Goal: Task Accomplishment & Management: Manage account settings

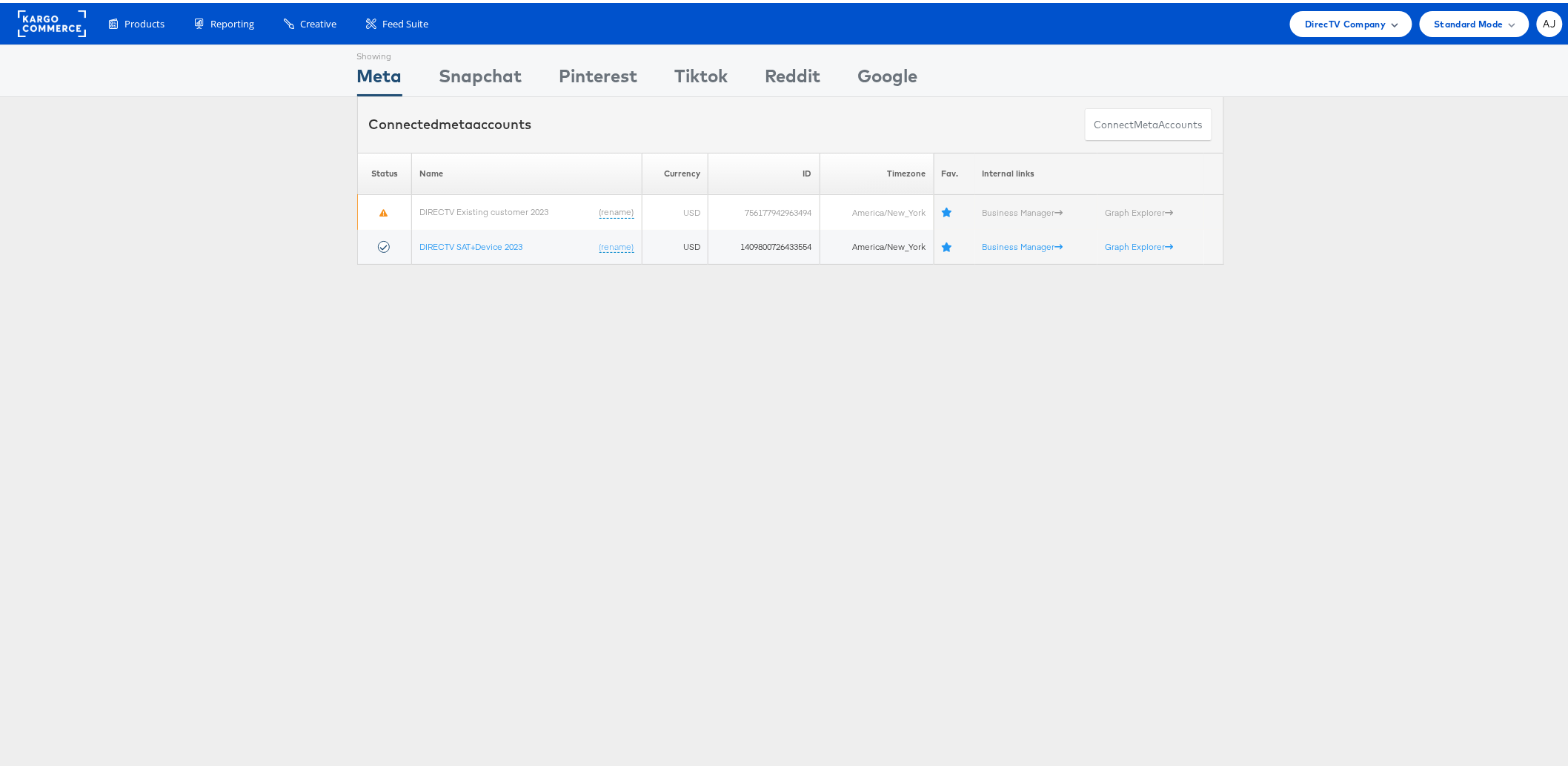
click at [1314, 18] on span "DirecTV Company" at bounding box center [1345, 21] width 81 height 16
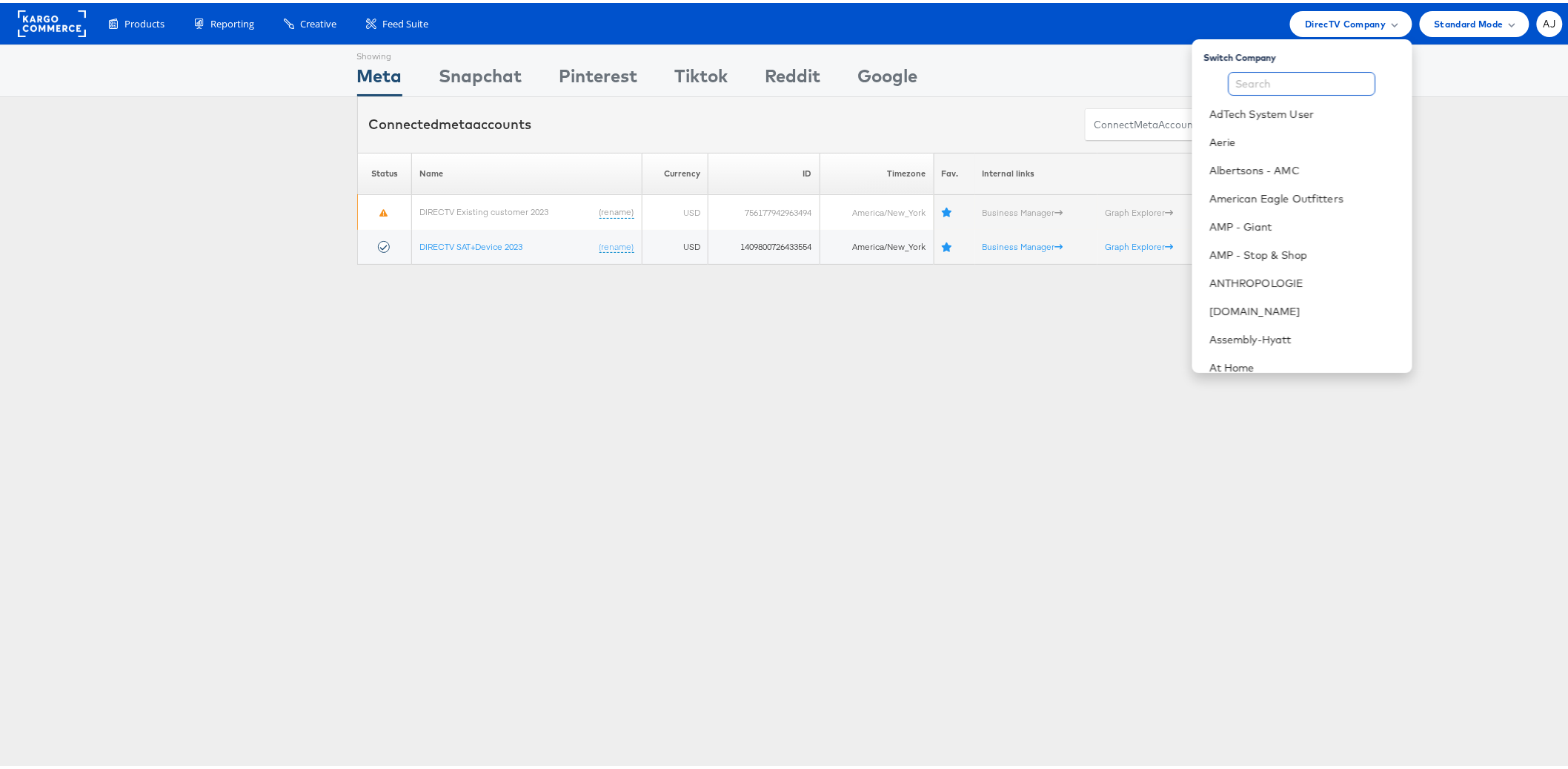
click at [1301, 81] on input "text" at bounding box center [1302, 81] width 148 height 24
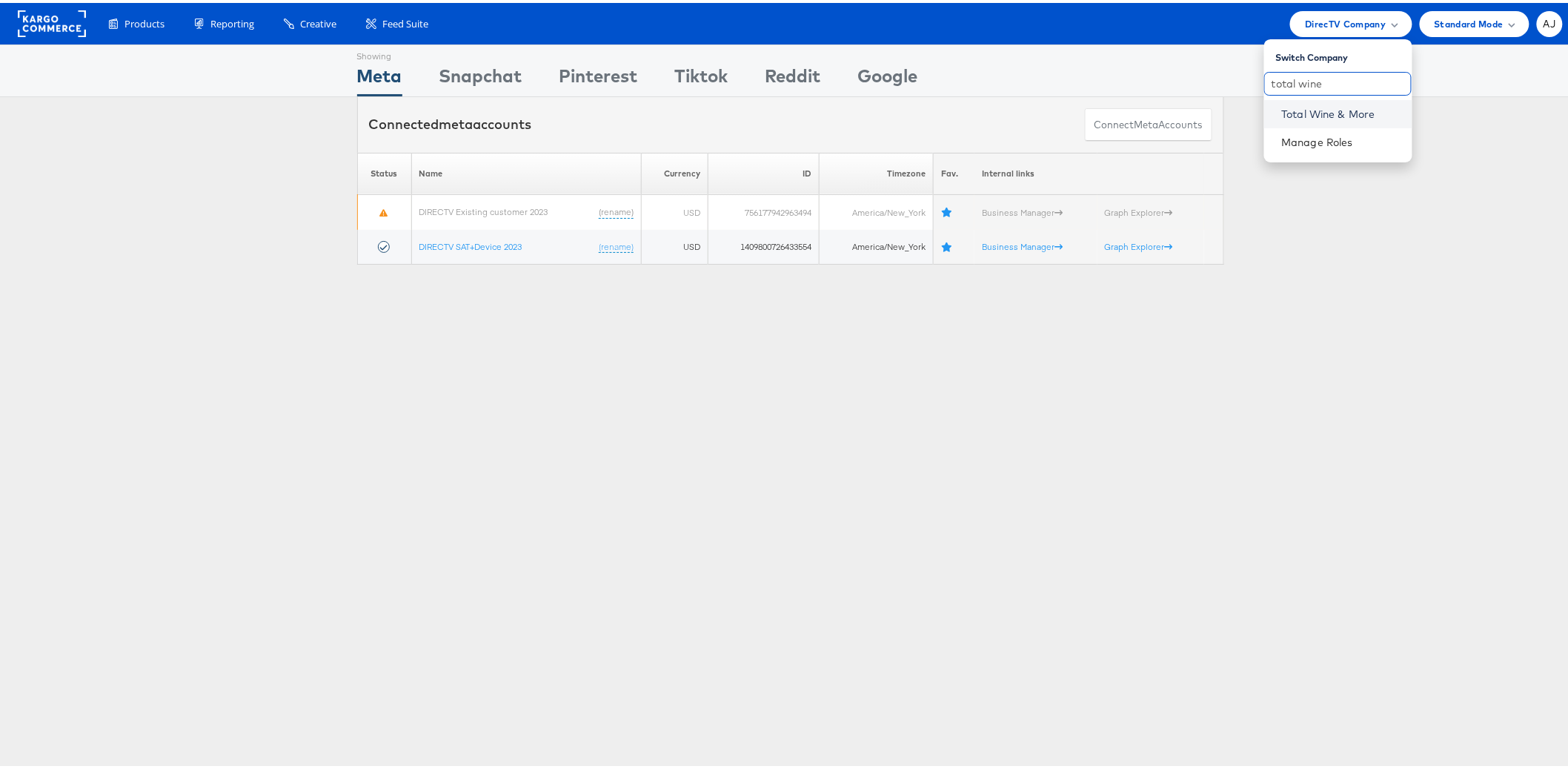
type input "total wine"
click at [1351, 112] on link "Total Wine & More" at bounding box center [1341, 111] width 119 height 15
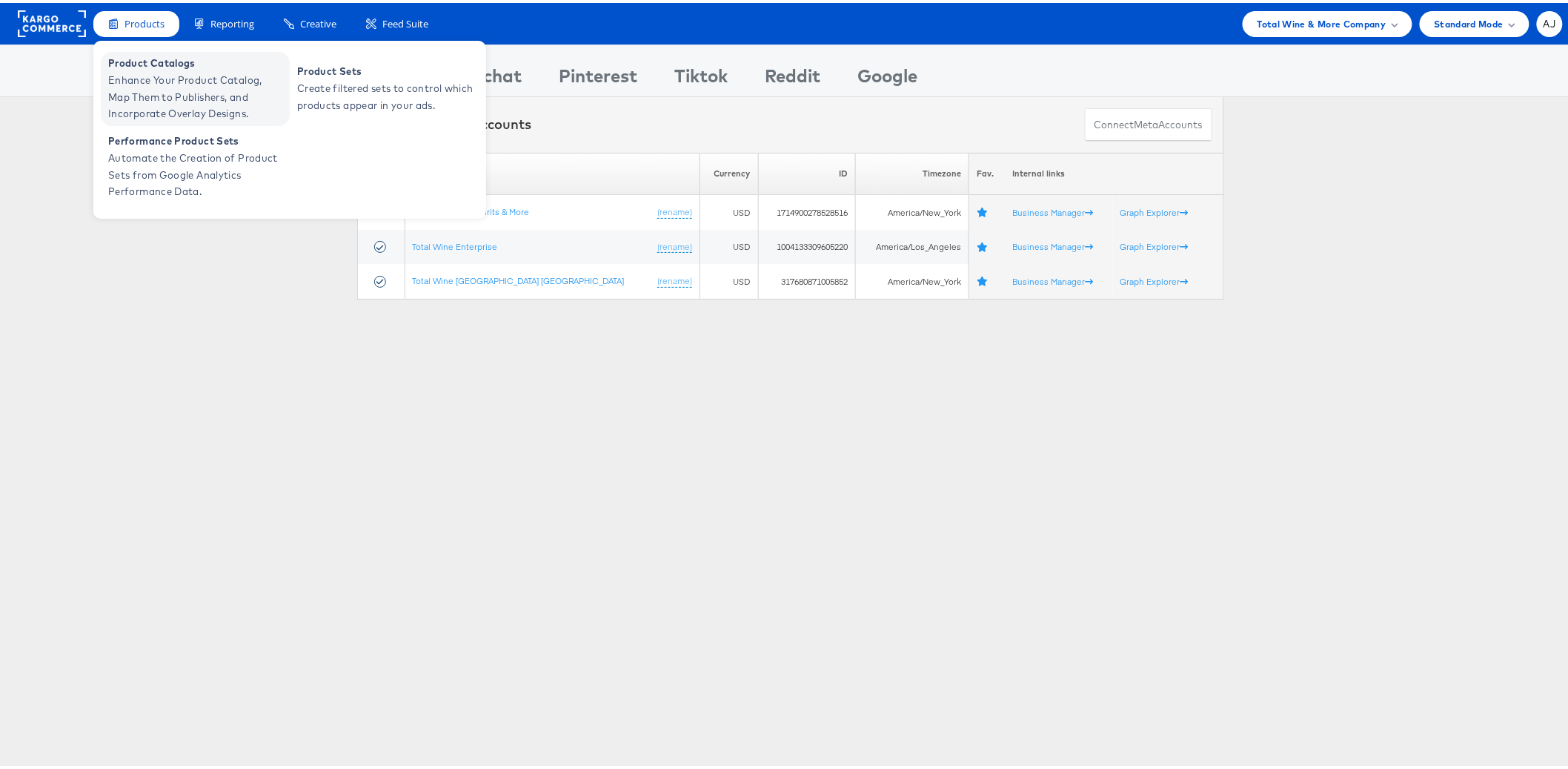
click at [170, 69] on span "Enhance Your Product Catalog, Map Them to Publishers, and Incorporate Overlay D…" at bounding box center [197, 94] width 178 height 50
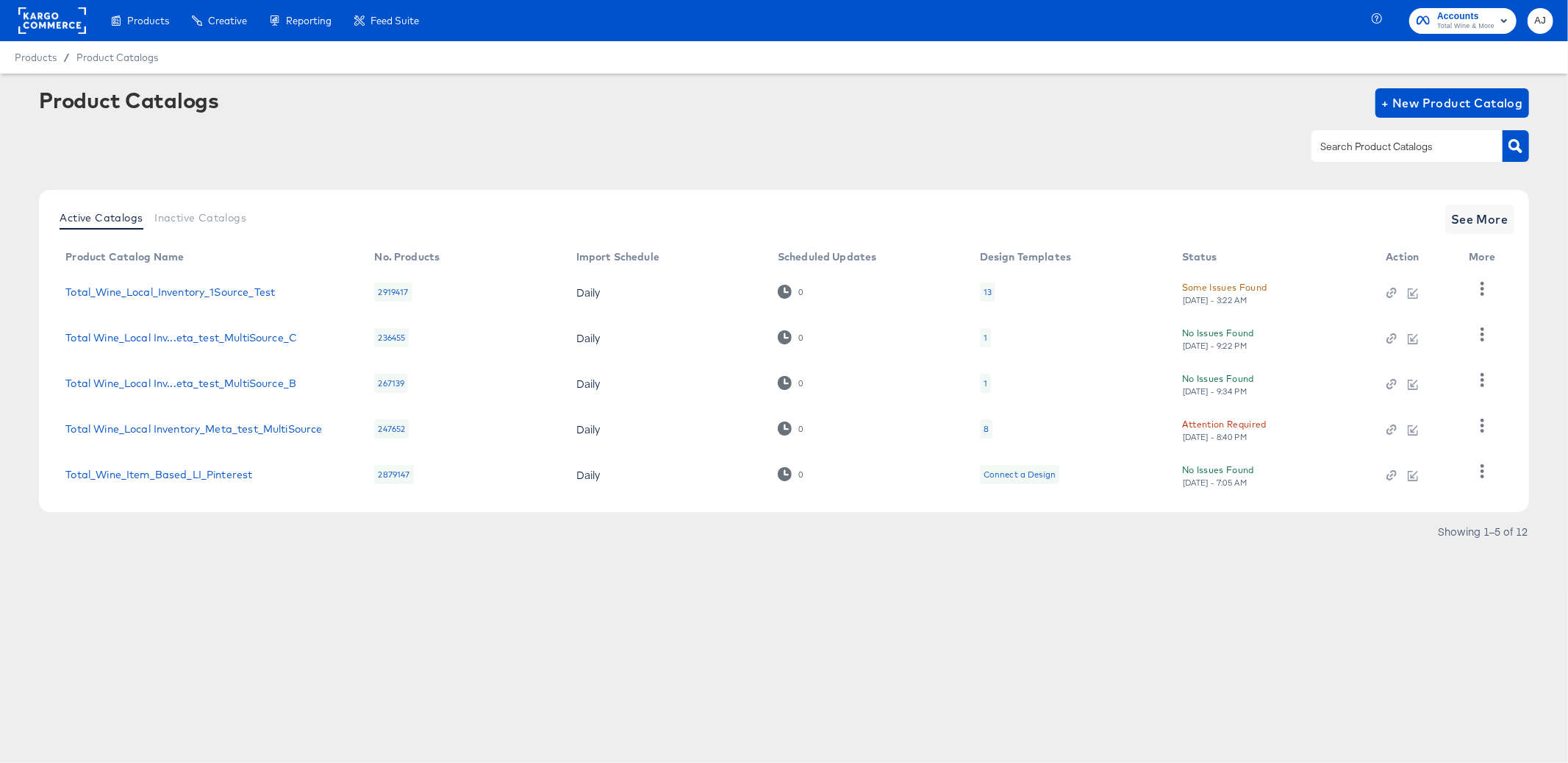
click at [329, 742] on div "Products Creative Reporting Feed Suite Accounts Total Wine & More AJ Products /…" at bounding box center [784, 381] width 1568 height 763
click at [1483, 233] on button "See More" at bounding box center [1480, 219] width 69 height 30
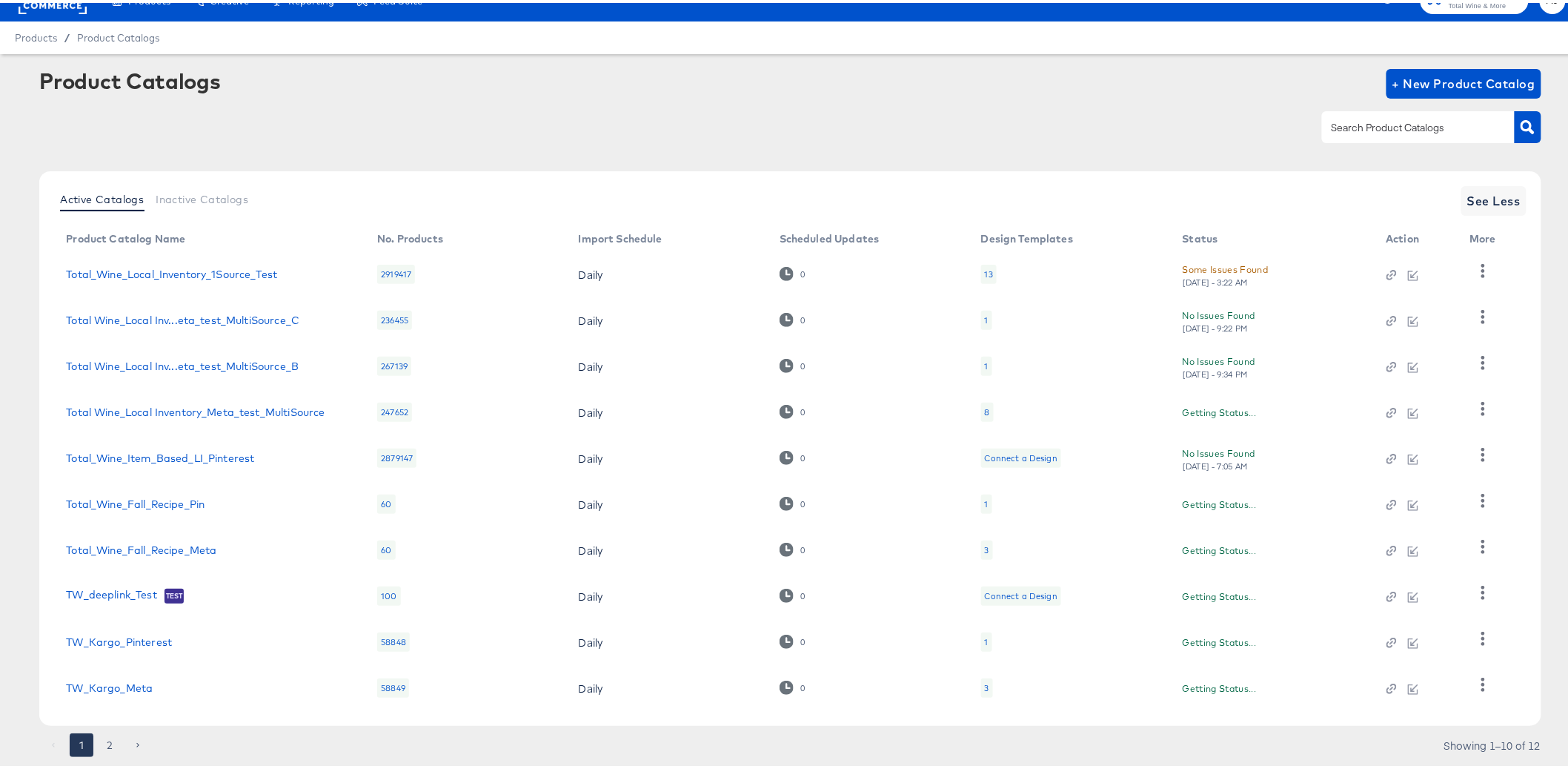
scroll to position [59, 0]
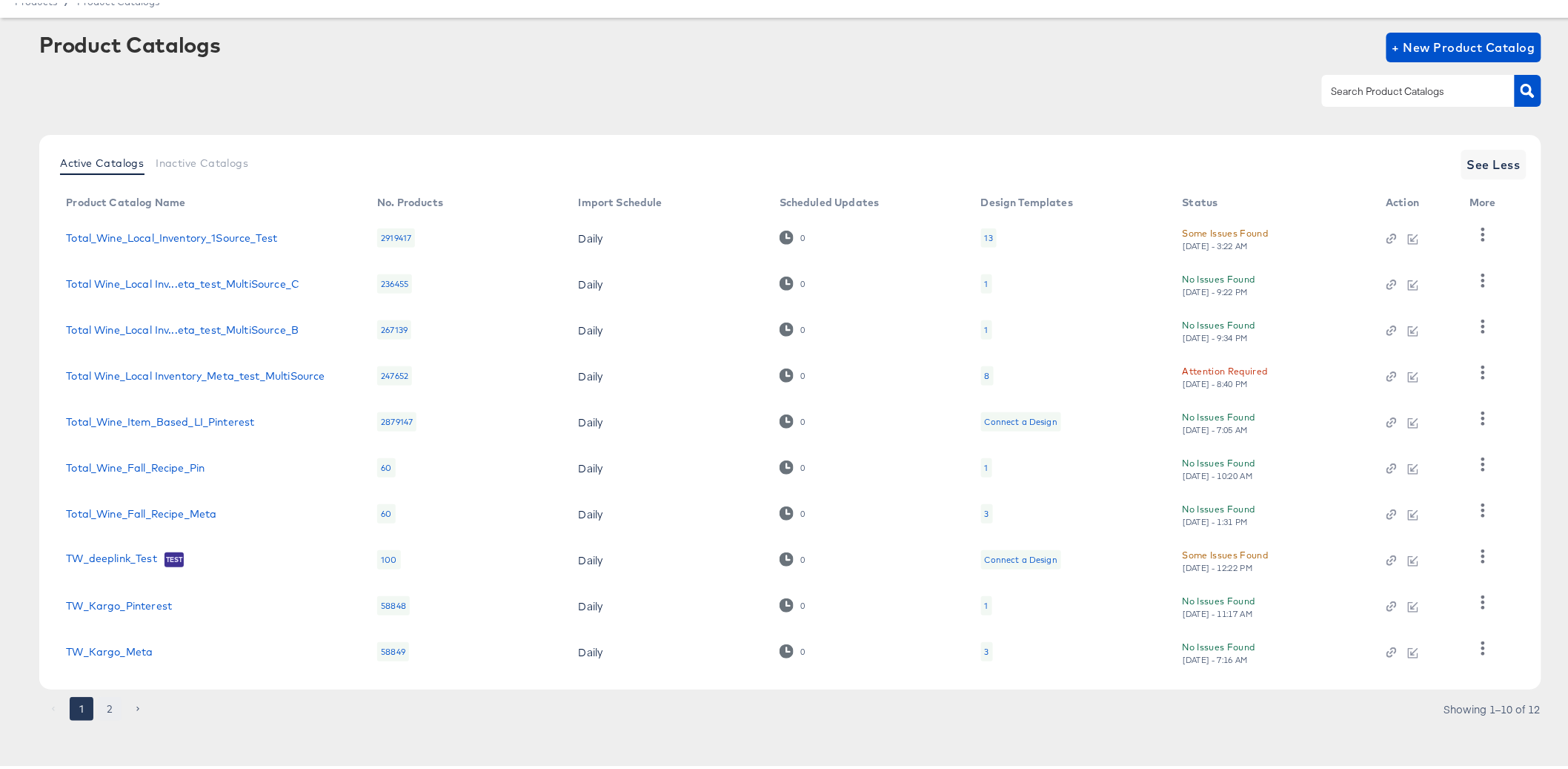
click at [108, 701] on button "2" at bounding box center [109, 706] width 24 height 24
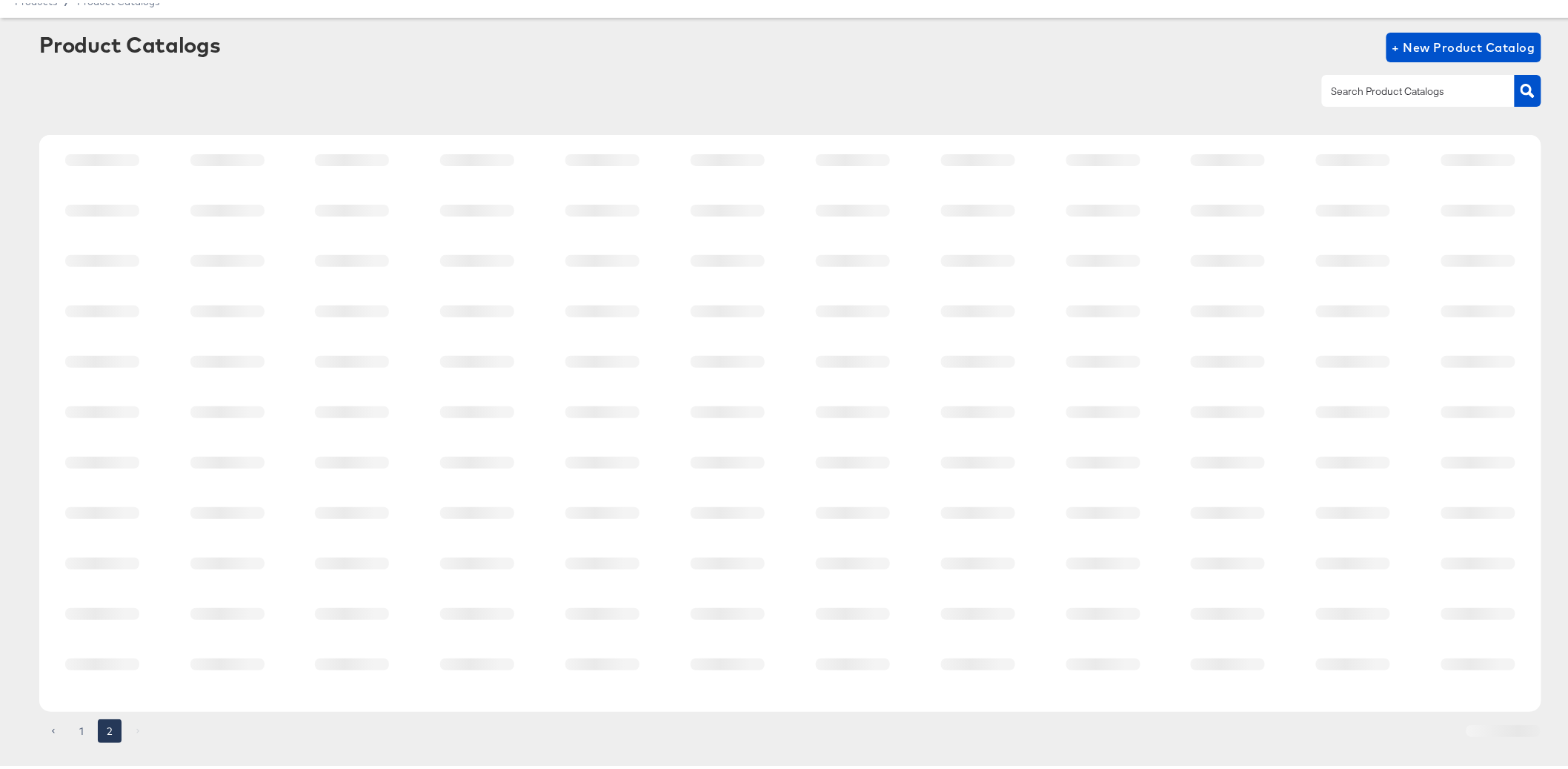
scroll to position [0, 0]
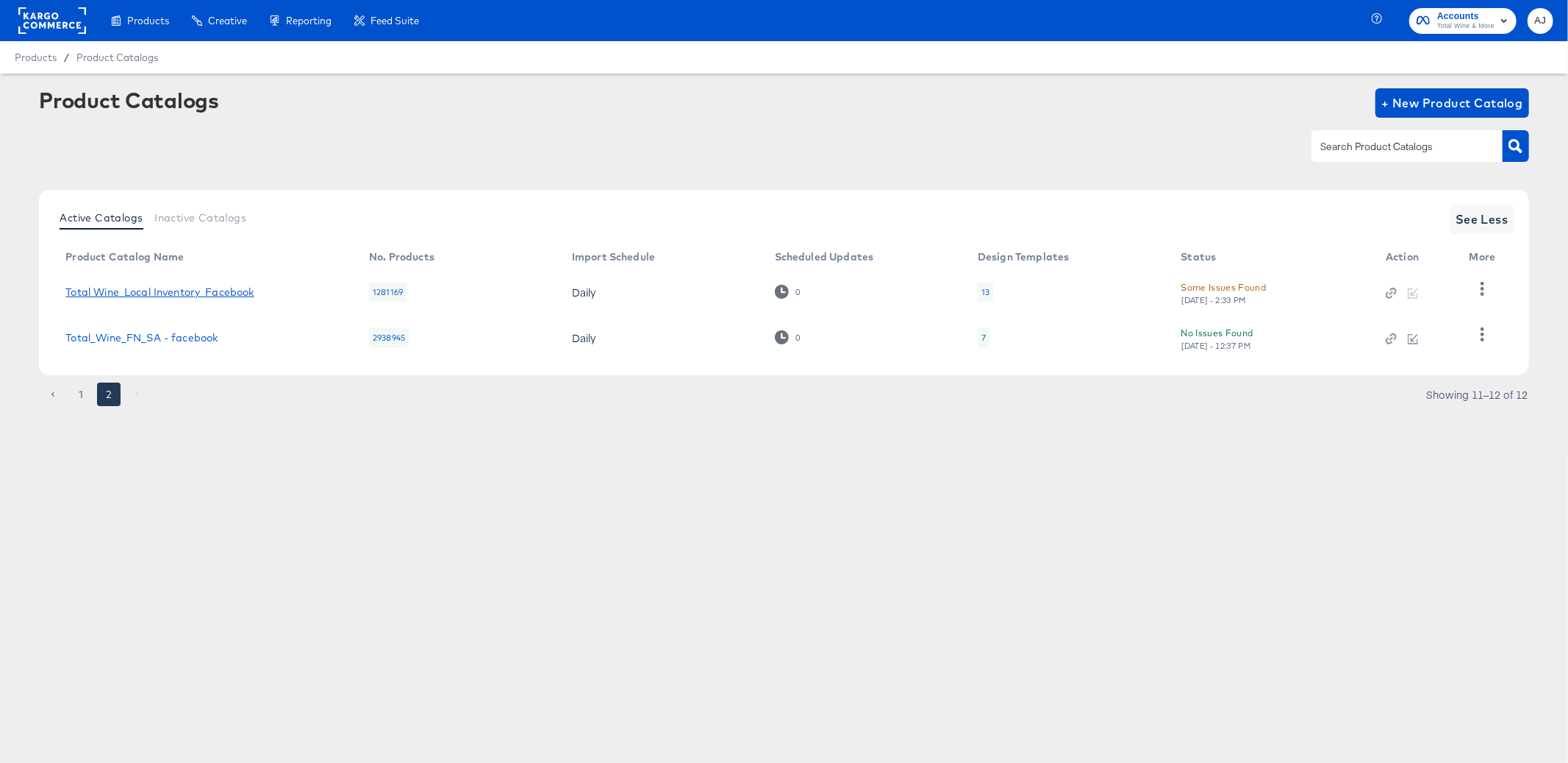
click at [162, 292] on link "Total Wine_Local Inventory_Facebook" at bounding box center [159, 291] width 188 height 12
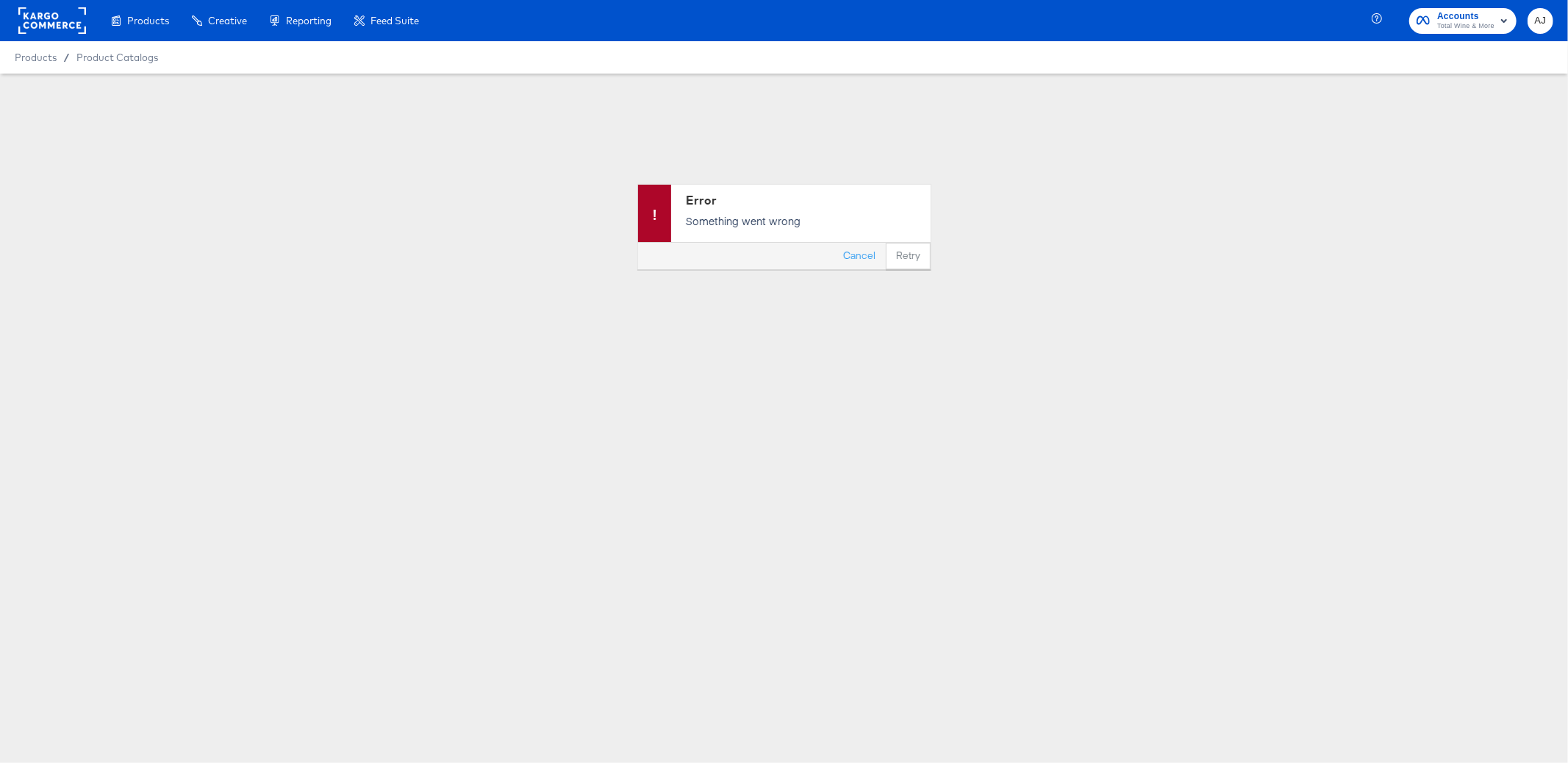
click at [1475, 31] on span "Total Wine & More" at bounding box center [1466, 26] width 57 height 12
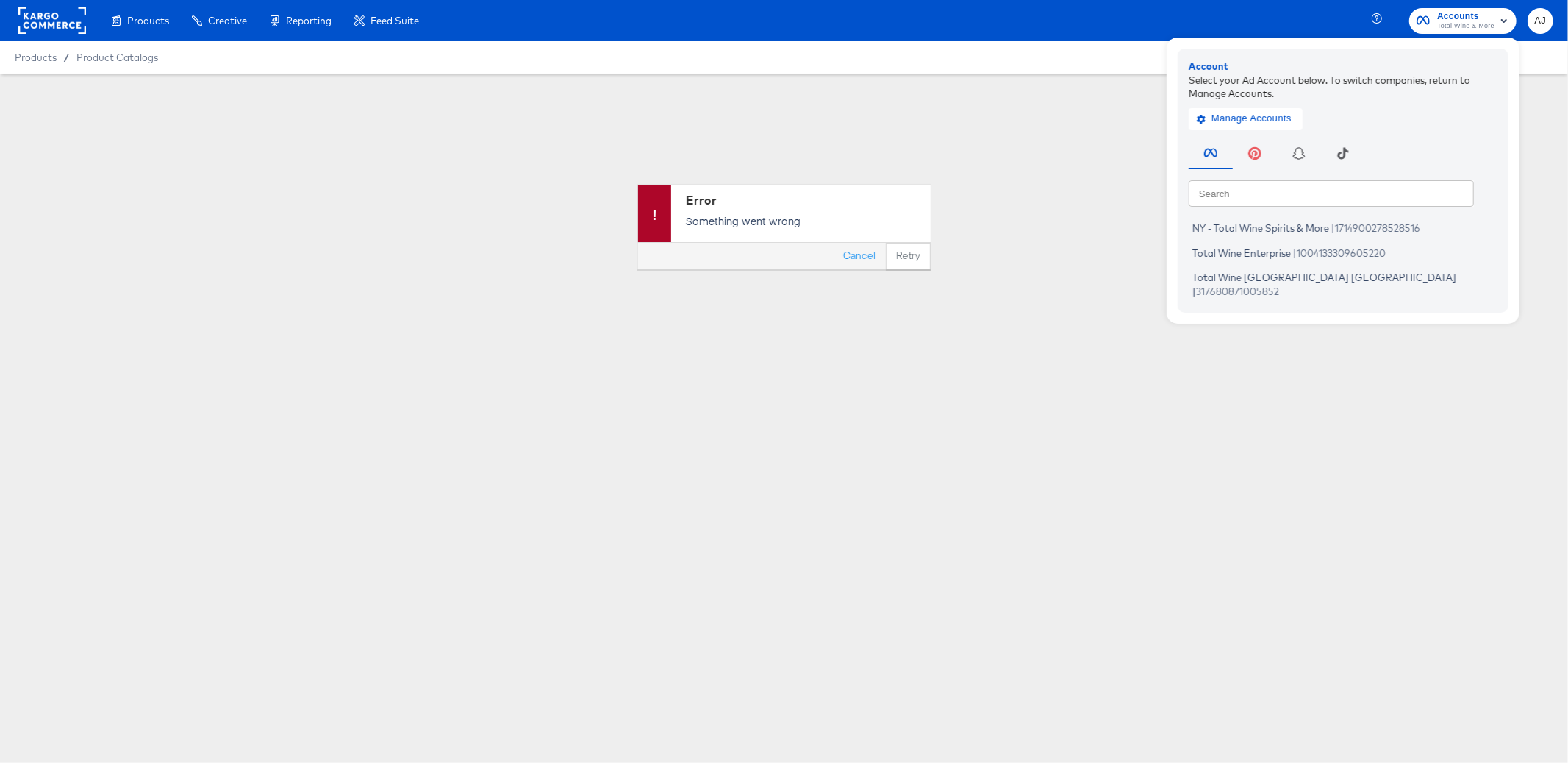
click at [1553, 15] on div "AJ" at bounding box center [1541, 21] width 25 height 25
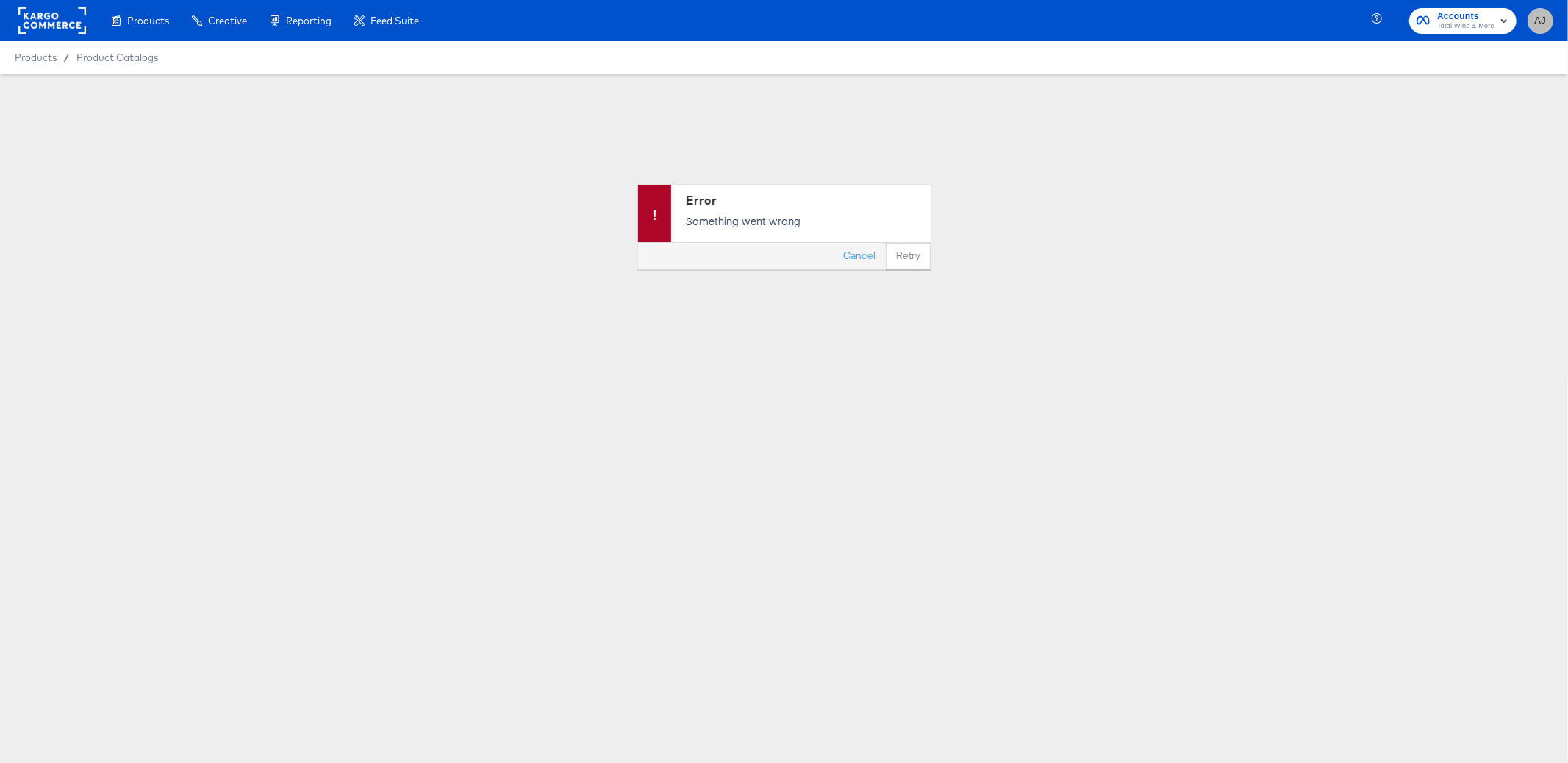
click at [1544, 21] on span "AJ" at bounding box center [1540, 21] width 14 height 17
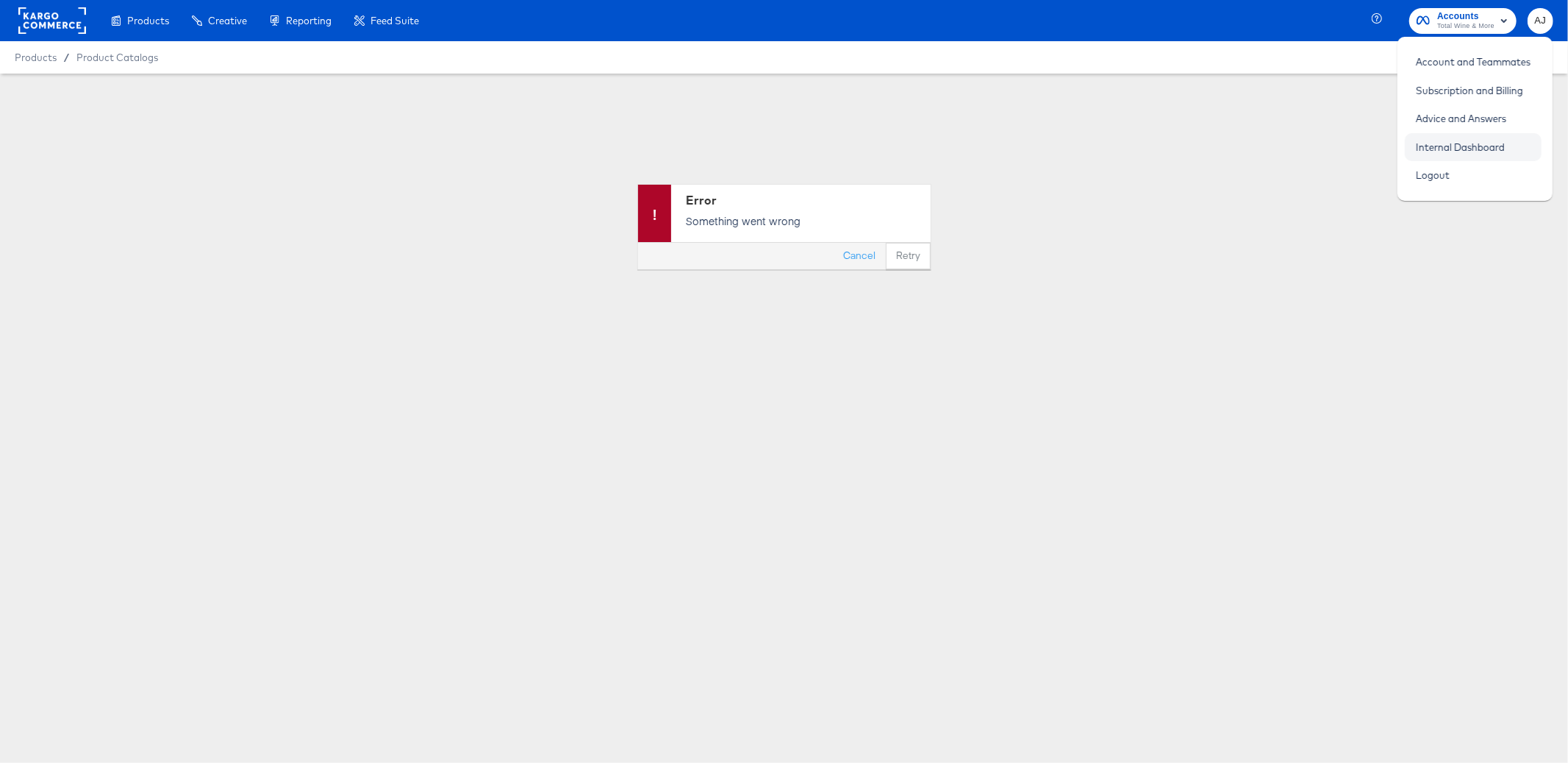
click at [1449, 150] on link "Internal Dashboard" at bounding box center [1460, 147] width 111 height 26
click at [566, 315] on div "Error Something went wrong Cancel Retry" at bounding box center [784, 226] width 1568 height 306
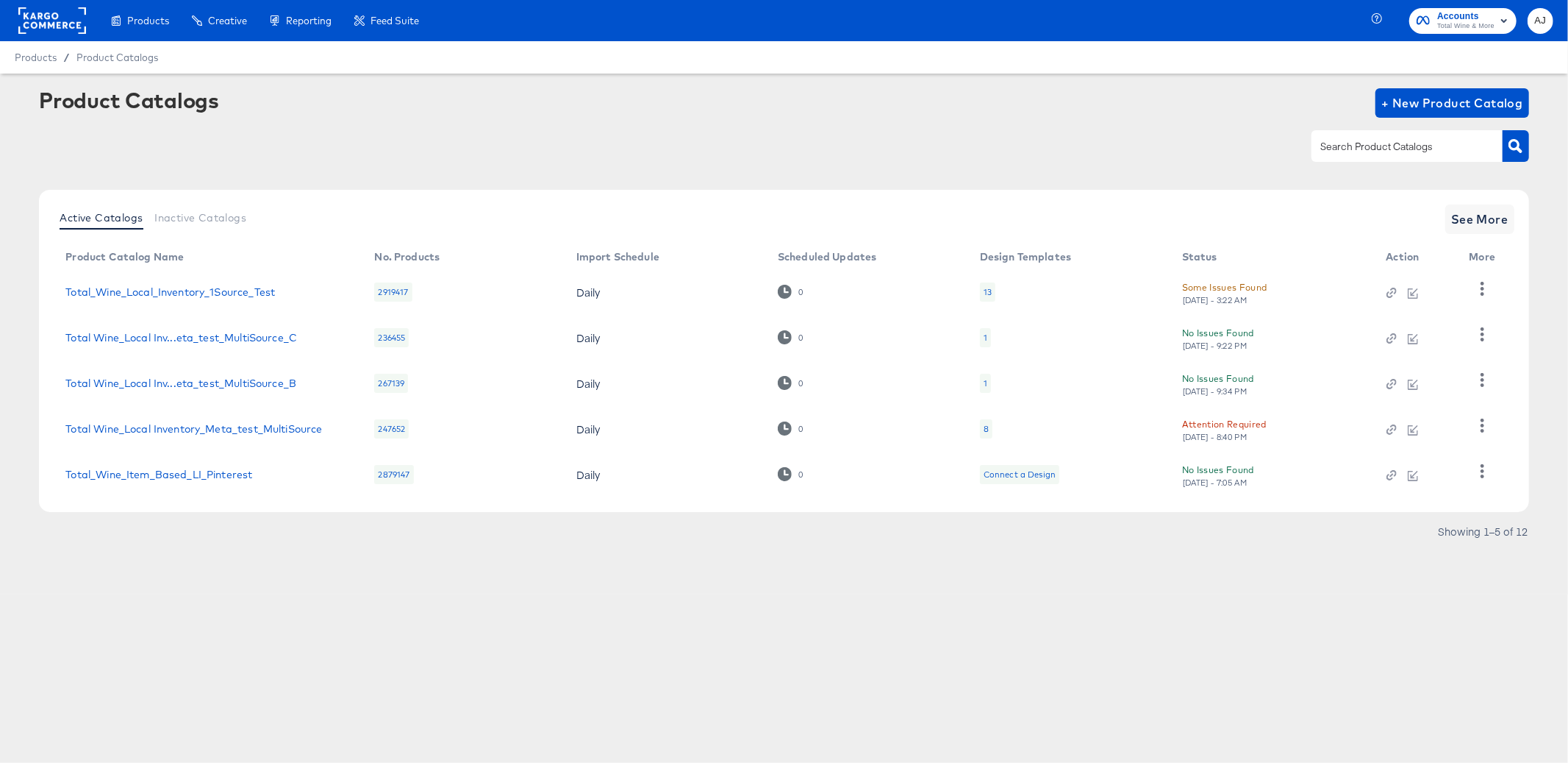
click at [1508, 249] on th "More" at bounding box center [1487, 257] width 56 height 24
click at [1488, 265] on th "More" at bounding box center [1487, 257] width 56 height 24
click at [1479, 257] on th "More" at bounding box center [1487, 257] width 56 height 24
click at [1474, 229] on span "See More" at bounding box center [1479, 219] width 57 height 21
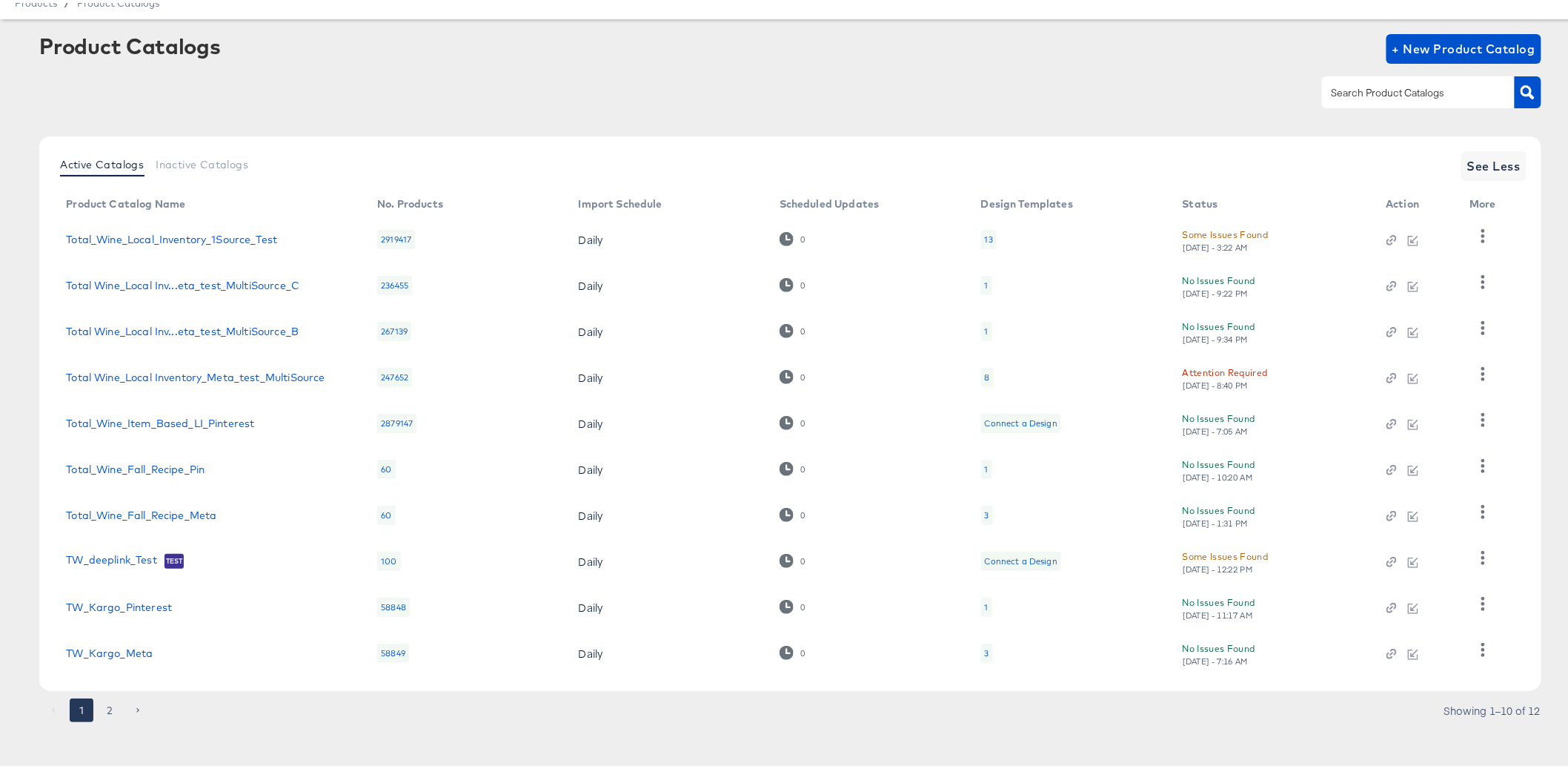
scroll to position [59, 0]
click at [106, 711] on button "2" at bounding box center [109, 706] width 24 height 24
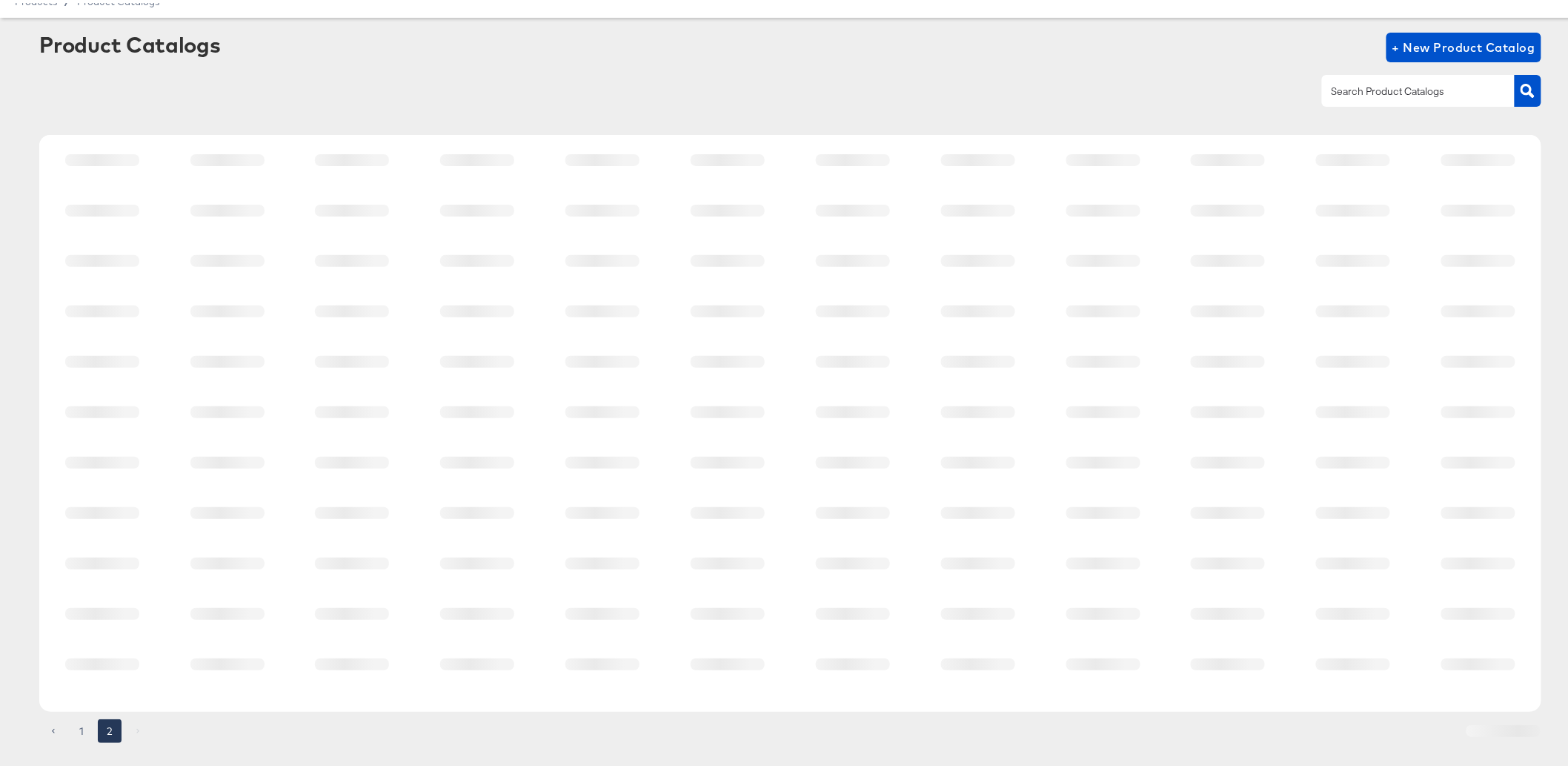
scroll to position [0, 0]
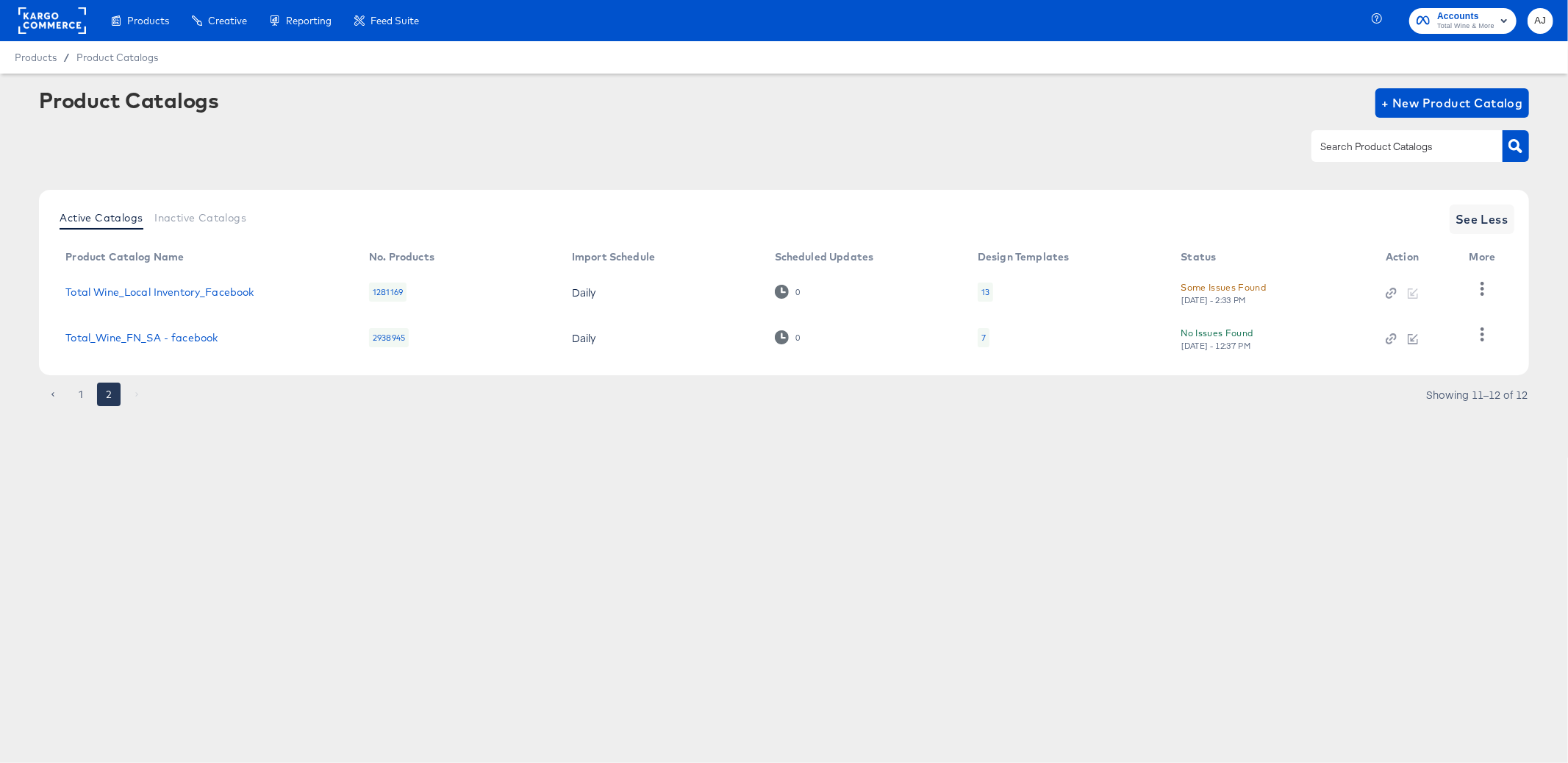
click at [1248, 295] on div "Thu, Sep 18th - 2:33 PM" at bounding box center [1214, 300] width 66 height 10
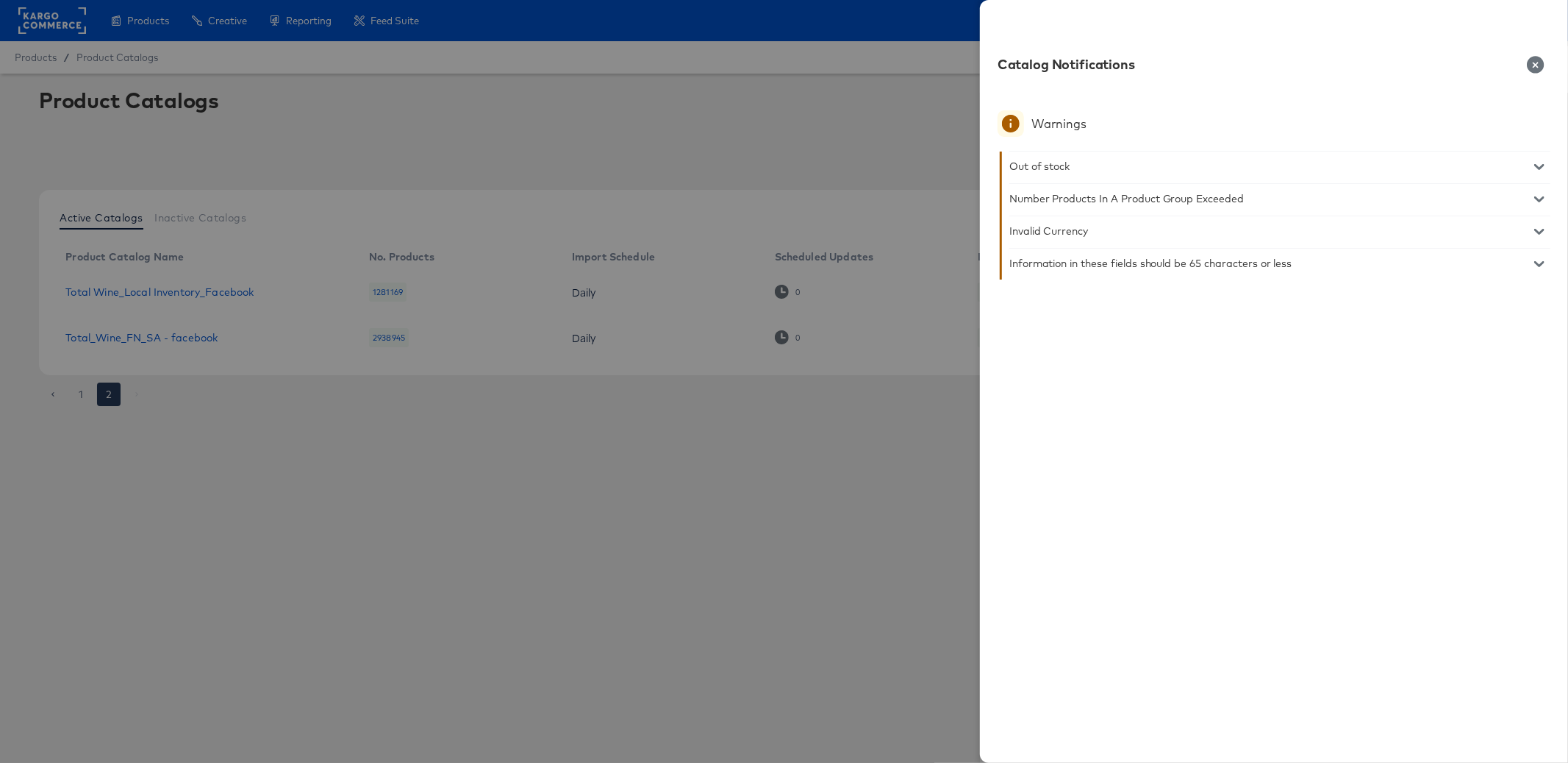
click at [1544, 72] on icon "button" at bounding box center [1536, 65] width 18 height 18
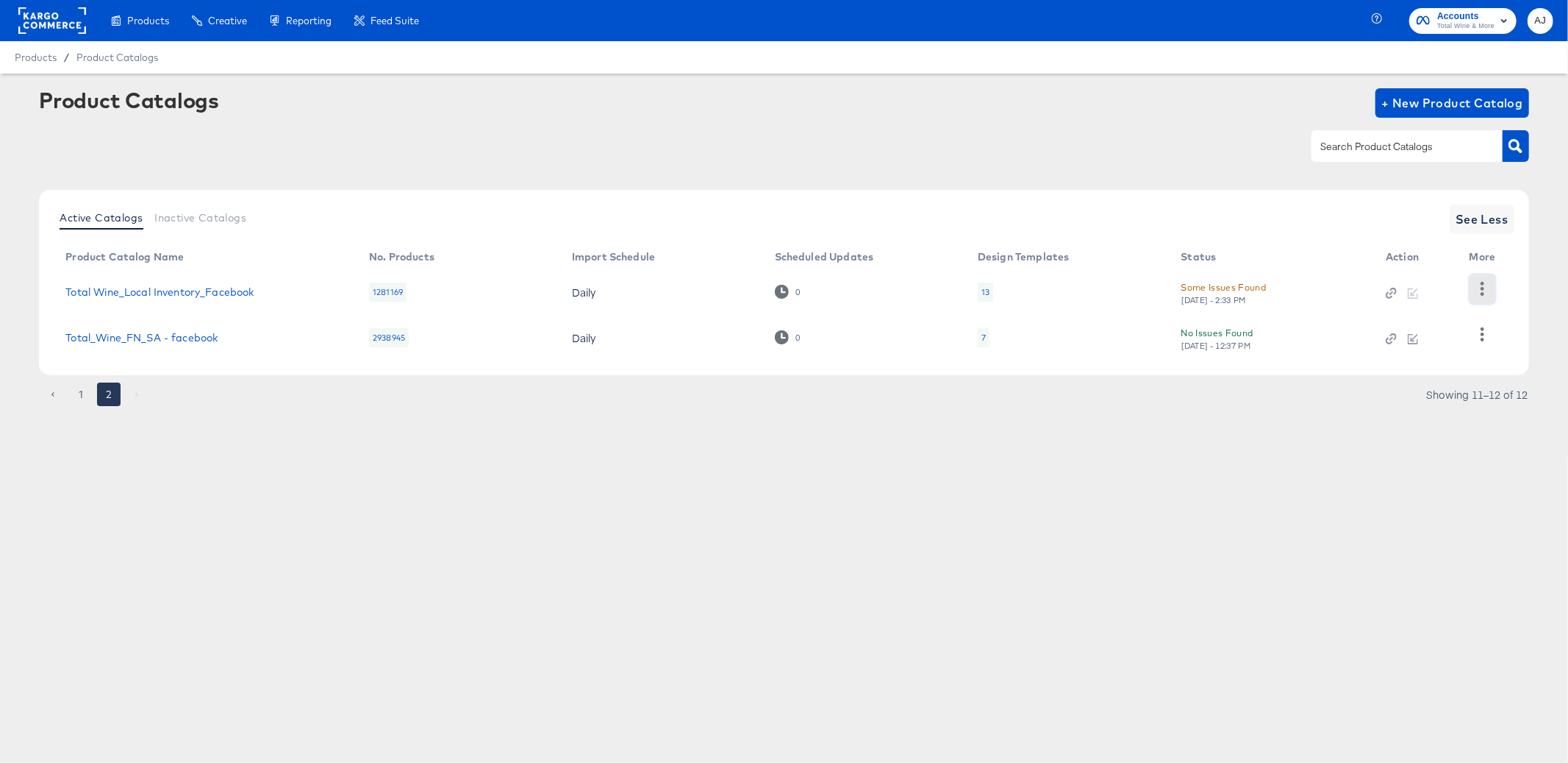
click at [1486, 285] on icon "button" at bounding box center [1482, 288] width 14 height 14
click at [1309, 200] on div "Active Catalogs Inactive Catalogs See Less Product Catalog Name No. Products Im…" at bounding box center [784, 282] width 1489 height 186
click at [1478, 290] on icon "button" at bounding box center [1482, 288] width 14 height 14
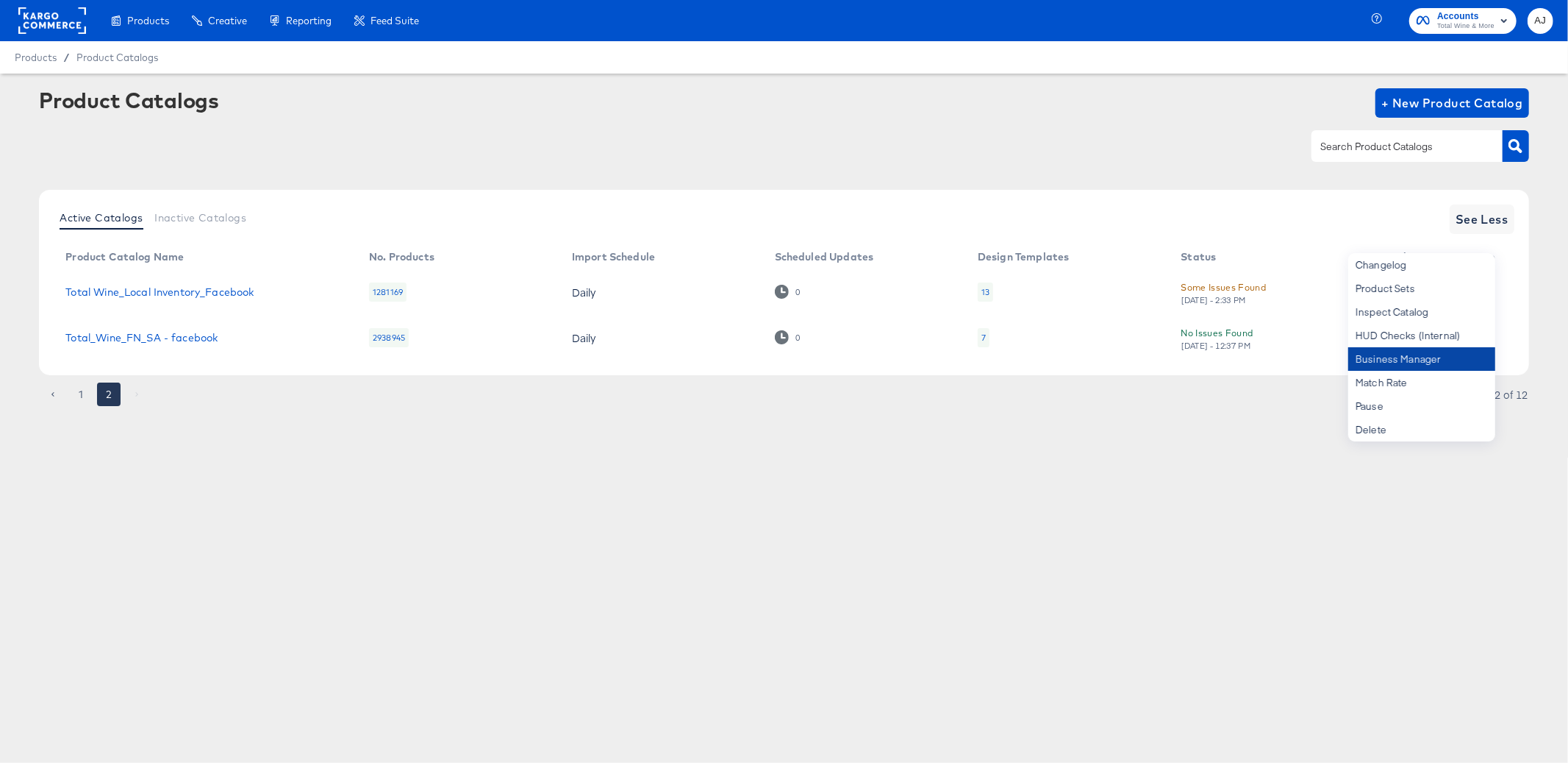
click at [1447, 361] on div "Business Manager" at bounding box center [1421, 359] width 147 height 24
click at [1396, 342] on div "HUD Checks (Internal)" at bounding box center [1421, 336] width 147 height 24
click at [322, 556] on div "Products Products Product Catalogs Enhance Your Product Catalog, Map Them to Pu…" at bounding box center [784, 381] width 1568 height 763
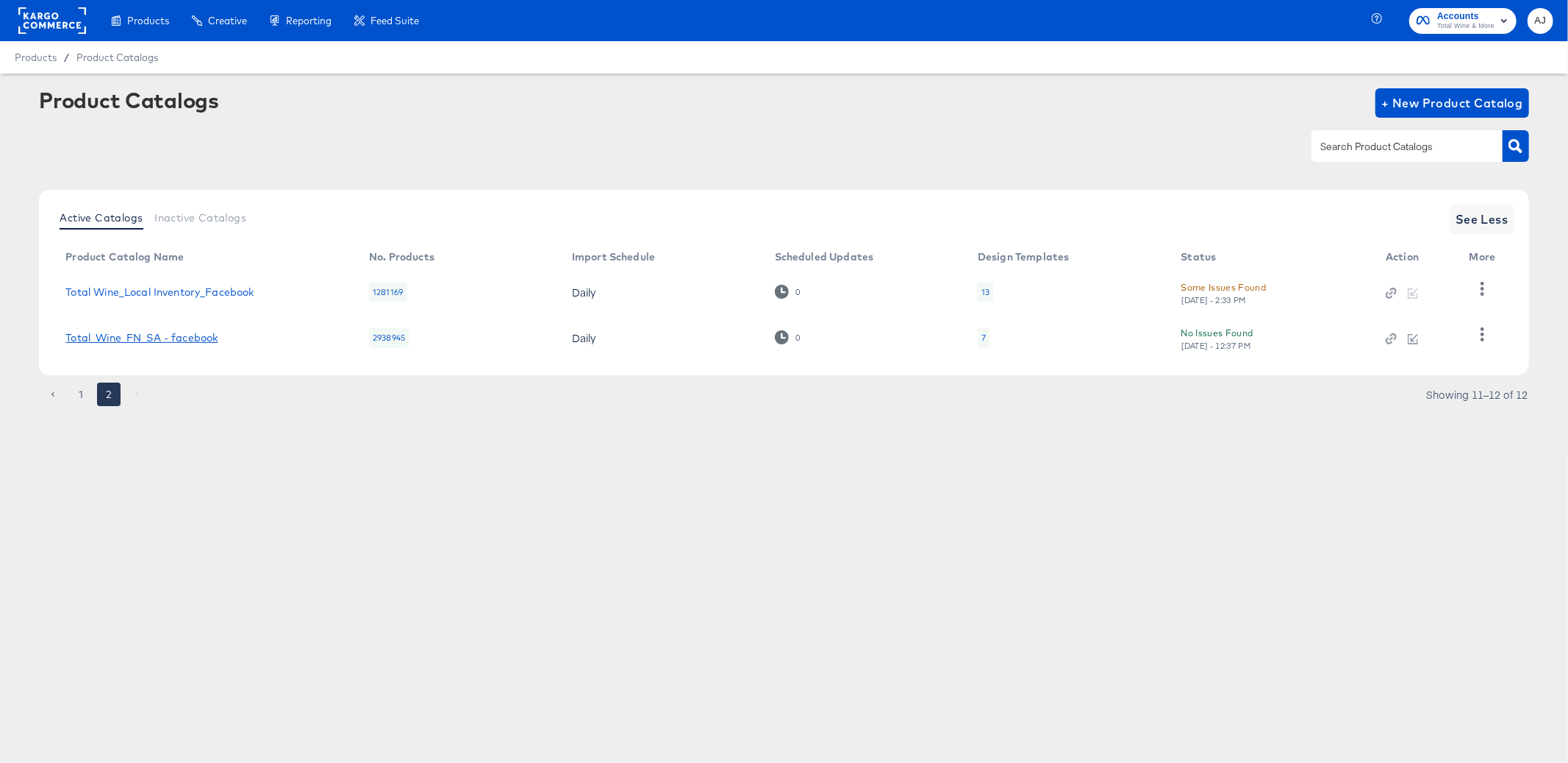
click at [184, 339] on link "Total_Wine_FN_SA - facebook" at bounding box center [141, 338] width 152 height 12
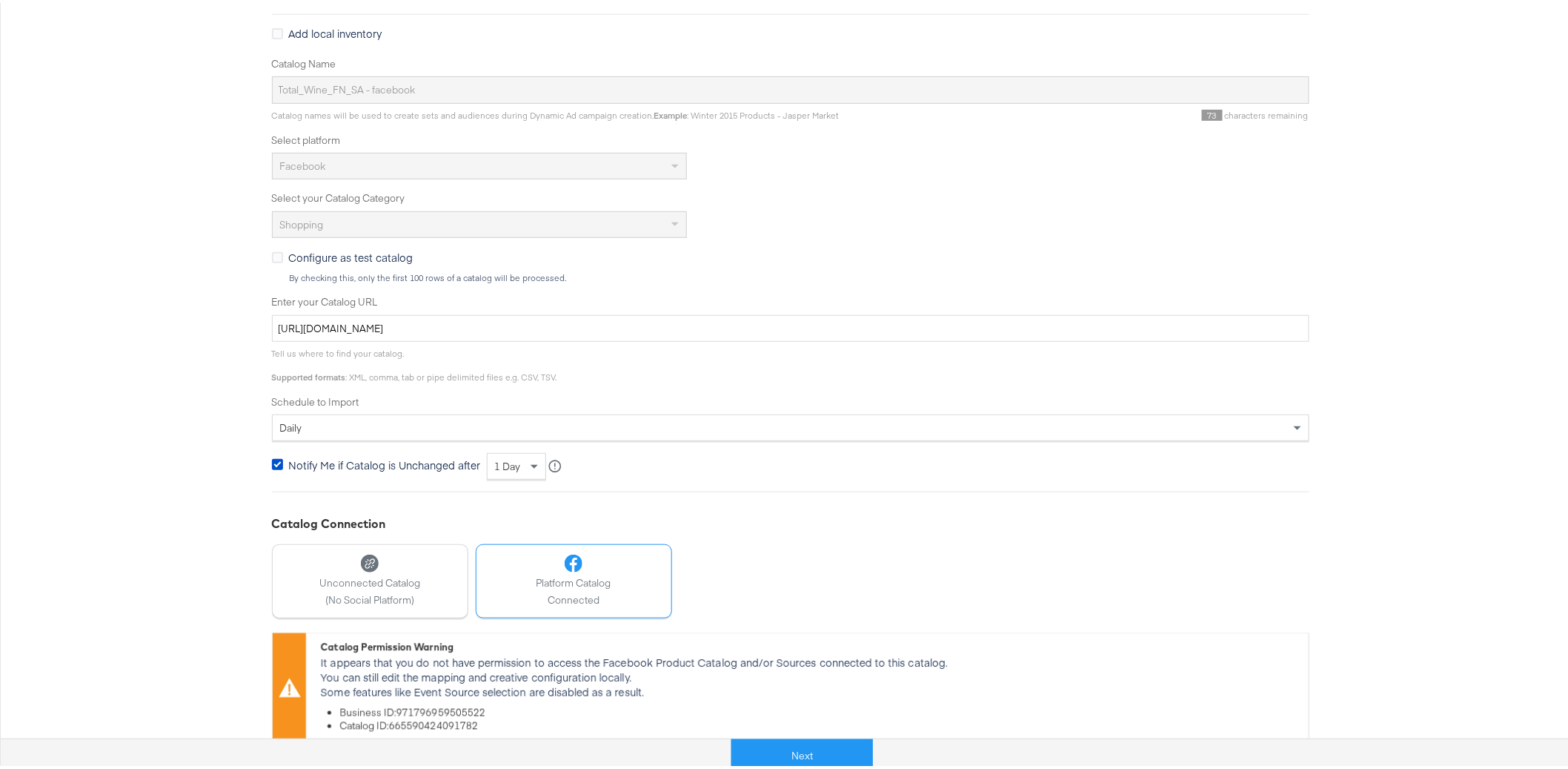
scroll to position [271, 0]
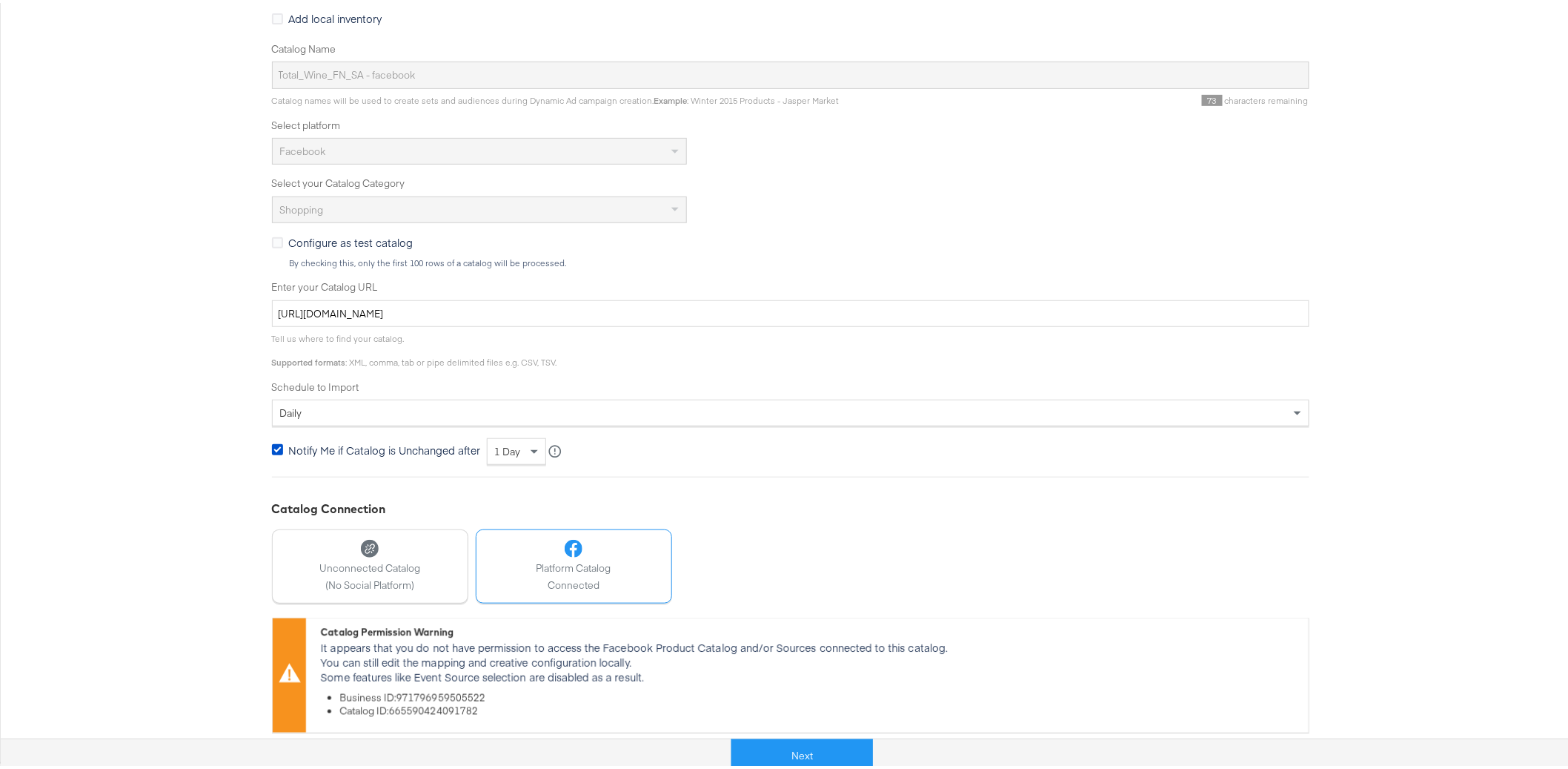
click at [216, 546] on div "Configure Your Catalog Settings Choose catalog type, enter your catalog URL and…" at bounding box center [789, 338] width 1580 height 839
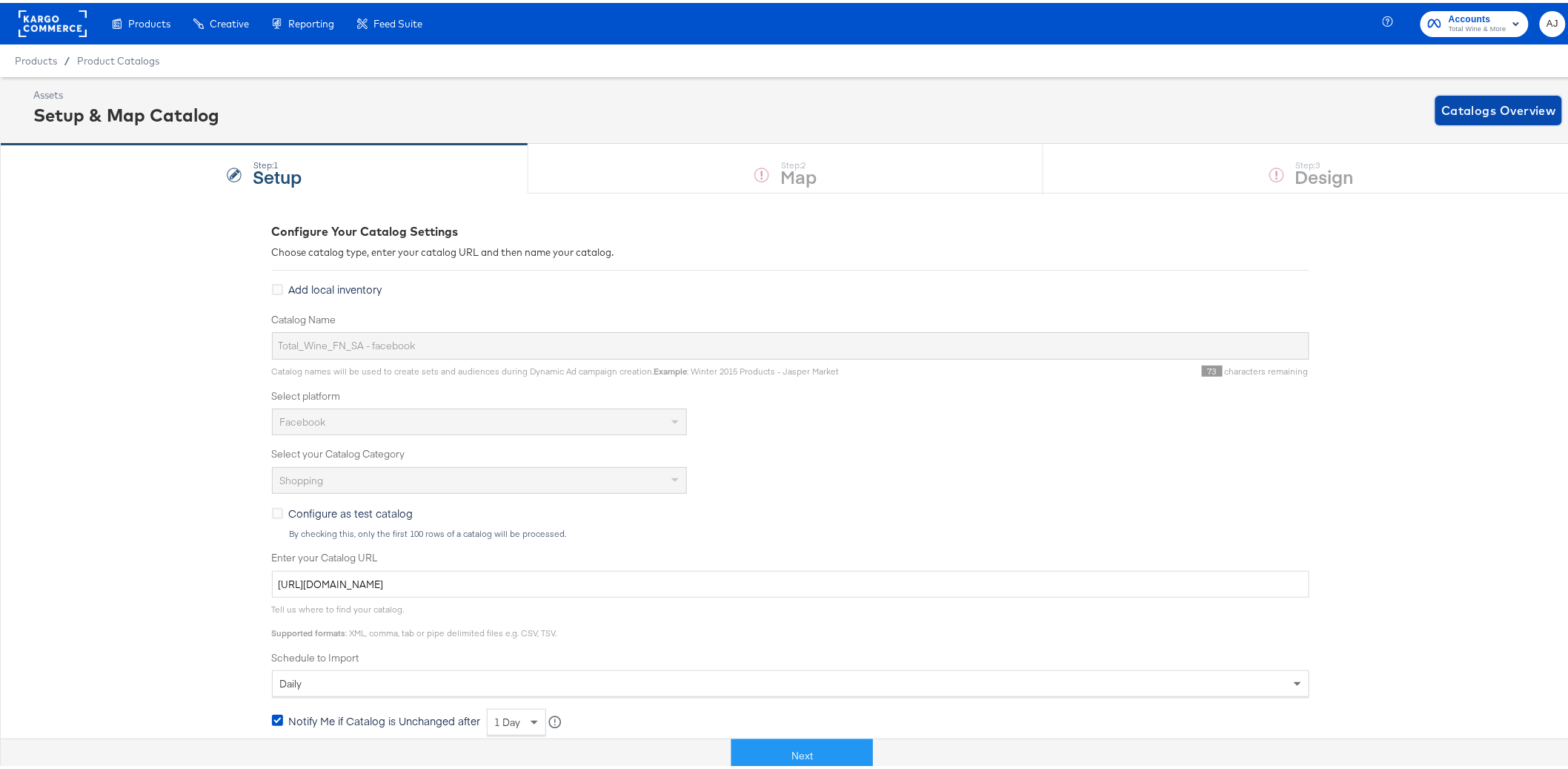
click at [1464, 109] on span "Catalogs Overview" at bounding box center [1499, 107] width 115 height 21
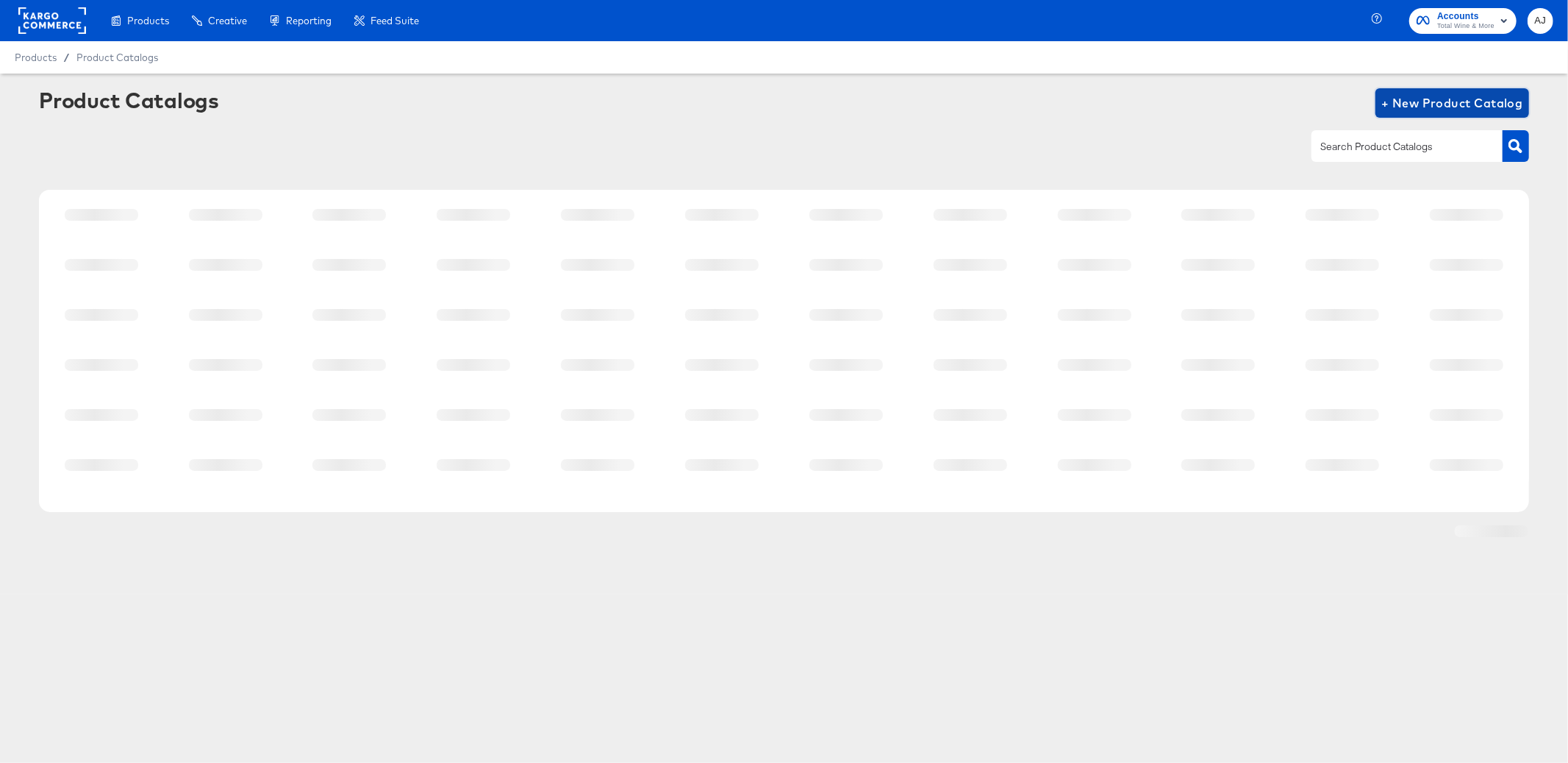
click at [1457, 100] on span "+ New Product Catalog" at bounding box center [1452, 102] width 142 height 21
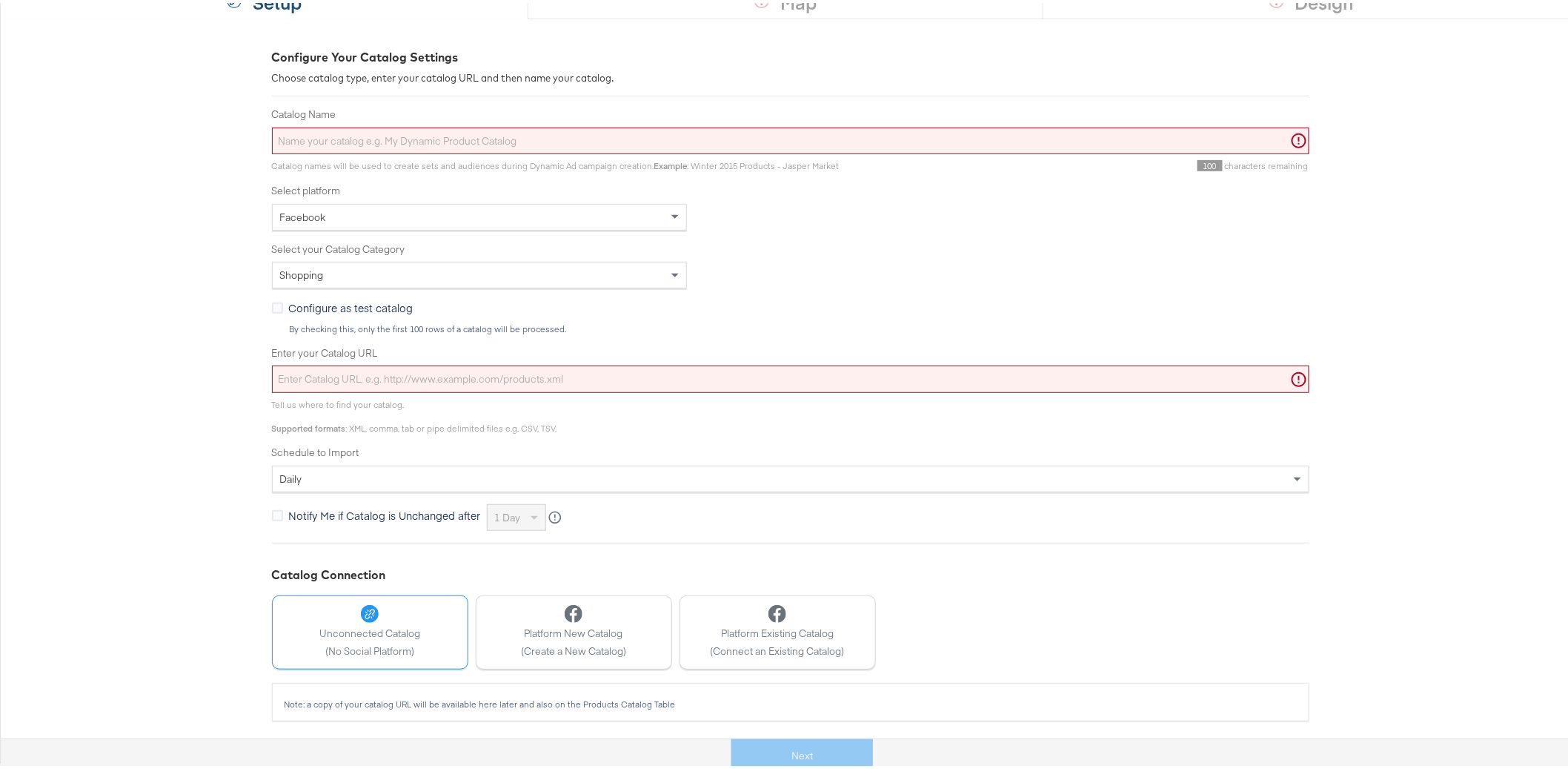
scroll to position [175, 0]
click at [573, 628] on span "Platform New Catalog" at bounding box center [573, 629] width 105 height 14
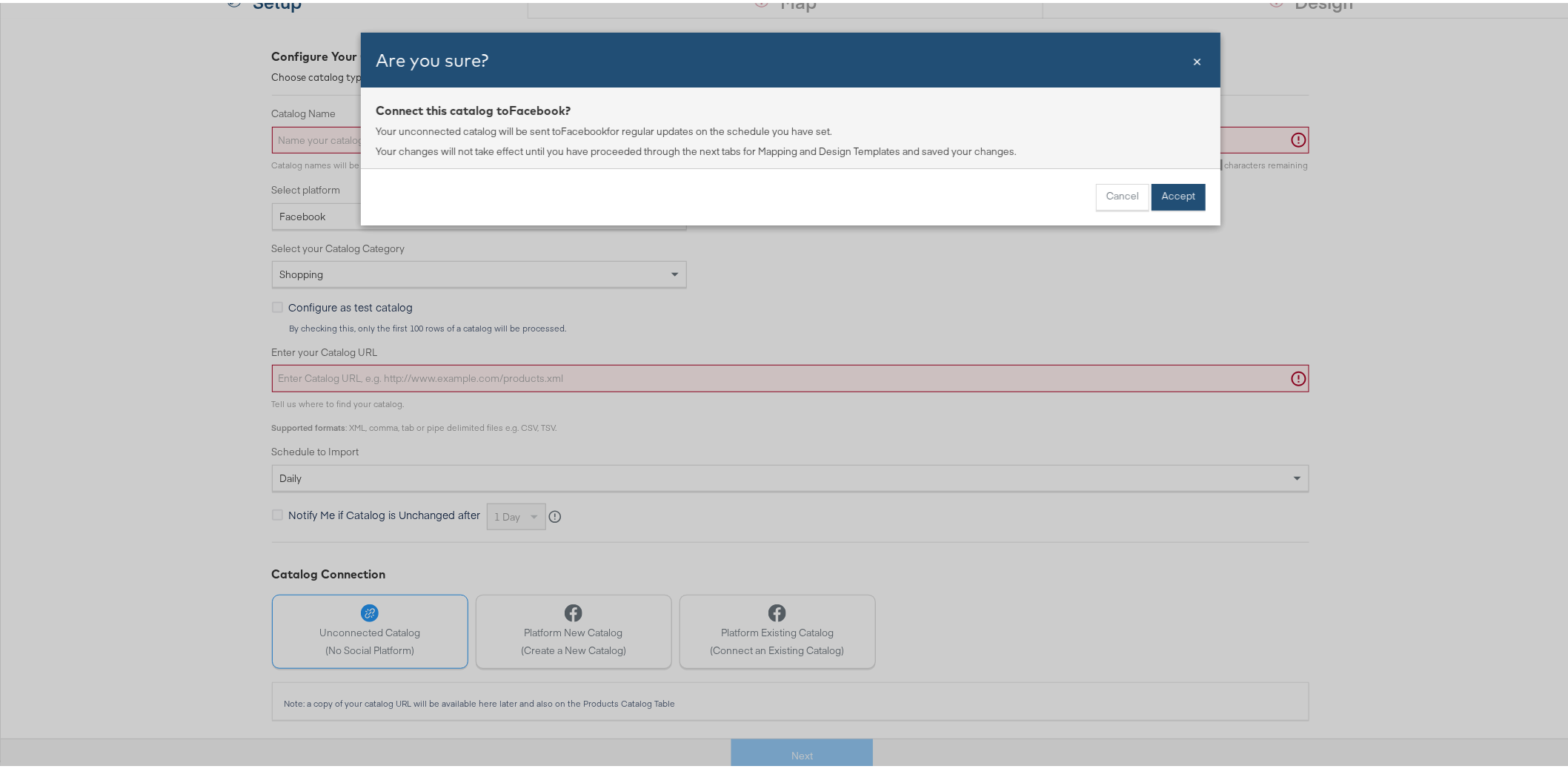
click at [1171, 198] on button "Accept" at bounding box center [1178, 193] width 54 height 26
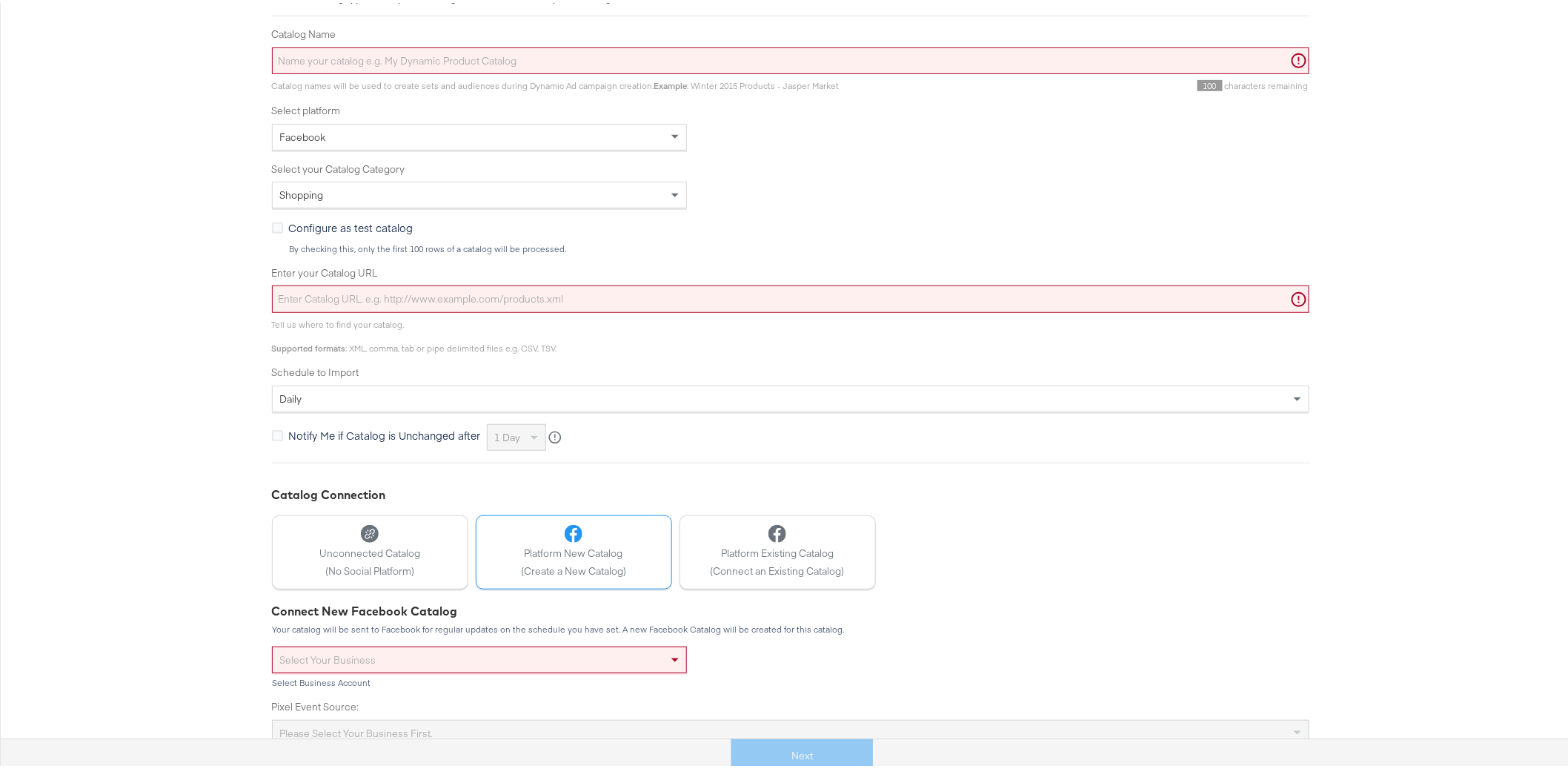
scroll to position [328, 0]
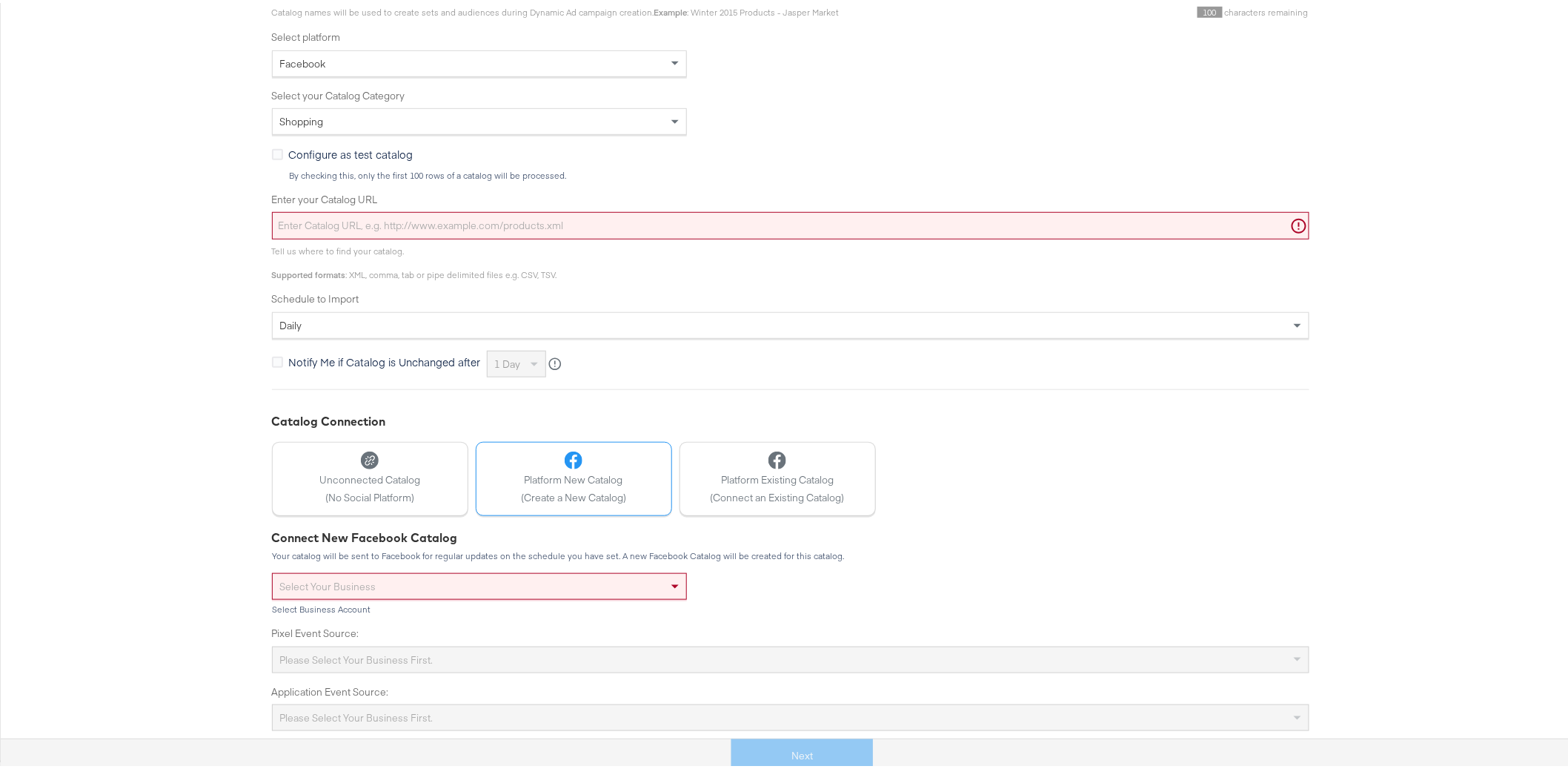
click at [389, 586] on div "Select your business" at bounding box center [479, 584] width 413 height 26
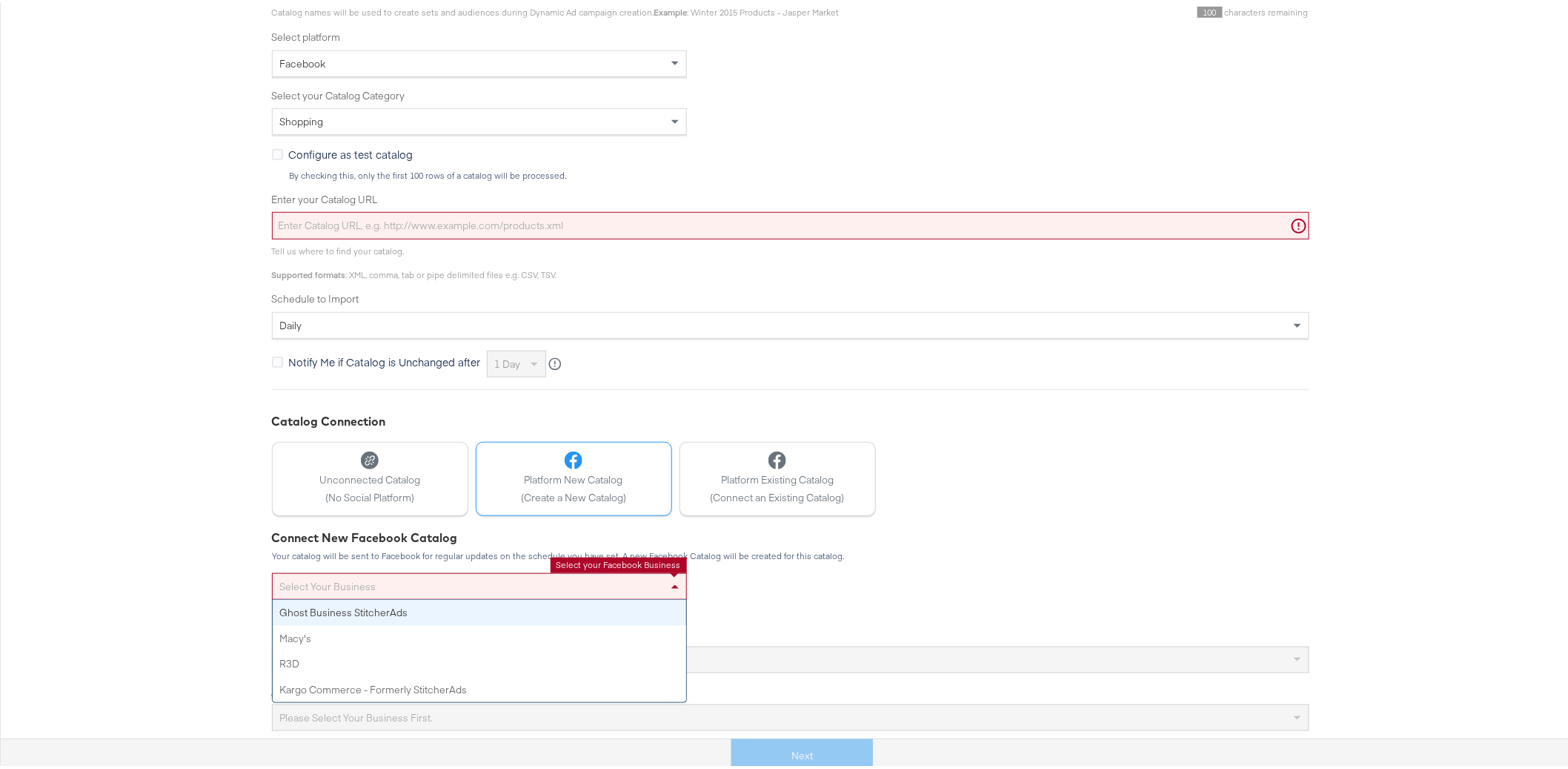
click at [176, 531] on div "Configure Your Catalog Settings Choose catalog type, enter your catalog URL and…" at bounding box center [789, 310] width 1580 height 896
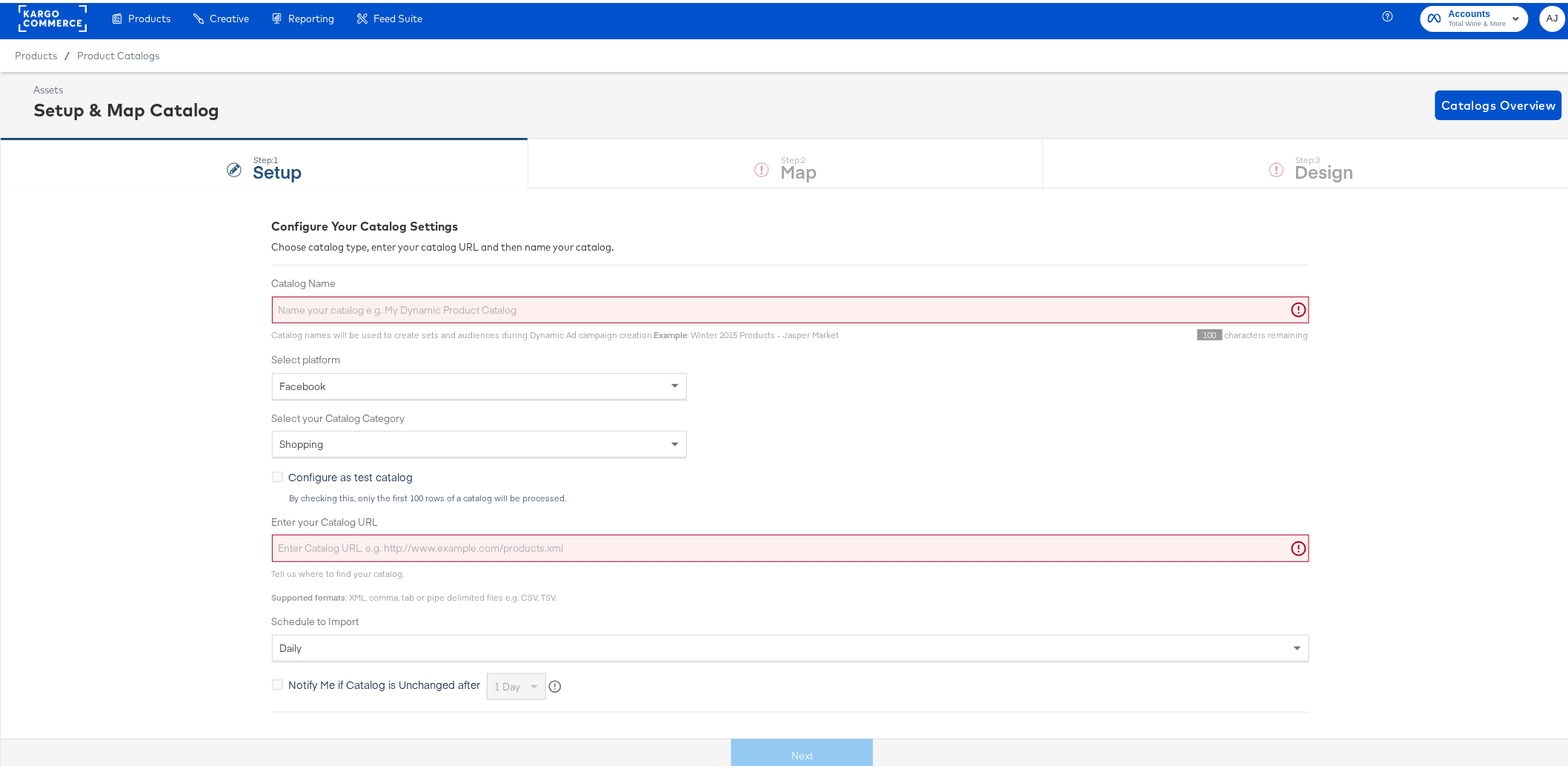
scroll to position [0, 0]
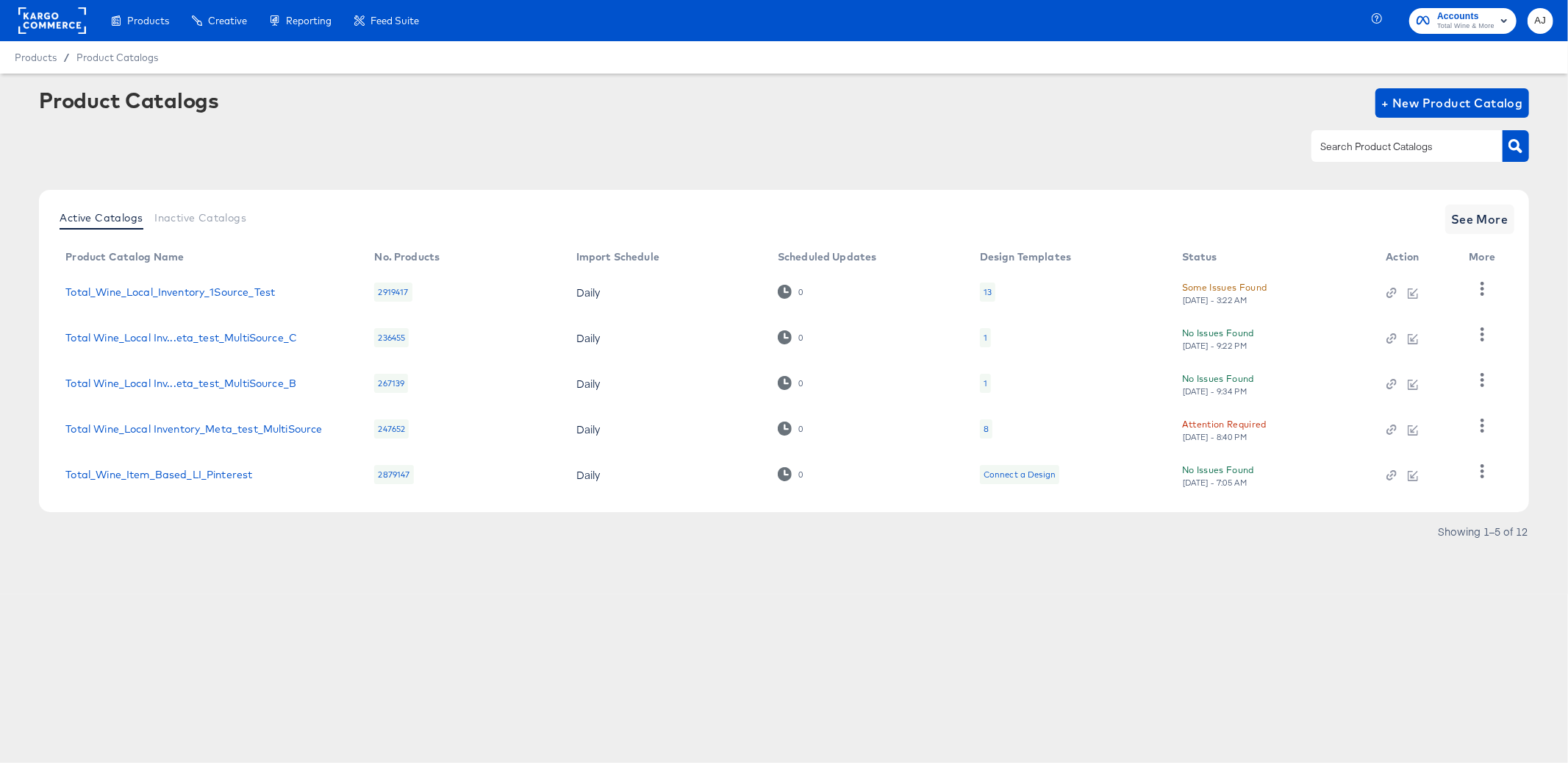
click at [234, 300] on td "Total_Wine_Local_Inventory_1Source_Test" at bounding box center [207, 291] width 309 height 45
click at [233, 297] on link "Total_Wine_Local_Inventory_1Source_Test" at bounding box center [170, 291] width 210 height 12
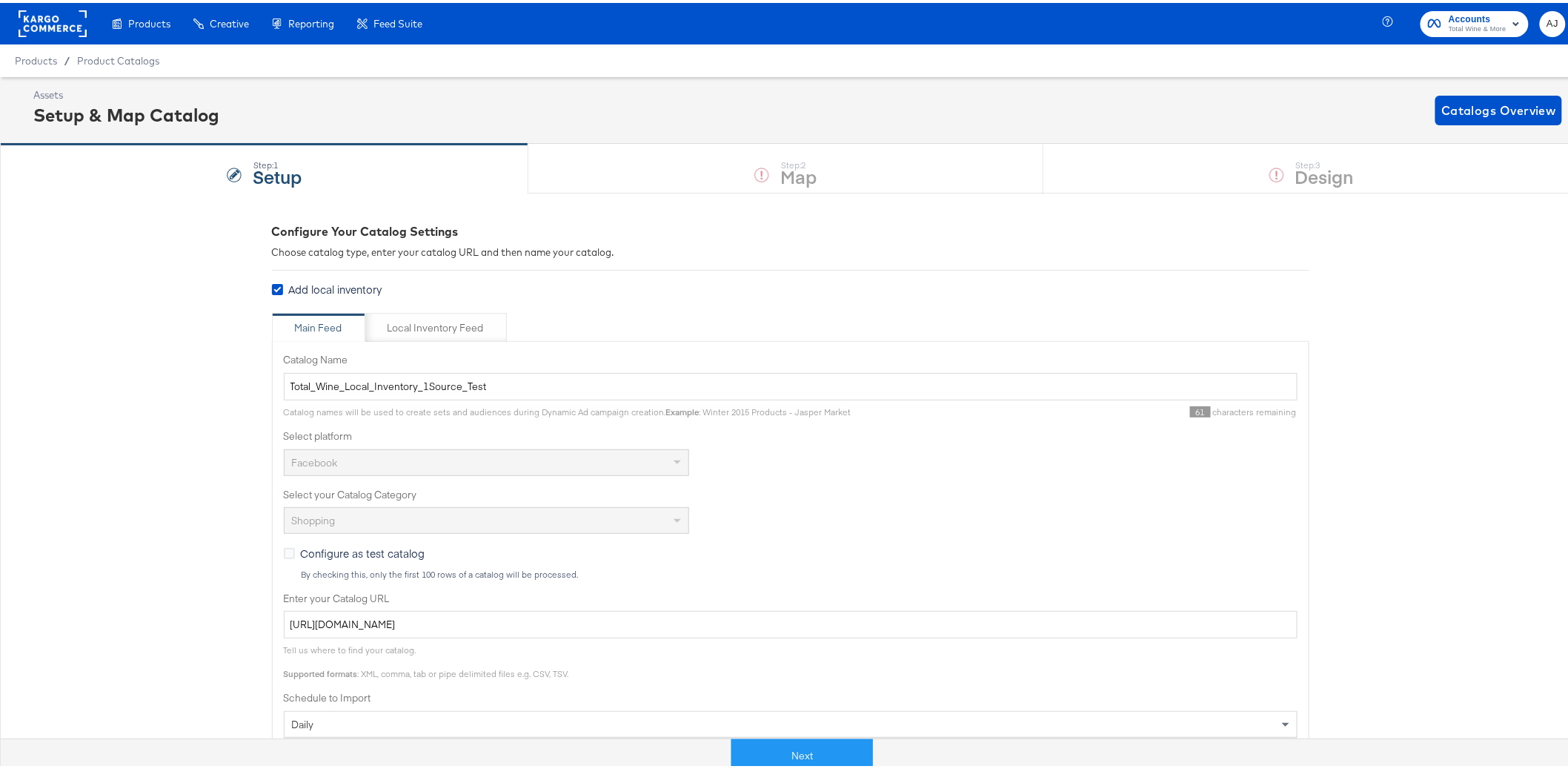
click at [139, 524] on div "Configure Your Catalog Settings Choose catalog type, enter your catalog URL and…" at bounding box center [789, 675] width 1580 height 972
click at [431, 328] on div "Local Inventory Feed" at bounding box center [436, 325] width 97 height 14
type input "Local Inventory Feed for Total_Wine_Local_Inventory_1Source_Test"
type input "https://ace.stitcherads.com/exports/1314/universal/none/universal-5/export.tsv.…"
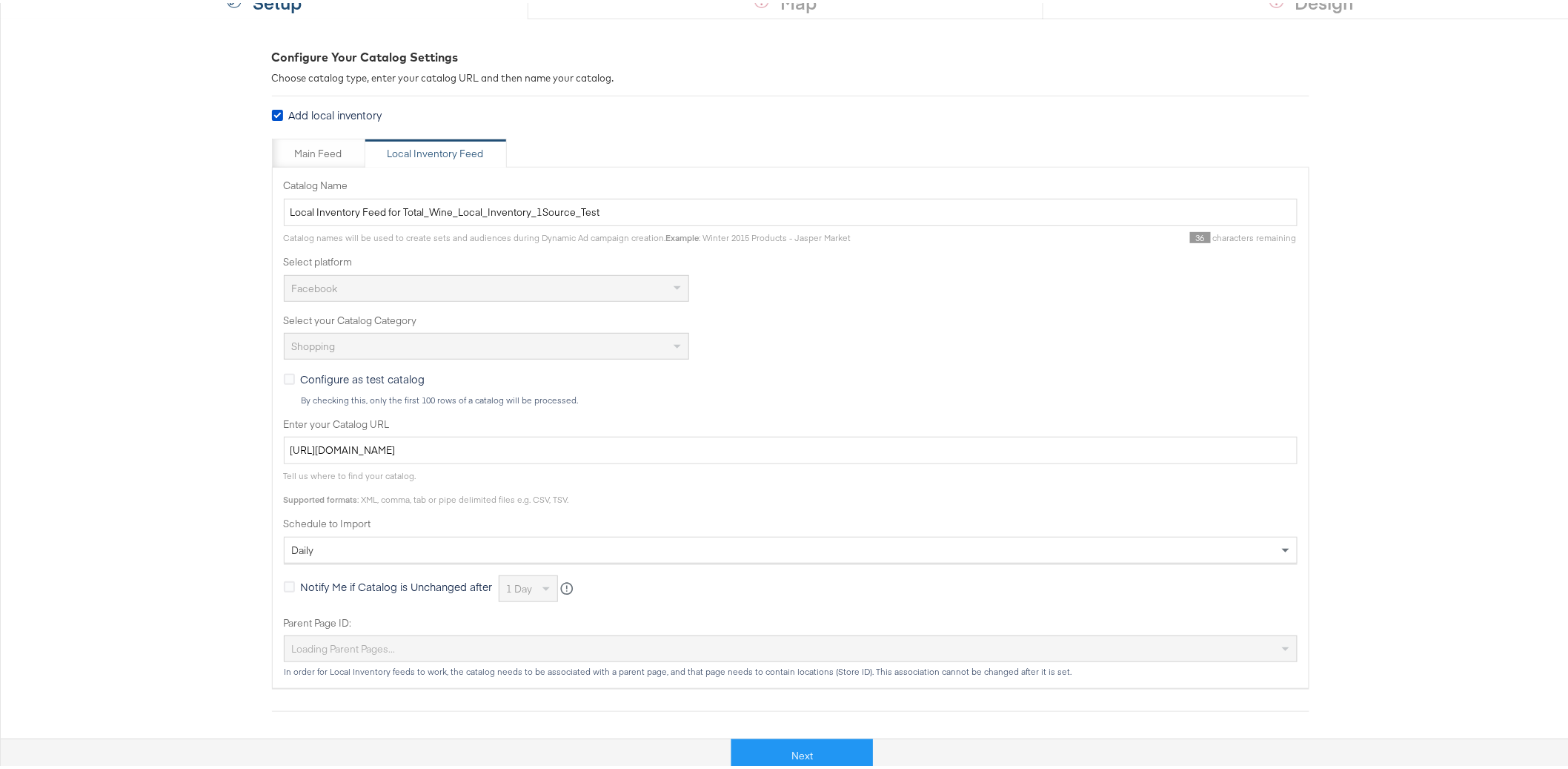
scroll to position [479, 0]
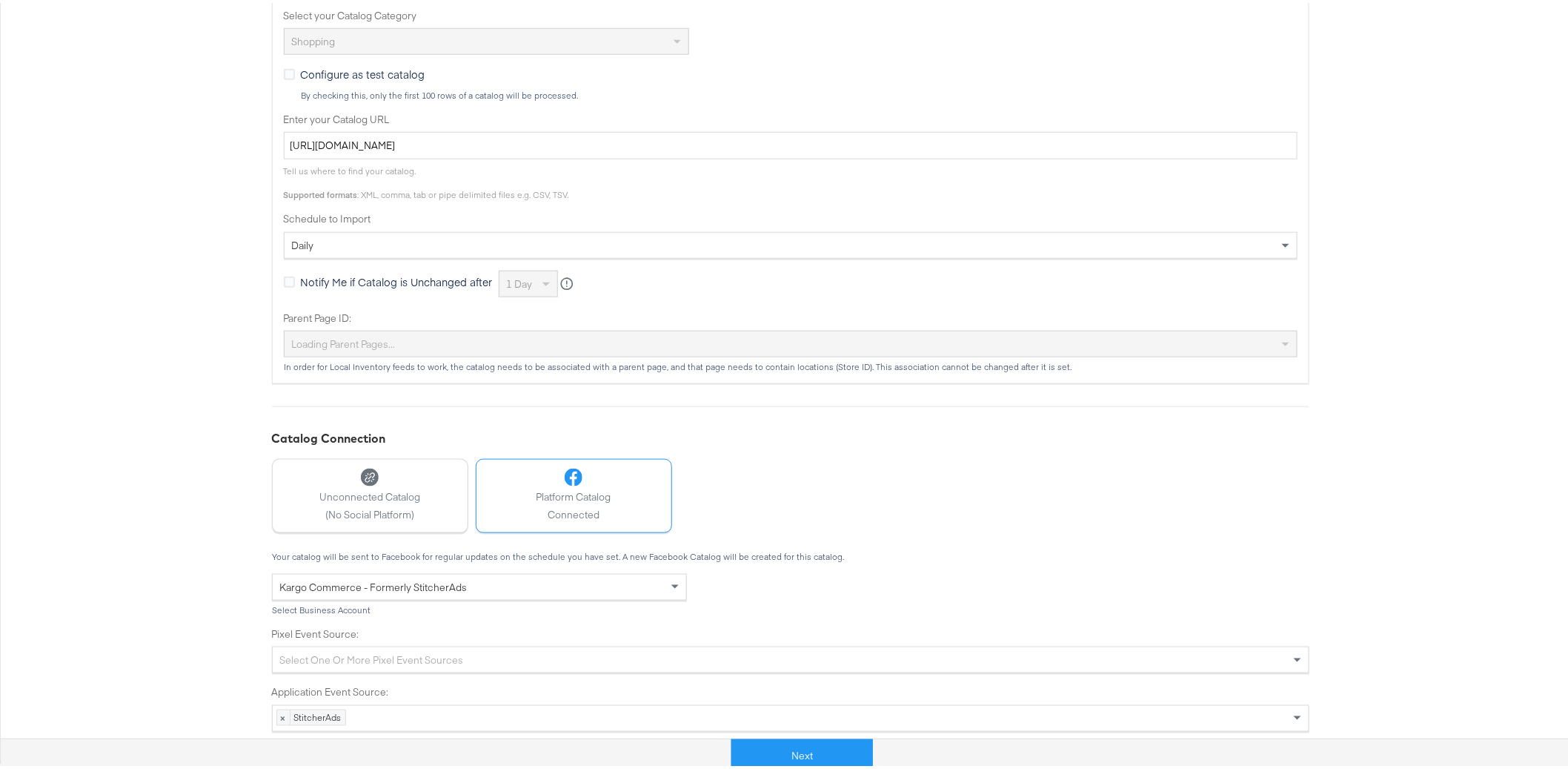
click at [1252, 549] on div "Your catalog will be sent to Facebook for regular updates on the schedule you h…" at bounding box center [790, 553] width 1037 height 10
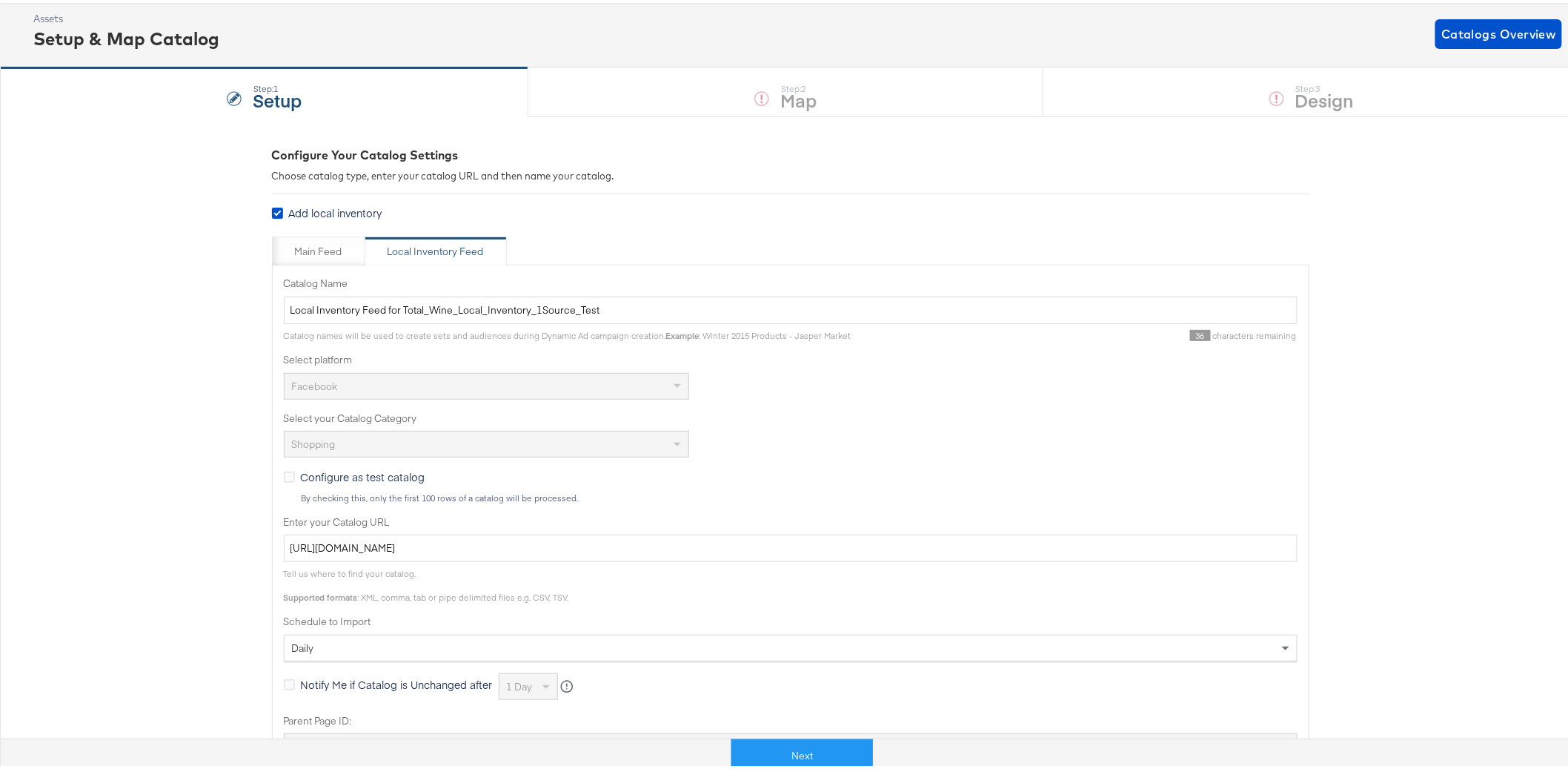
scroll to position [0, 0]
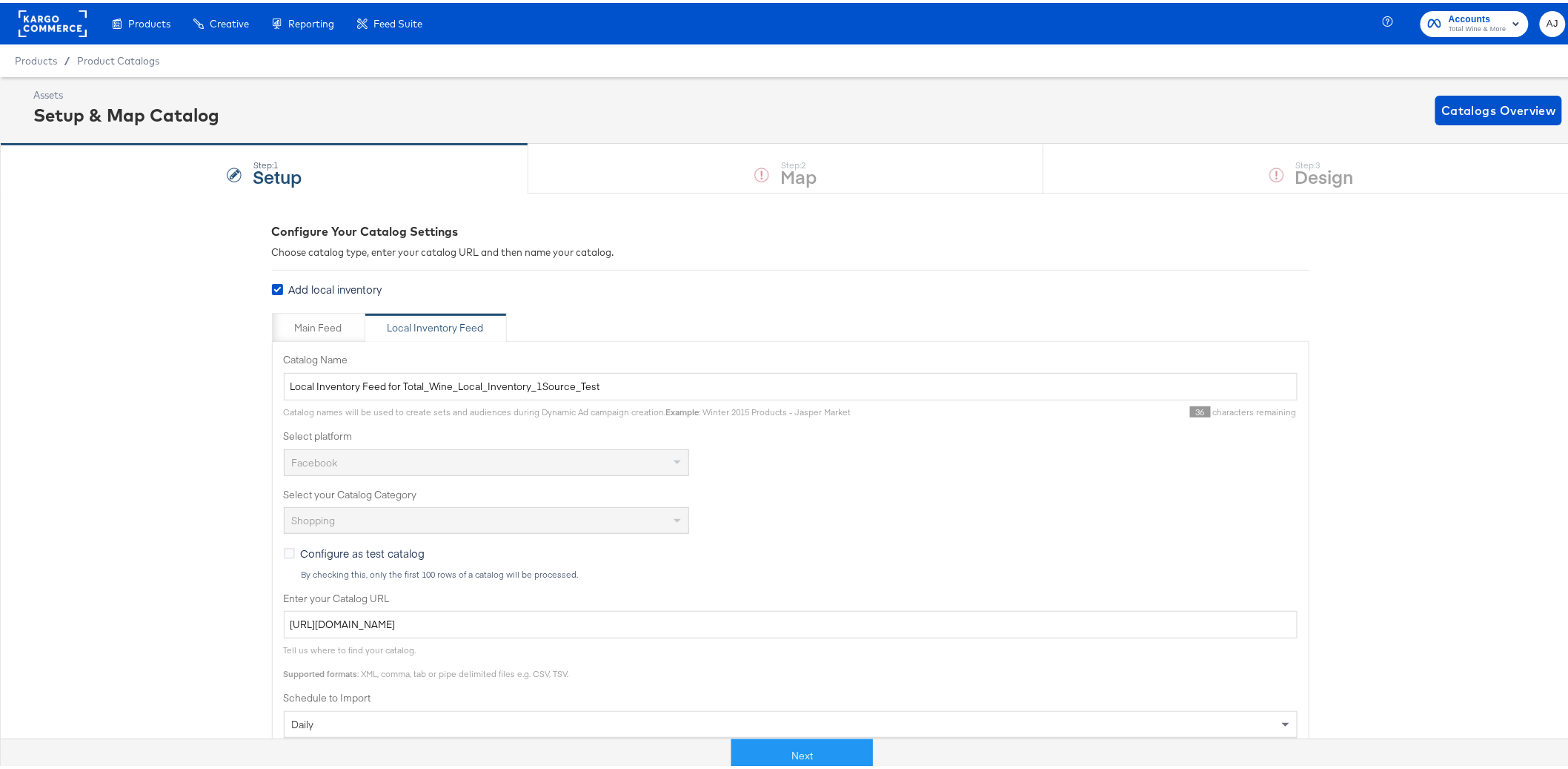
click at [43, 26] on rect at bounding box center [52, 20] width 68 height 26
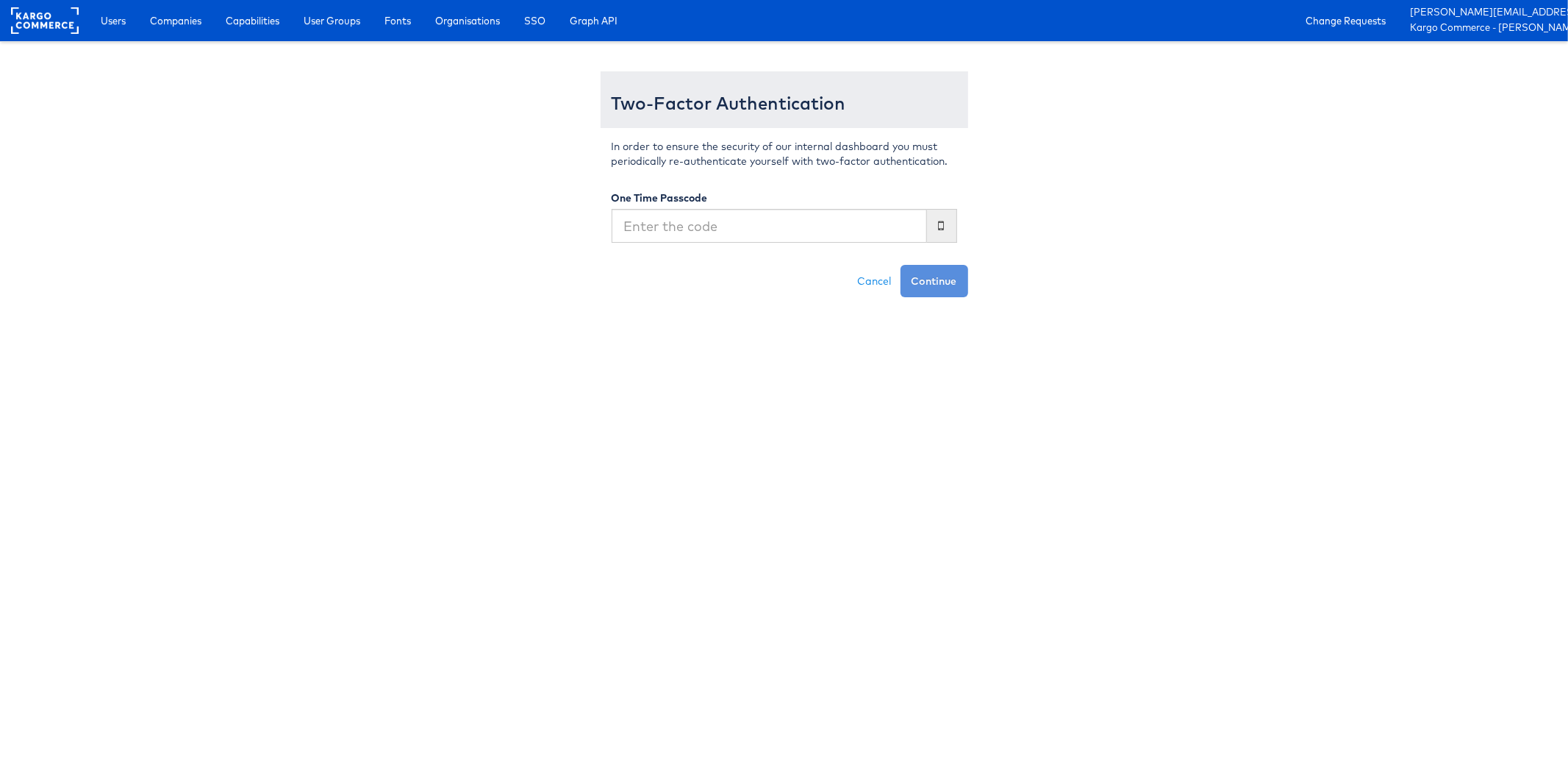
click at [544, 297] on html "Users Companies Capabilities User Groups Fonts Organisations SSO Graph API Chan…" at bounding box center [784, 148] width 1568 height 297
click at [702, 225] on input "text" at bounding box center [769, 225] width 316 height 33
type input "289514"
click at [901, 265] on button "Continue" at bounding box center [935, 281] width 68 height 33
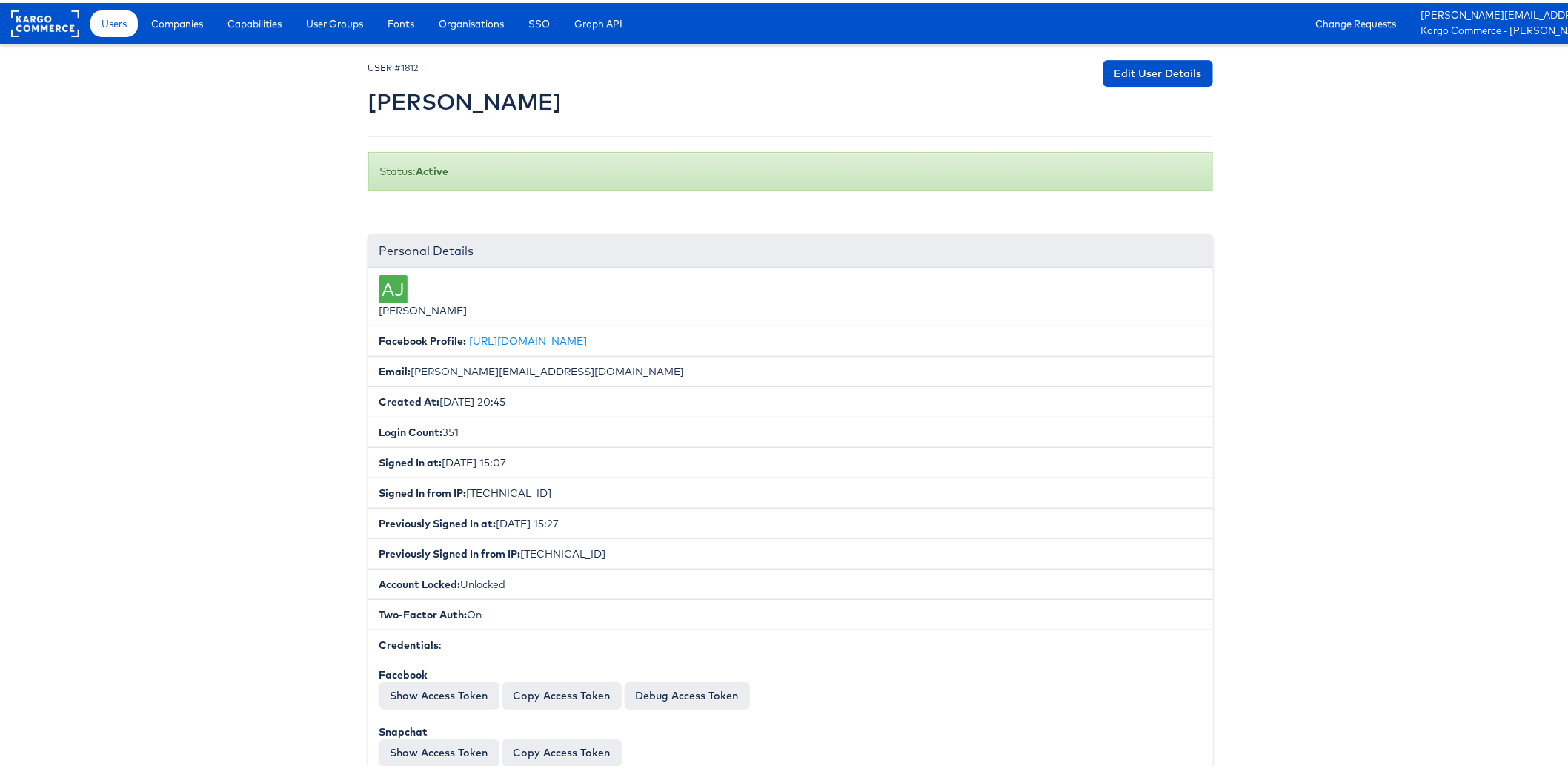
click at [192, 22] on span "Companies" at bounding box center [177, 21] width 52 height 15
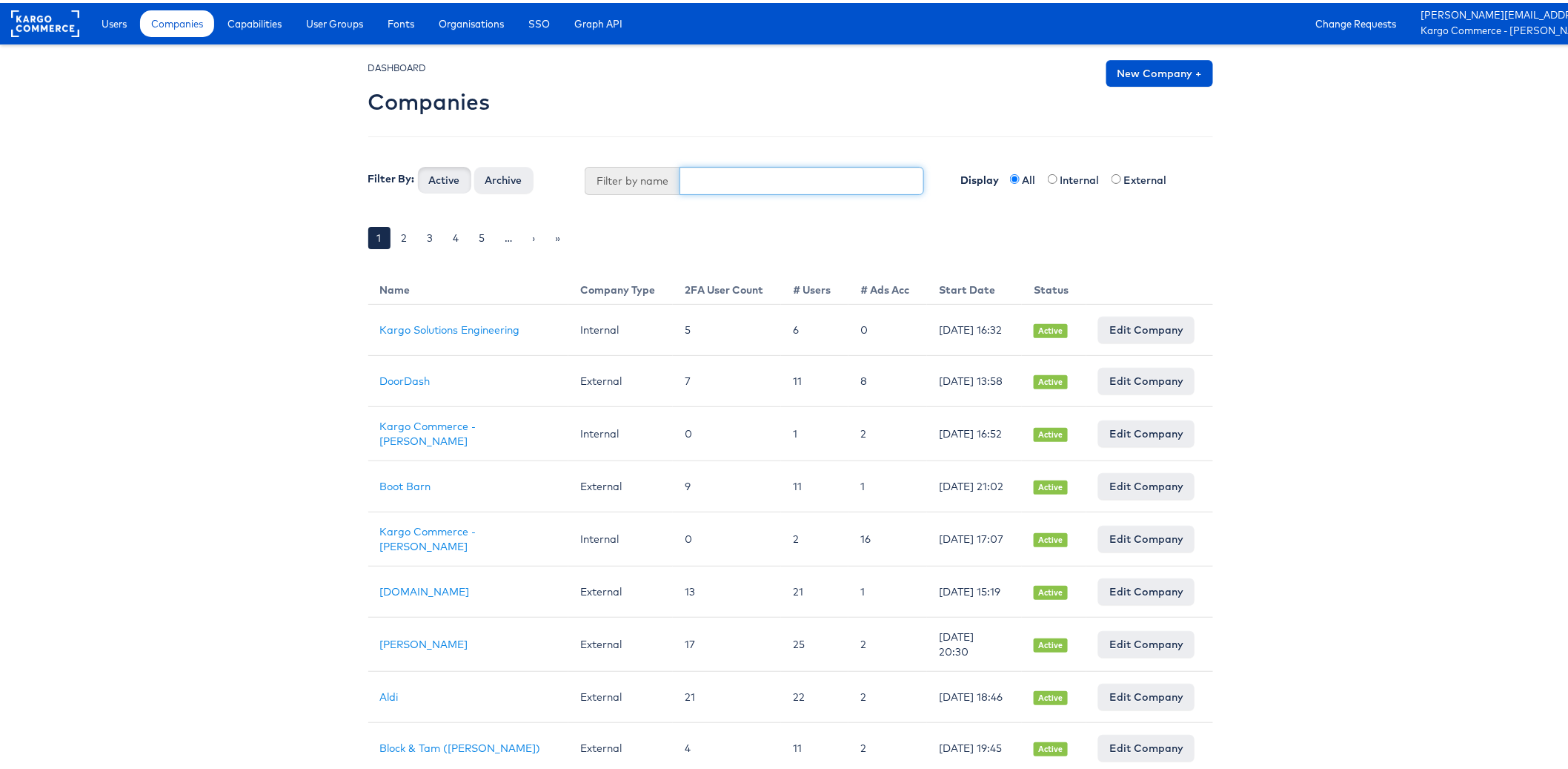
click at [783, 176] on input "text" at bounding box center [801, 178] width 244 height 28
type input "total wine"
click at [418, 164] on button "Active" at bounding box center [444, 177] width 54 height 26
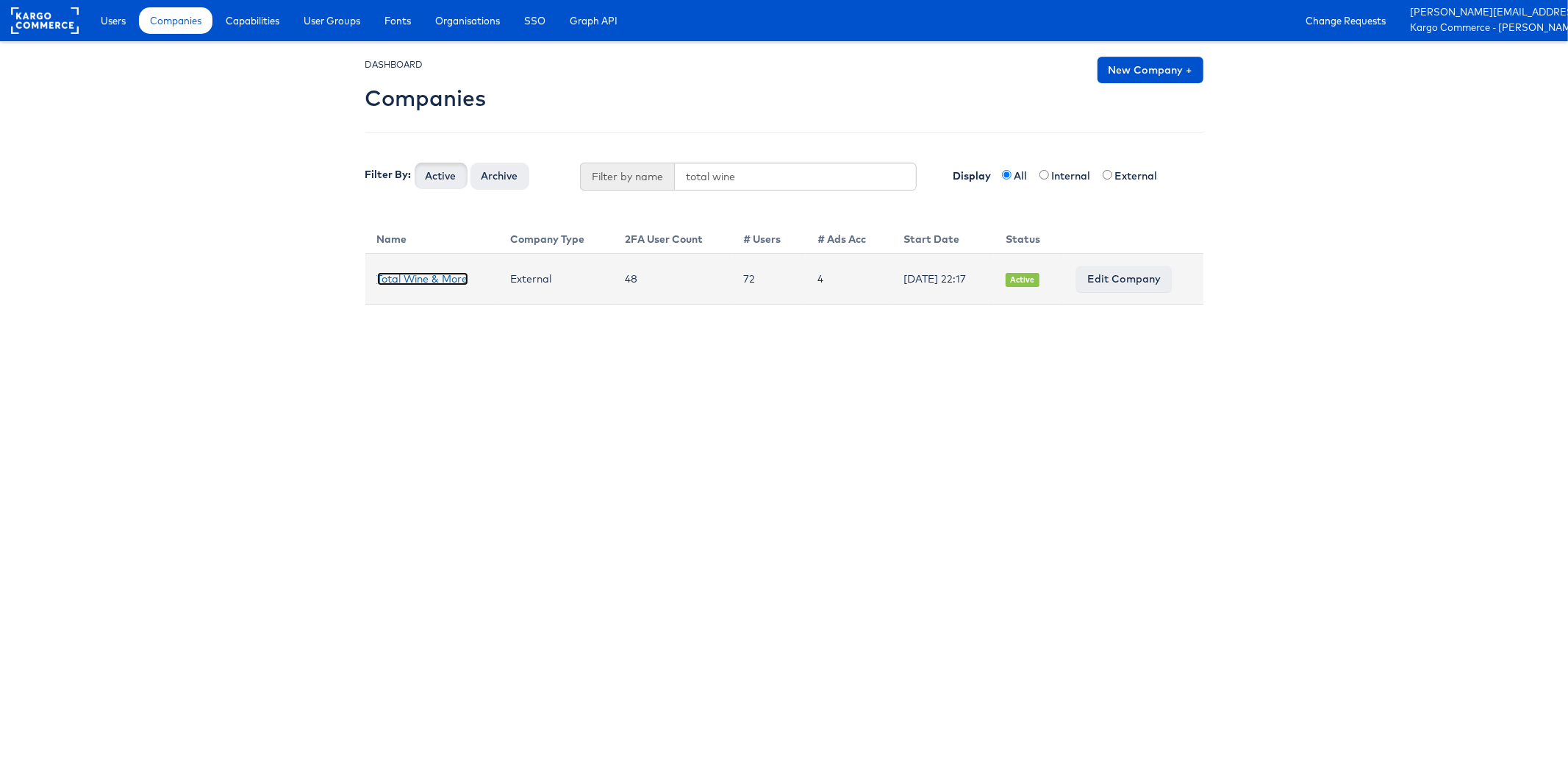
click at [465, 272] on link "Total Wine & More" at bounding box center [423, 279] width 91 height 14
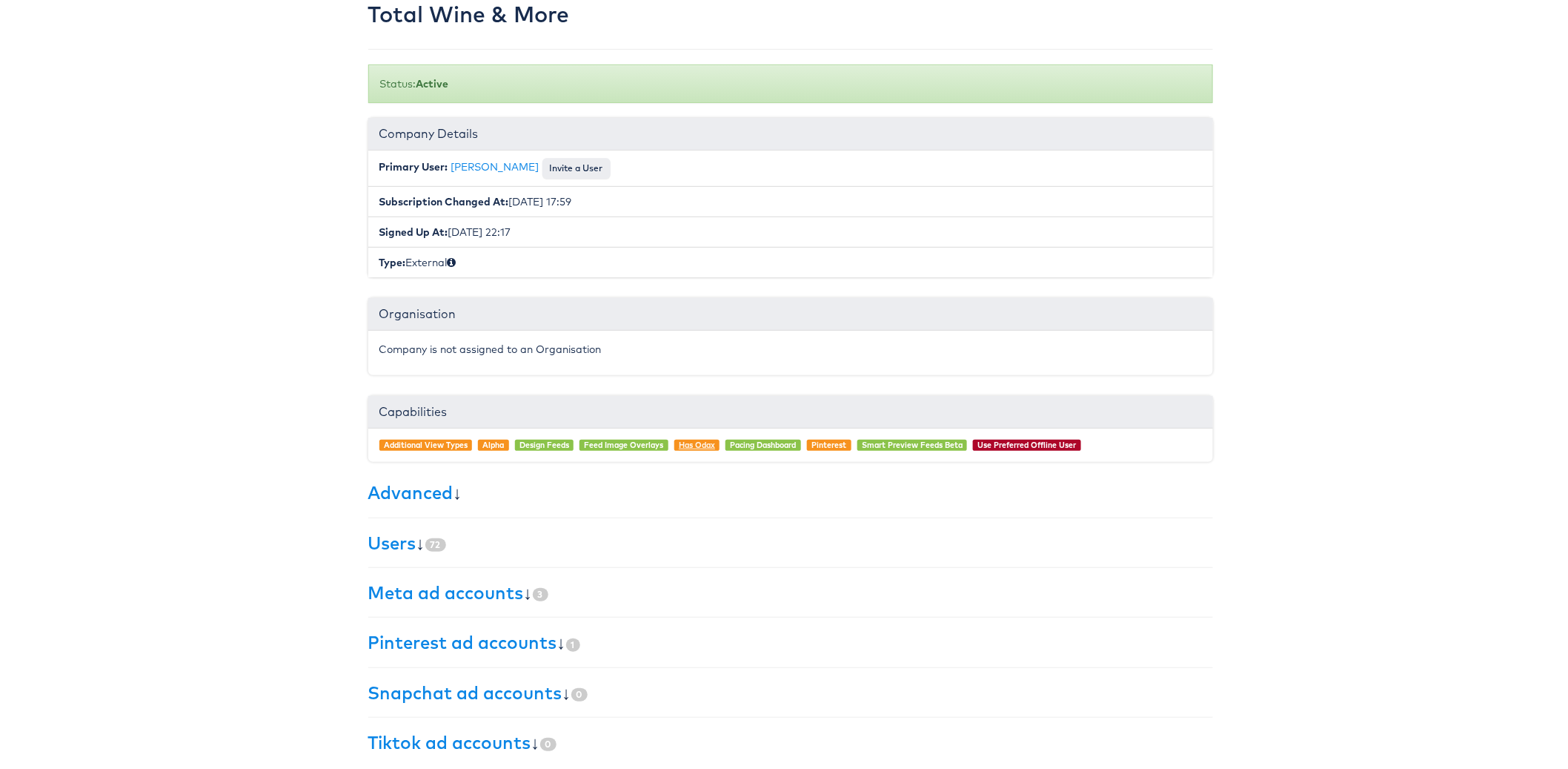
scroll to position [99, 0]
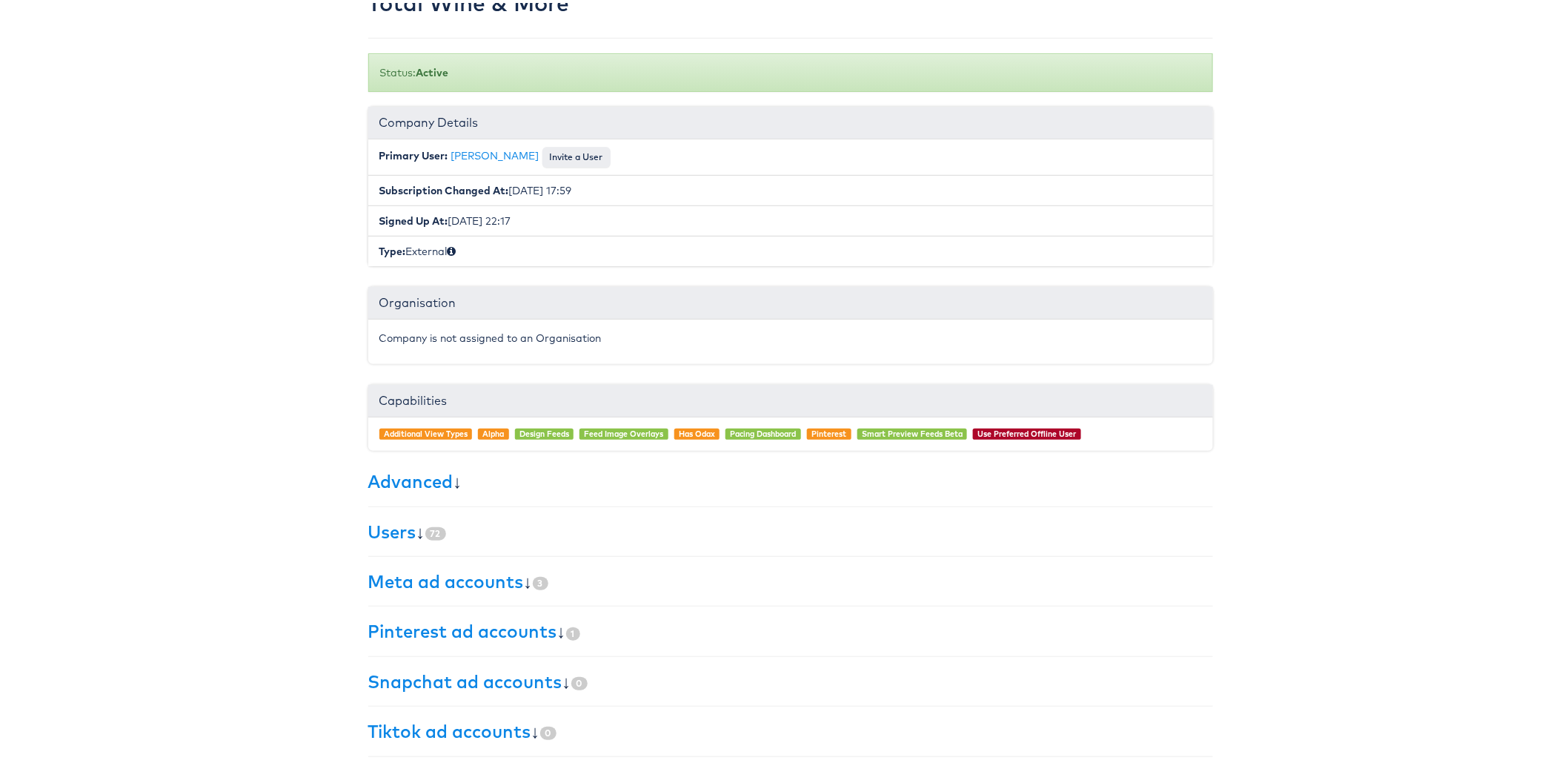
click at [427, 532] on span "72" at bounding box center [435, 531] width 21 height 14
click at [401, 538] on link "Users" at bounding box center [392, 528] width 48 height 22
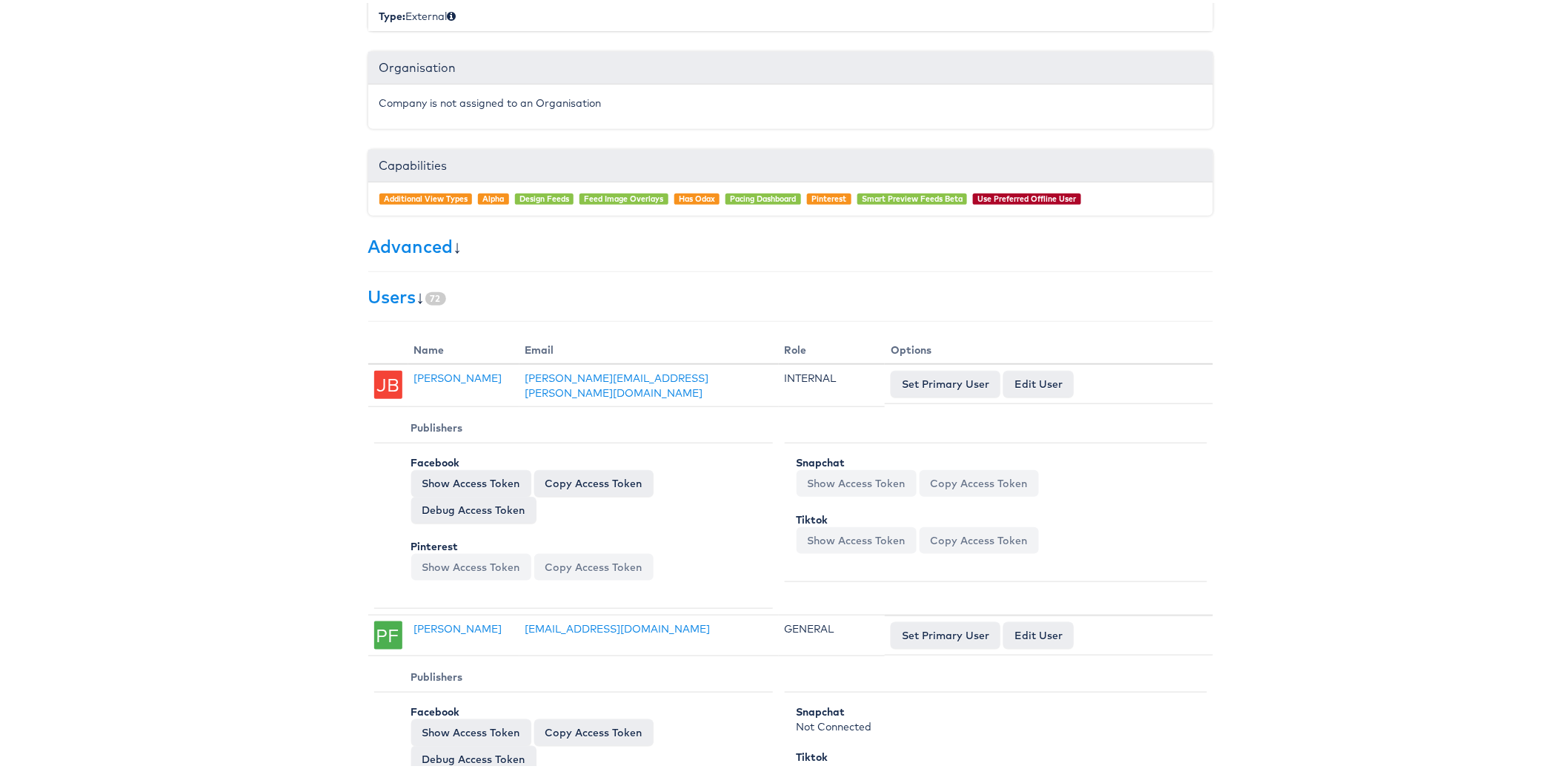
scroll to position [623, 0]
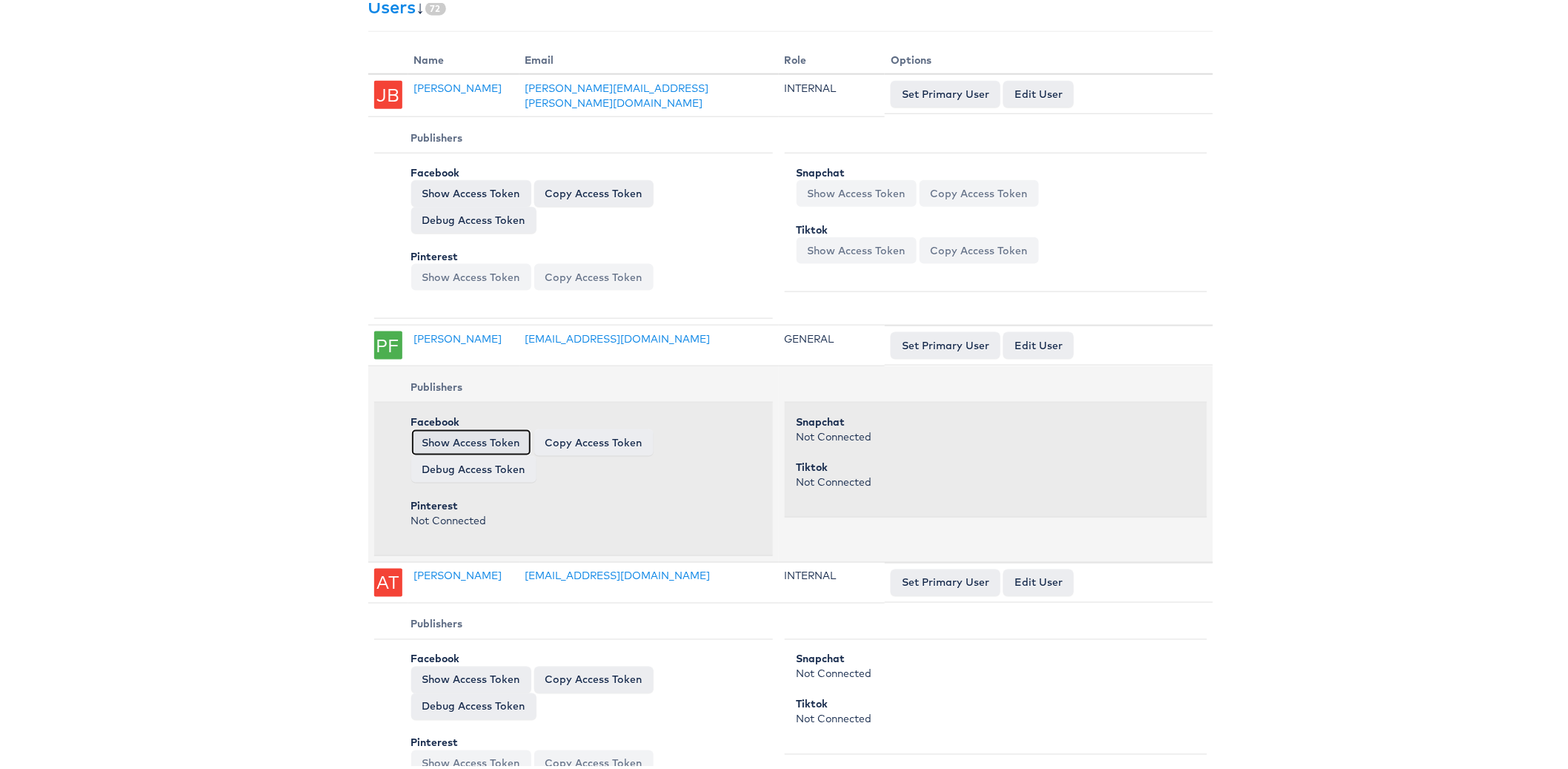
click at [424, 437] on button "Show Access Token" at bounding box center [471, 439] width 120 height 26
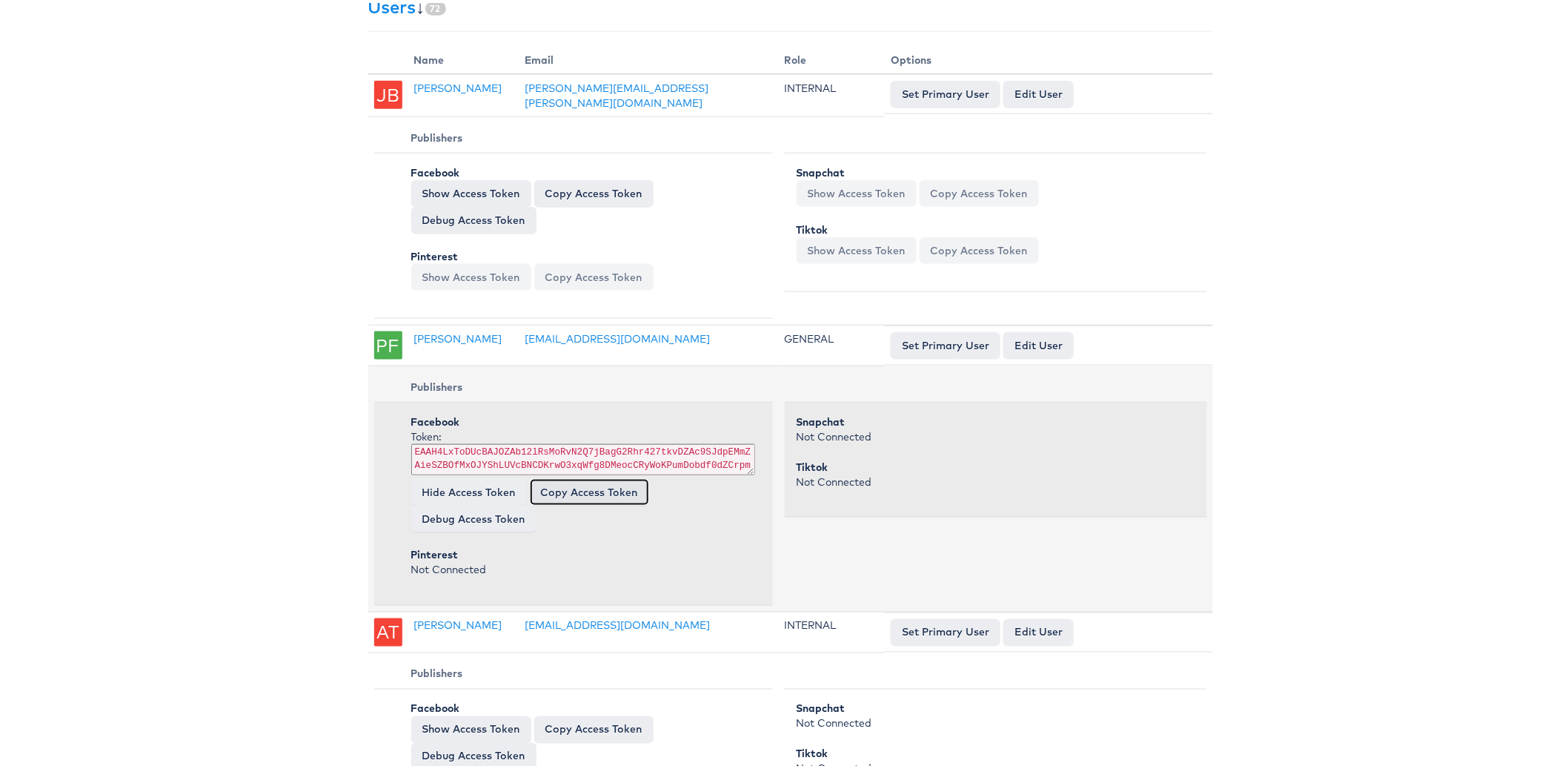
click at [559, 491] on button "Copy Access Token" at bounding box center [589, 489] width 119 height 26
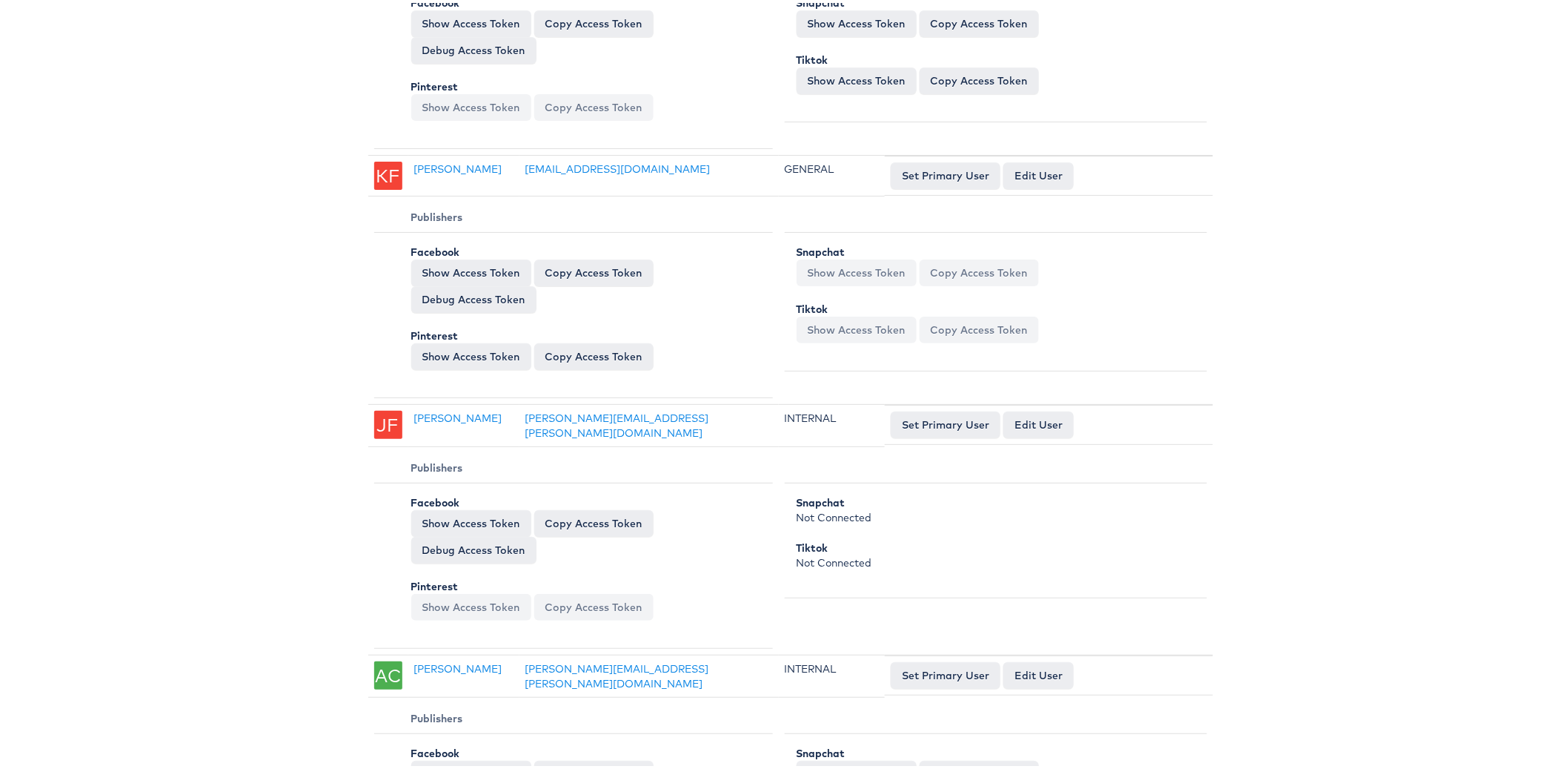
scroll to position [2385, 0]
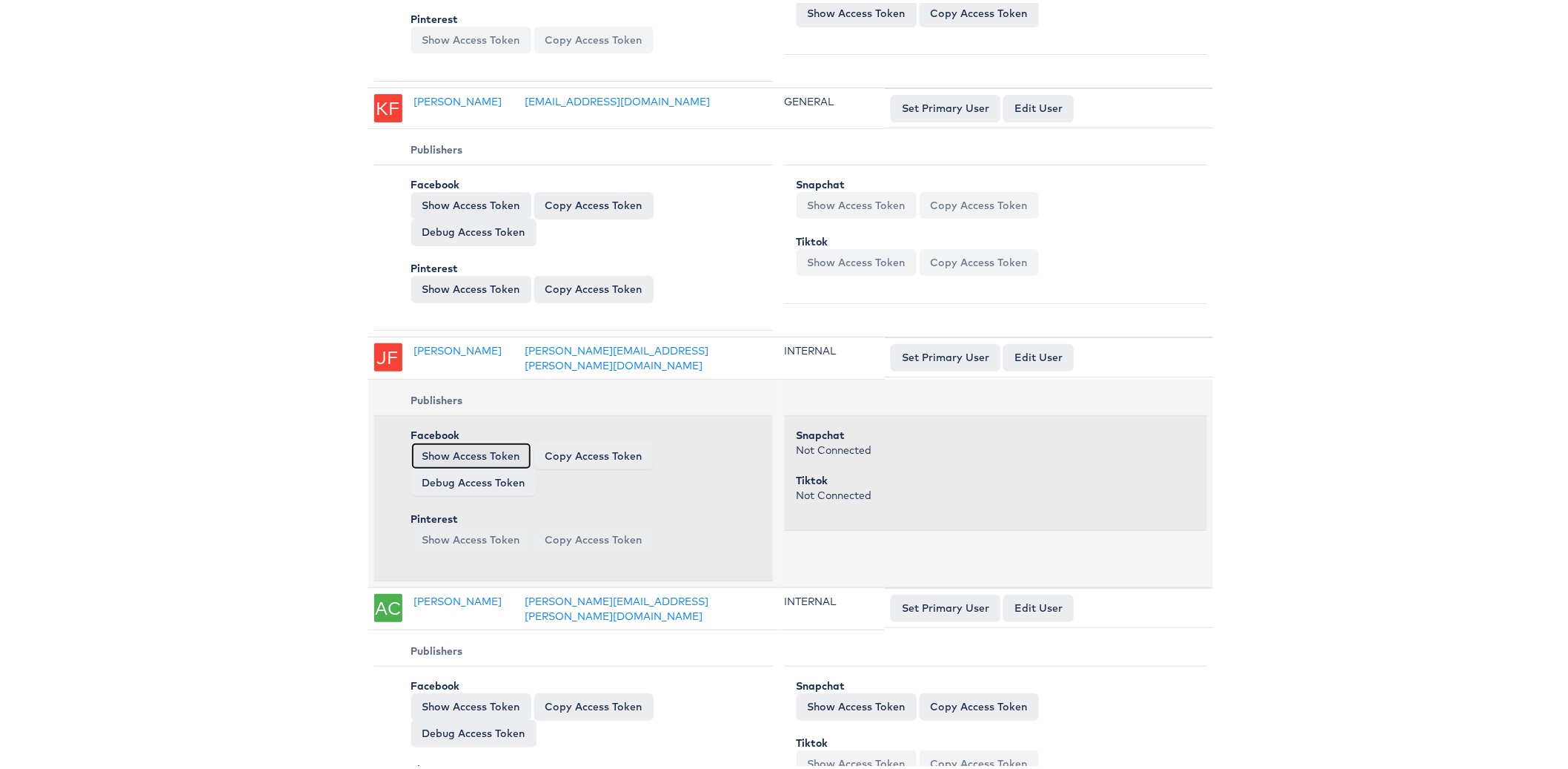
click at [452, 448] on button "Show Access Token" at bounding box center [471, 452] width 120 height 26
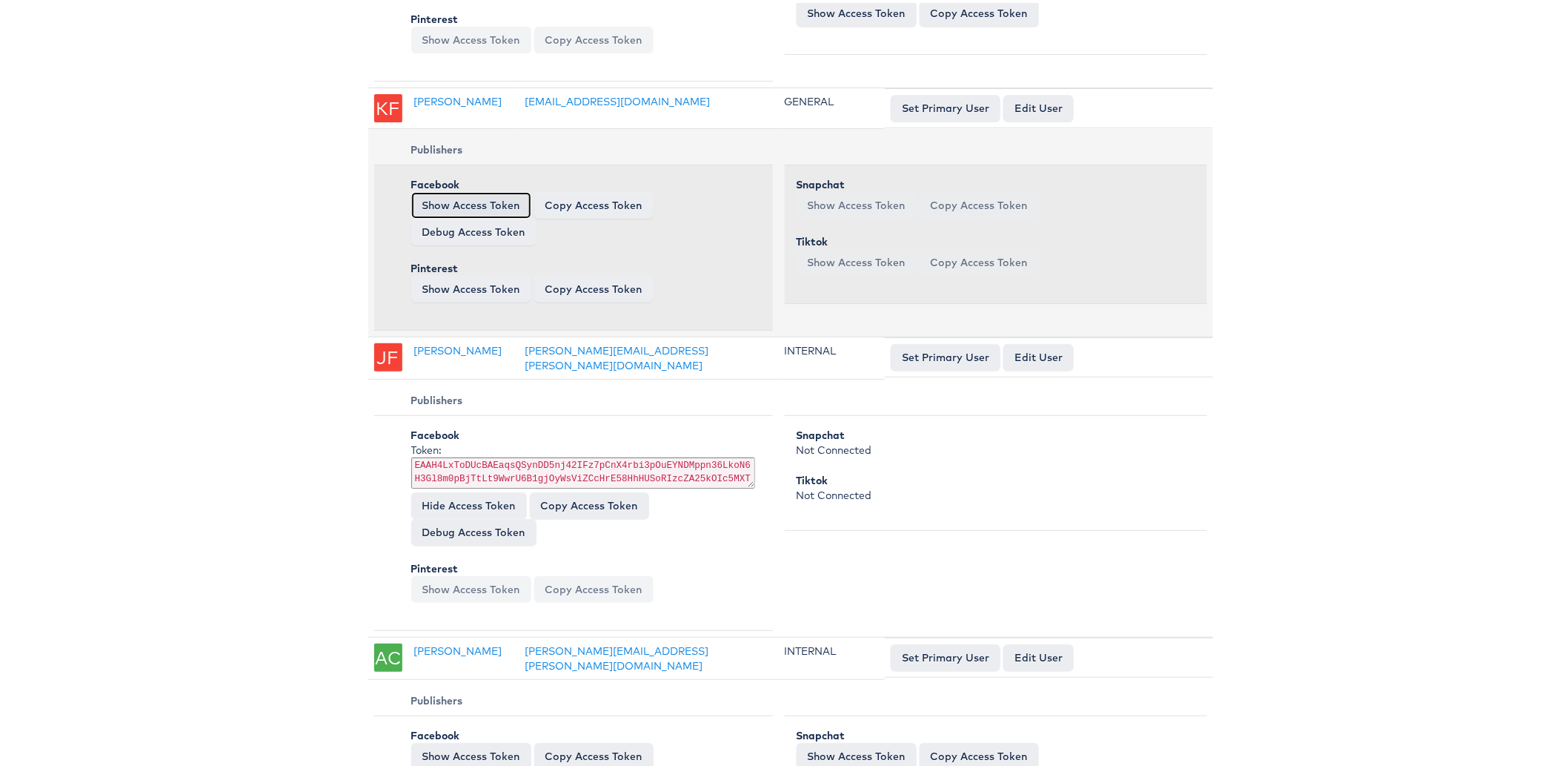
click at [443, 196] on button "Show Access Token" at bounding box center [471, 202] width 120 height 26
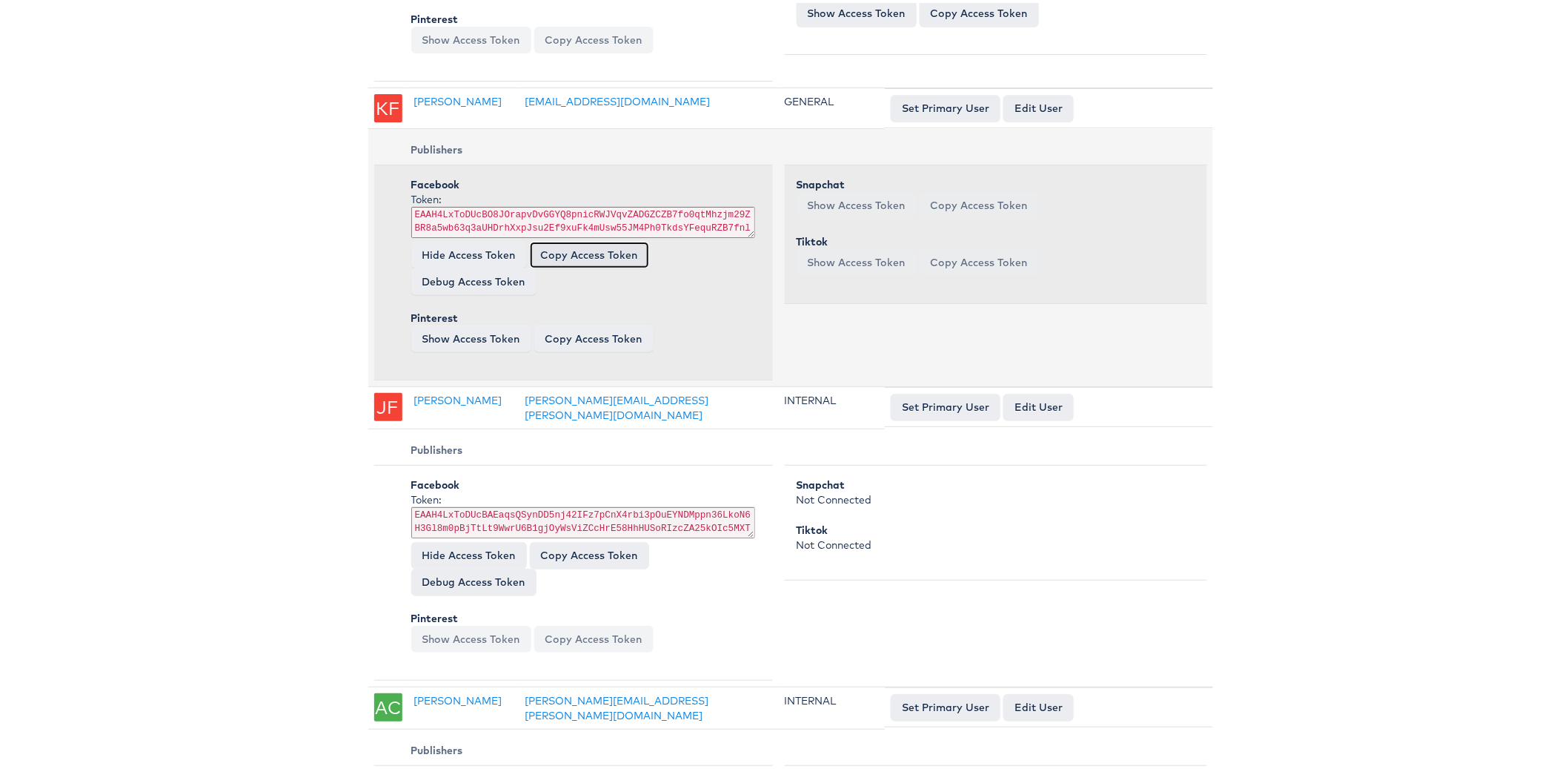
click at [605, 248] on button "Copy Access Token" at bounding box center [589, 252] width 119 height 26
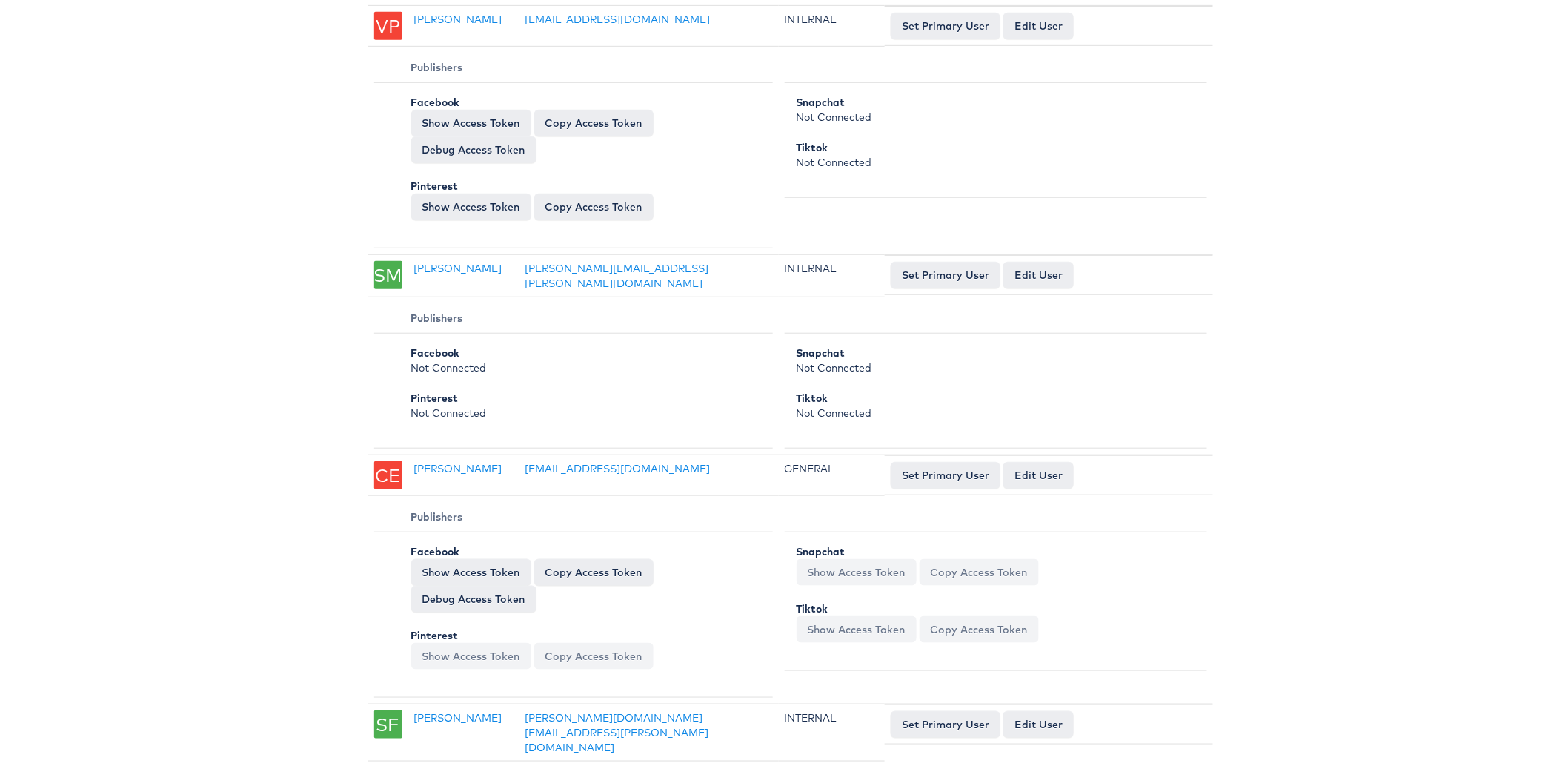
scroll to position [5104, 0]
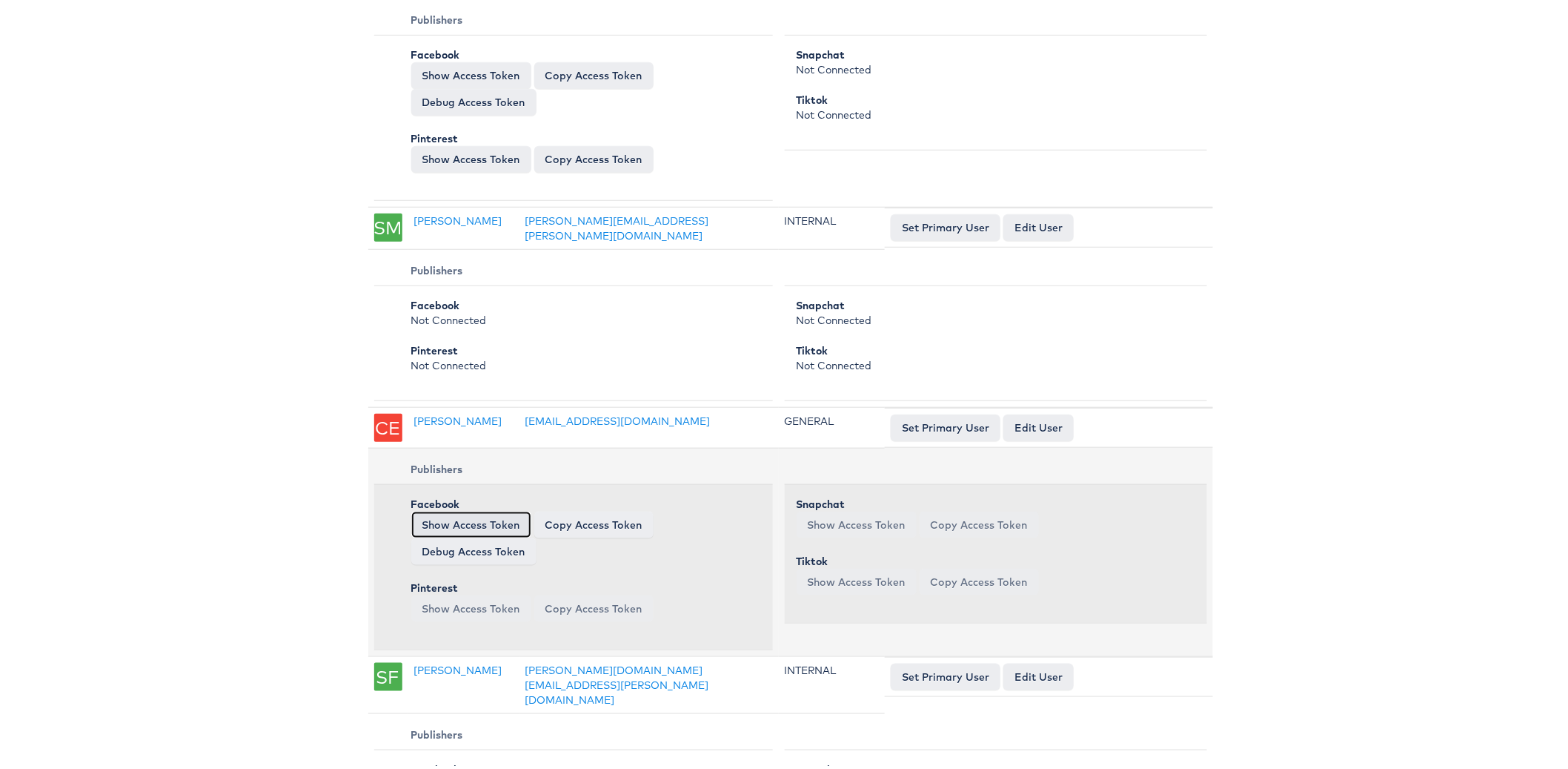
click at [498, 515] on button "Show Access Token" at bounding box center [471, 521] width 120 height 26
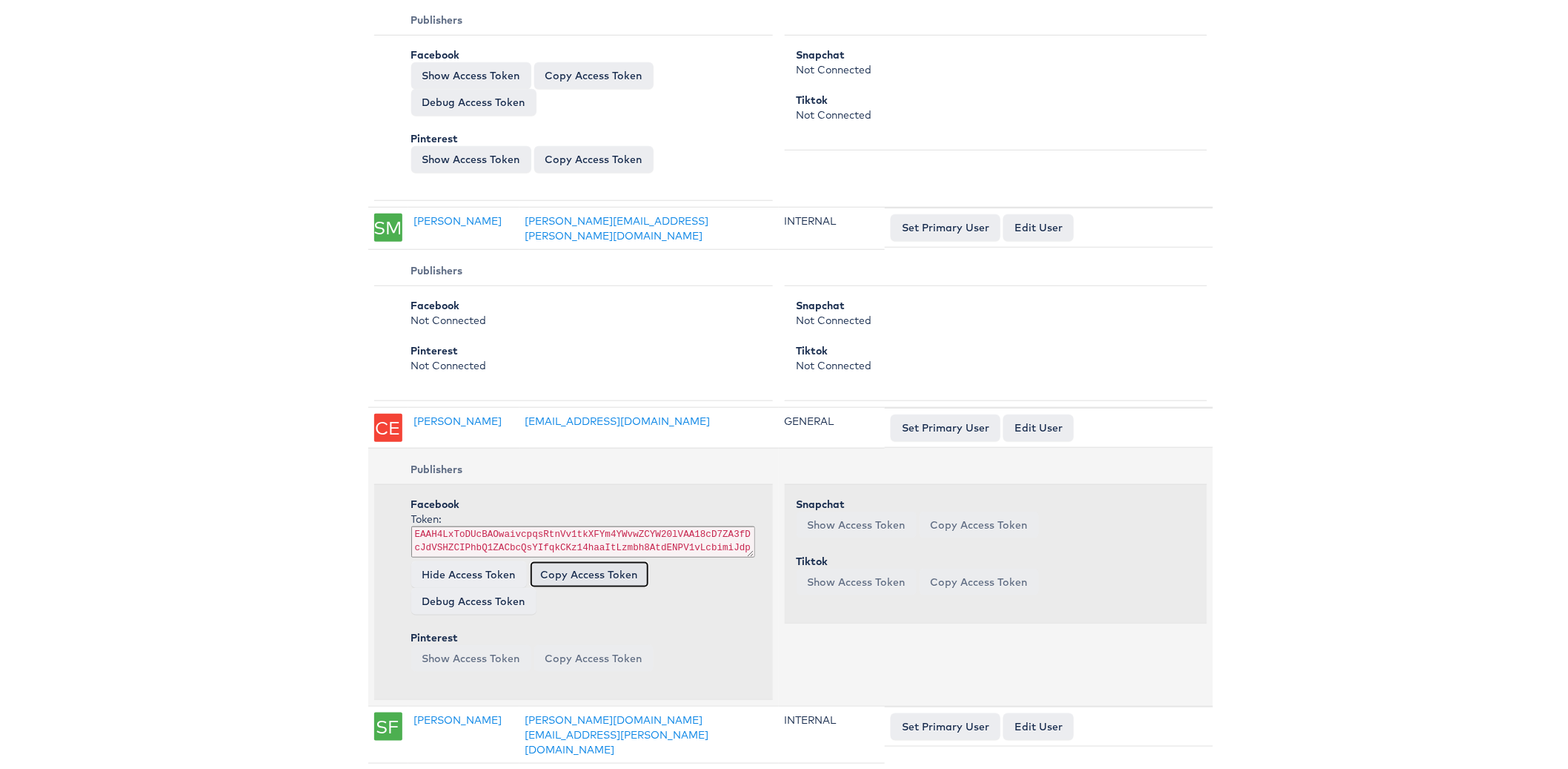
click at [573, 558] on button "Copy Access Token" at bounding box center [589, 571] width 119 height 26
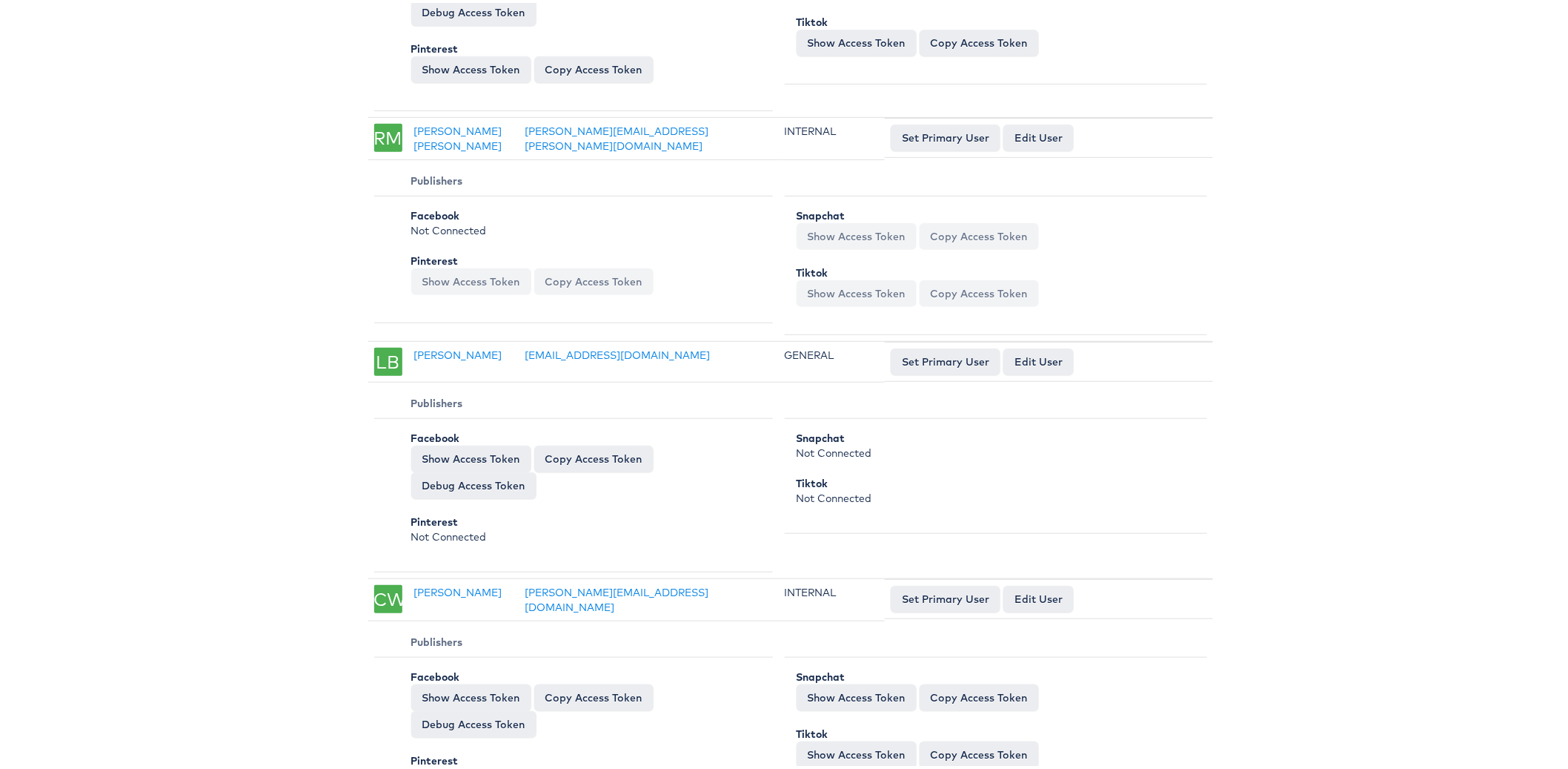
scroll to position [9636, 0]
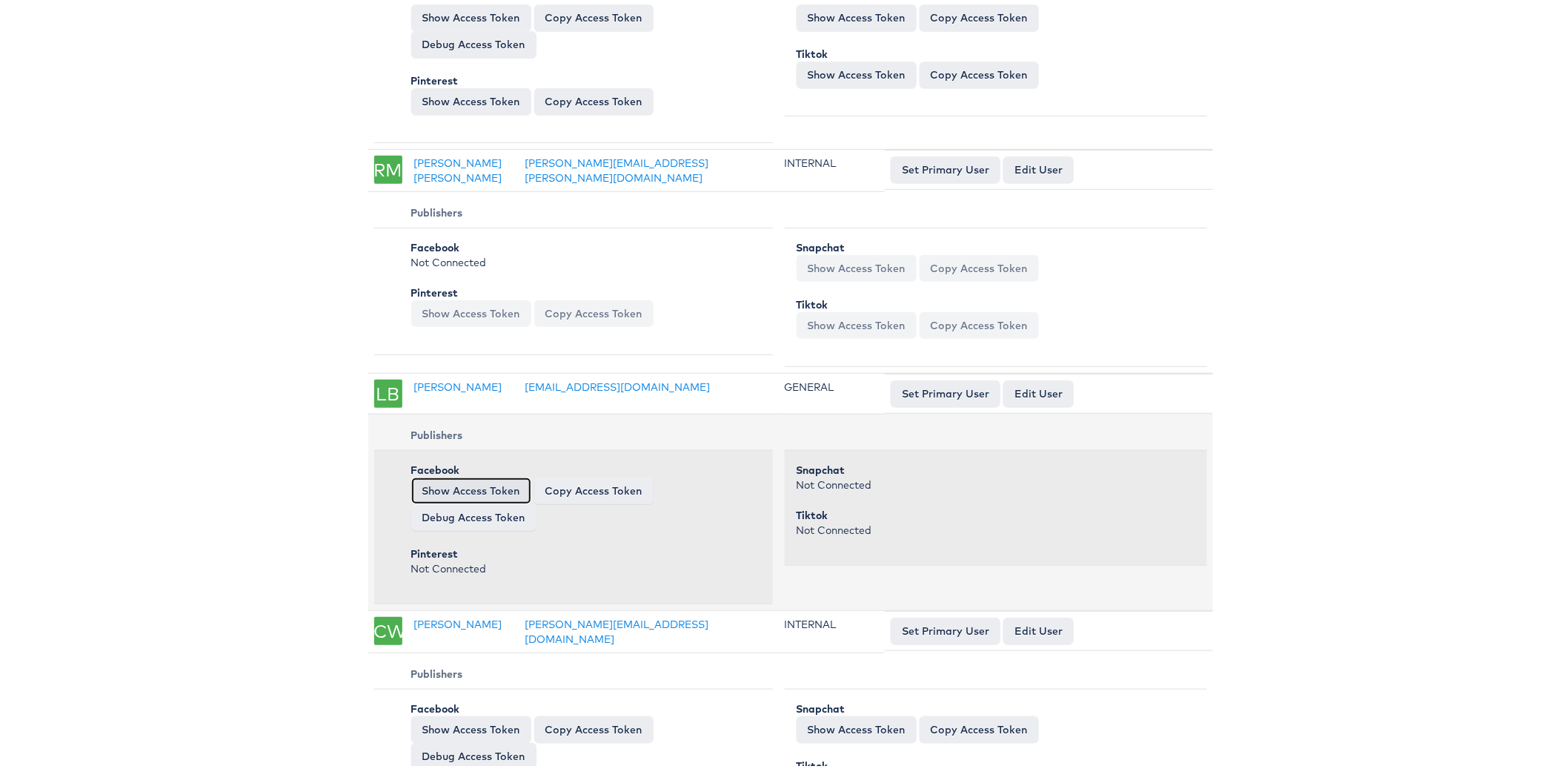
click at [440, 474] on button "Show Access Token" at bounding box center [471, 487] width 120 height 26
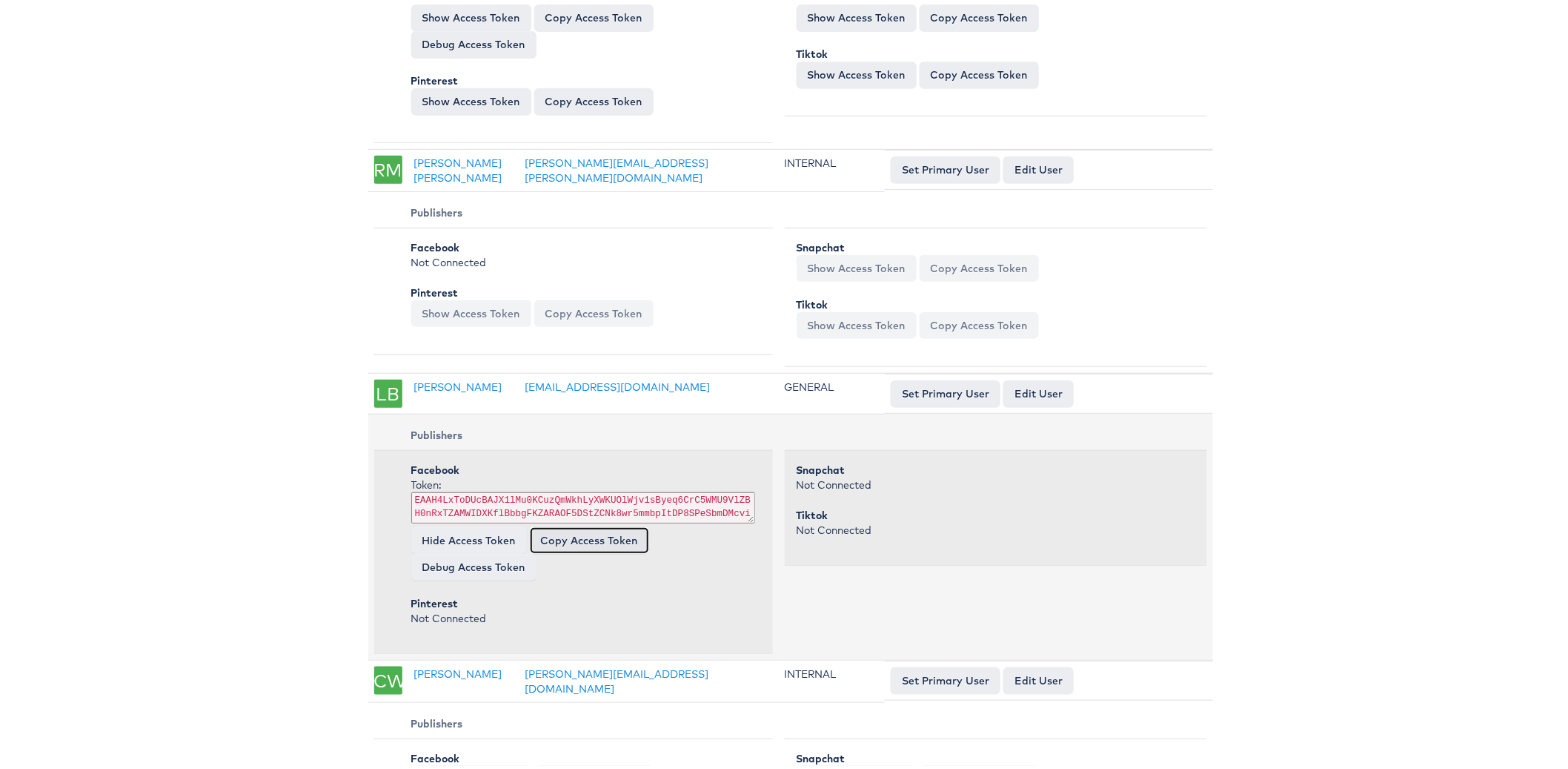
click at [594, 525] on button "Copy Access Token" at bounding box center [589, 537] width 119 height 26
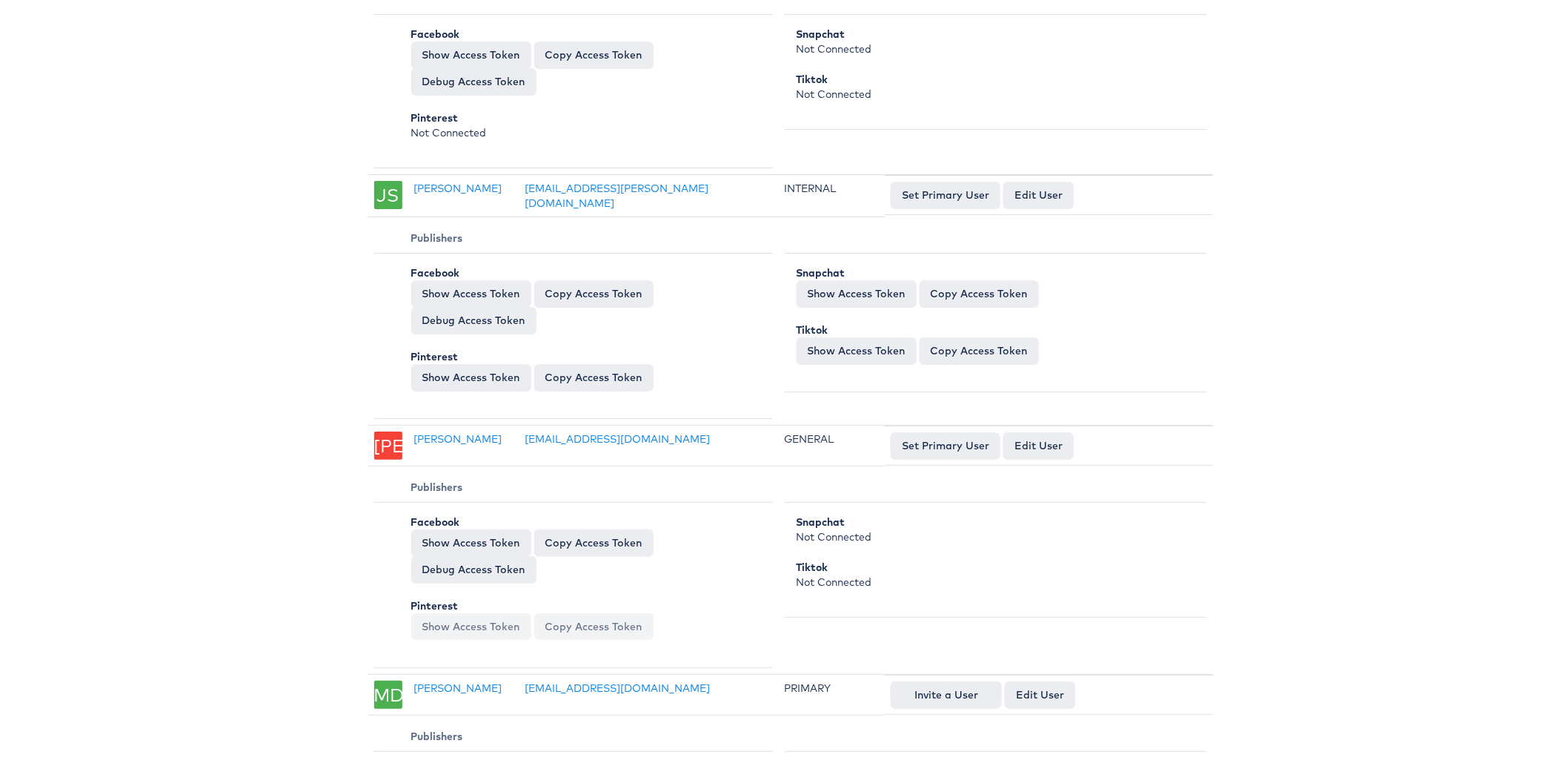
scroll to position [11642, 0]
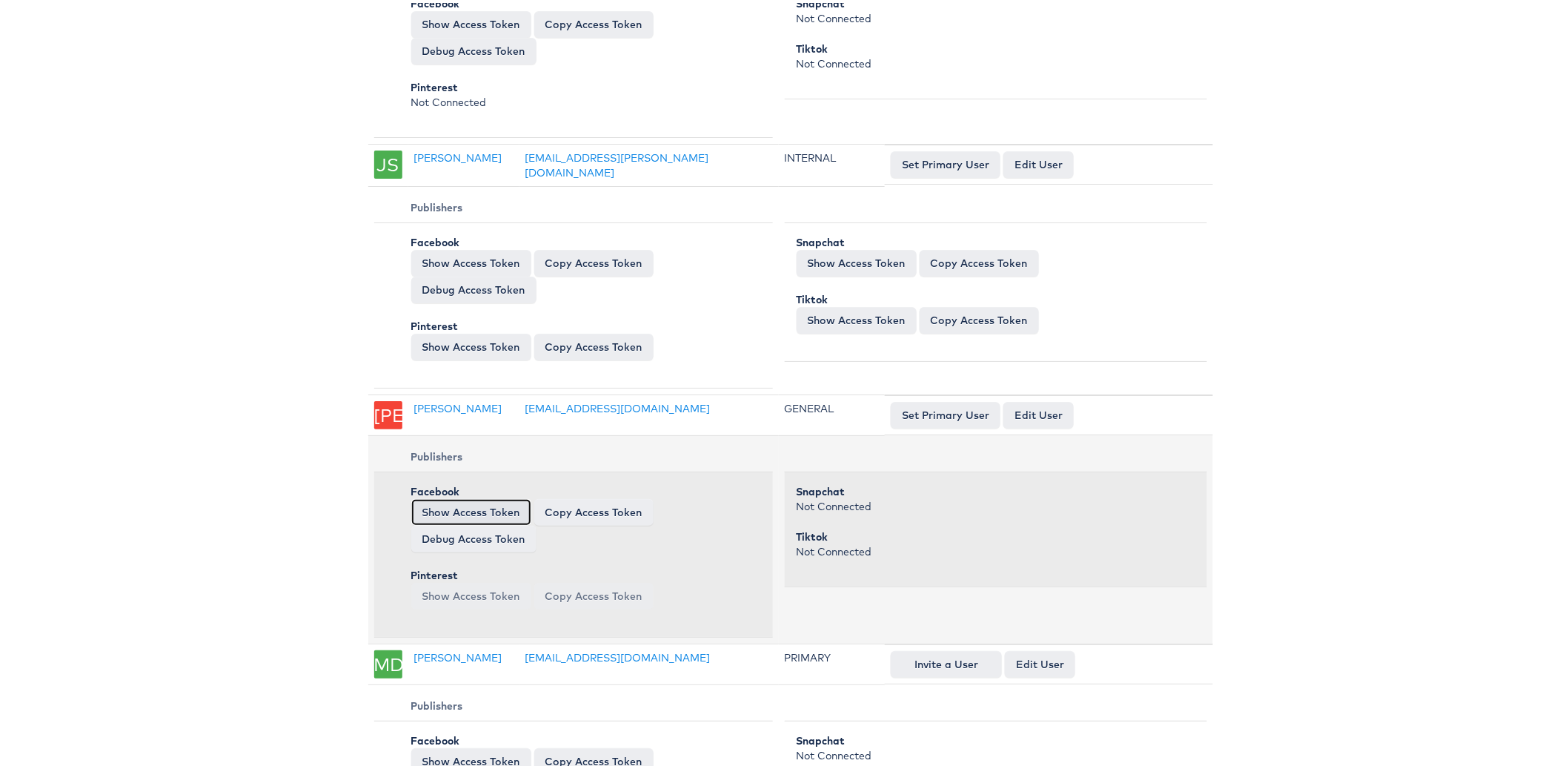
click at [495, 496] on button "Show Access Token" at bounding box center [471, 509] width 120 height 26
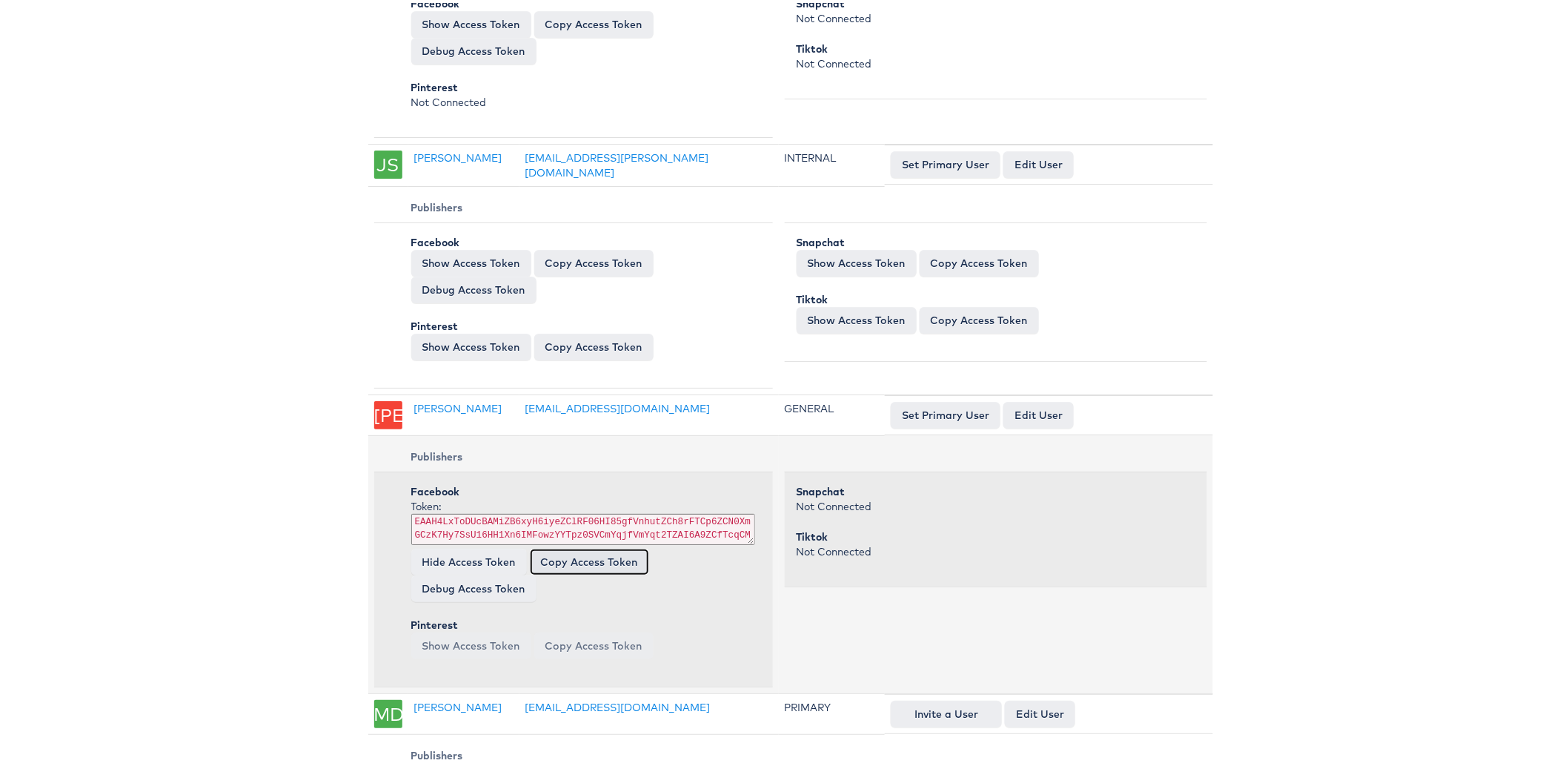
click at [609, 546] on button "Copy Access Token" at bounding box center [589, 558] width 119 height 26
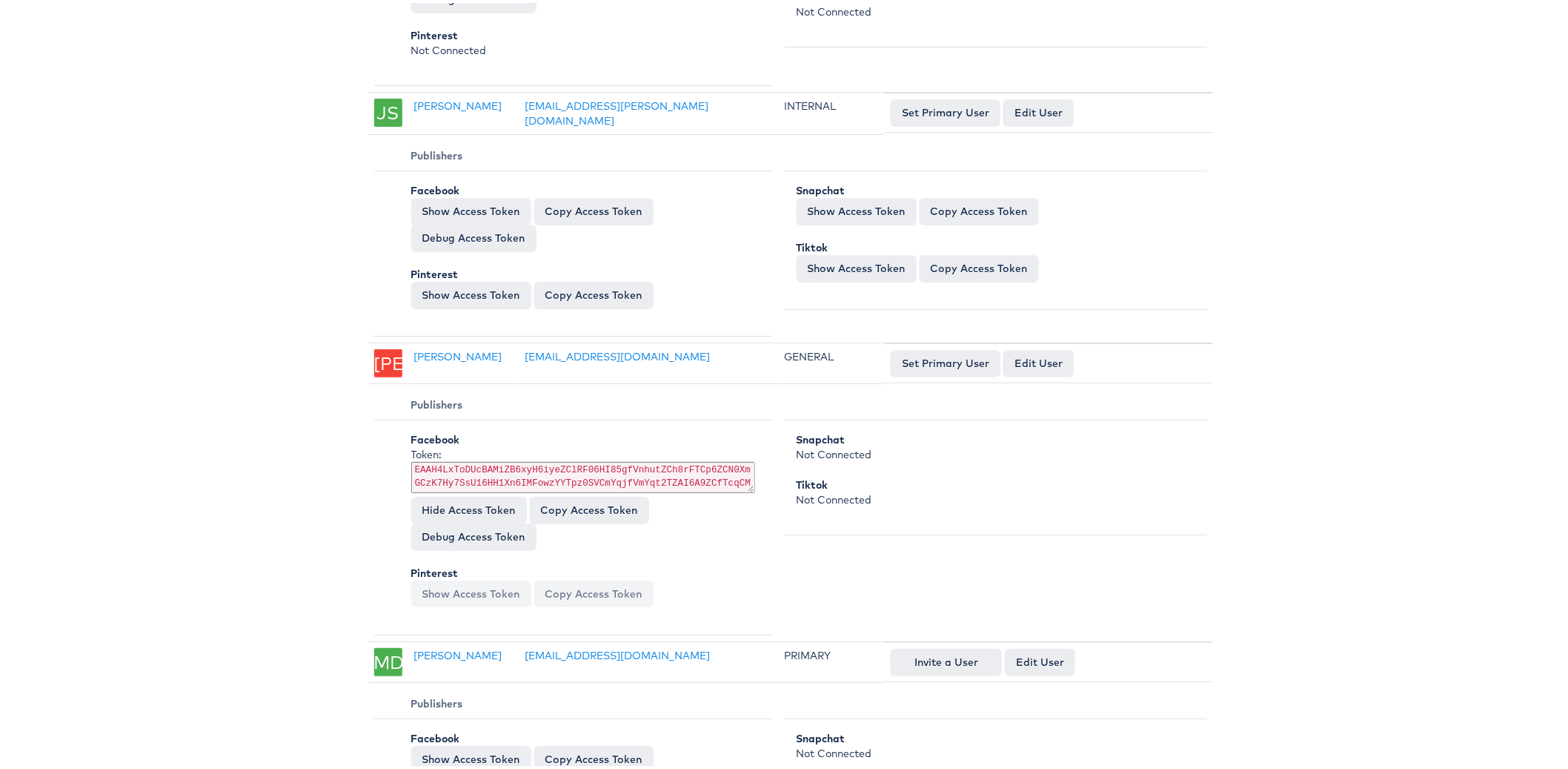
scroll to position [11762, 0]
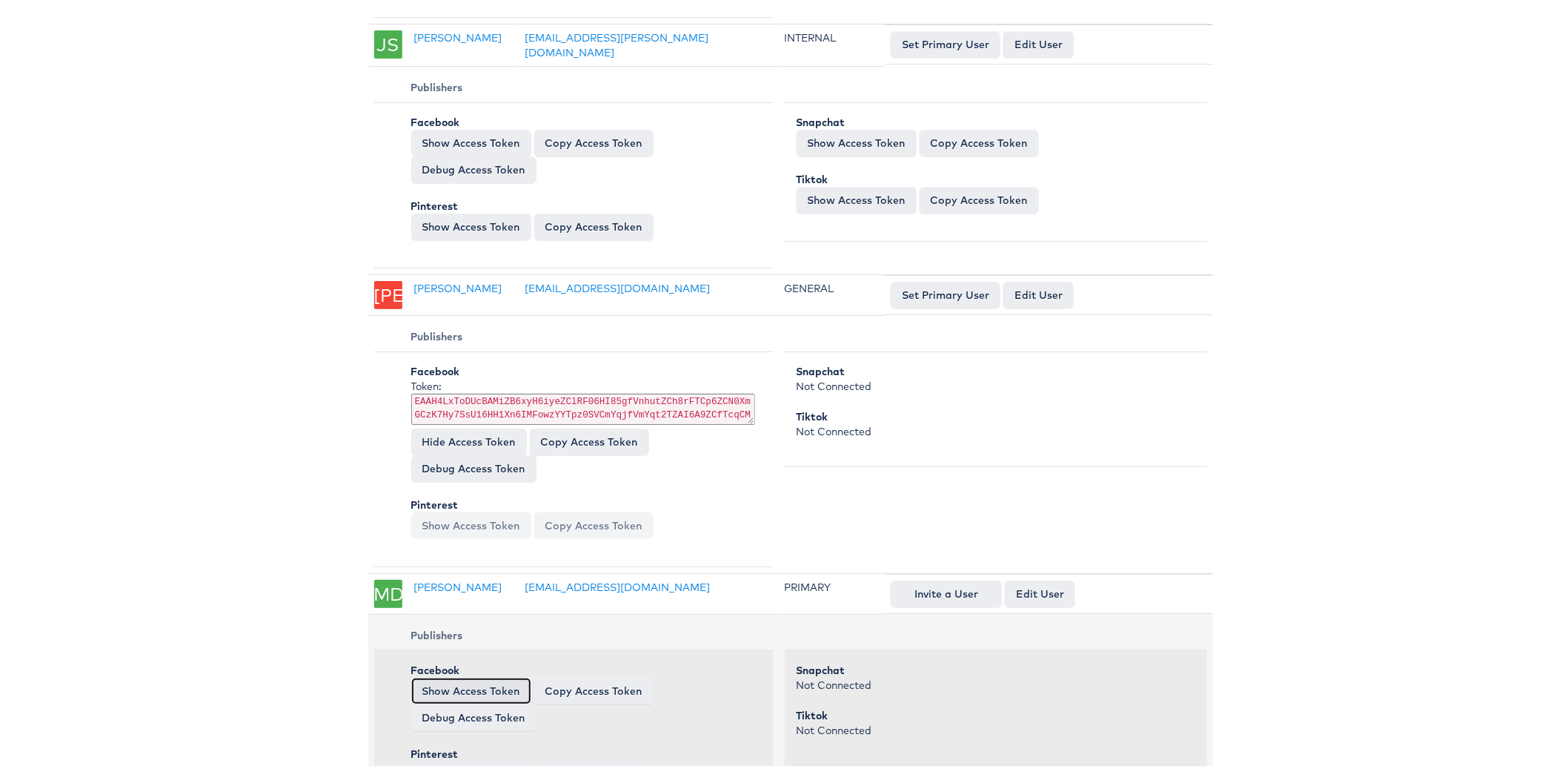
click at [445, 675] on button "Show Access Token" at bounding box center [471, 688] width 120 height 26
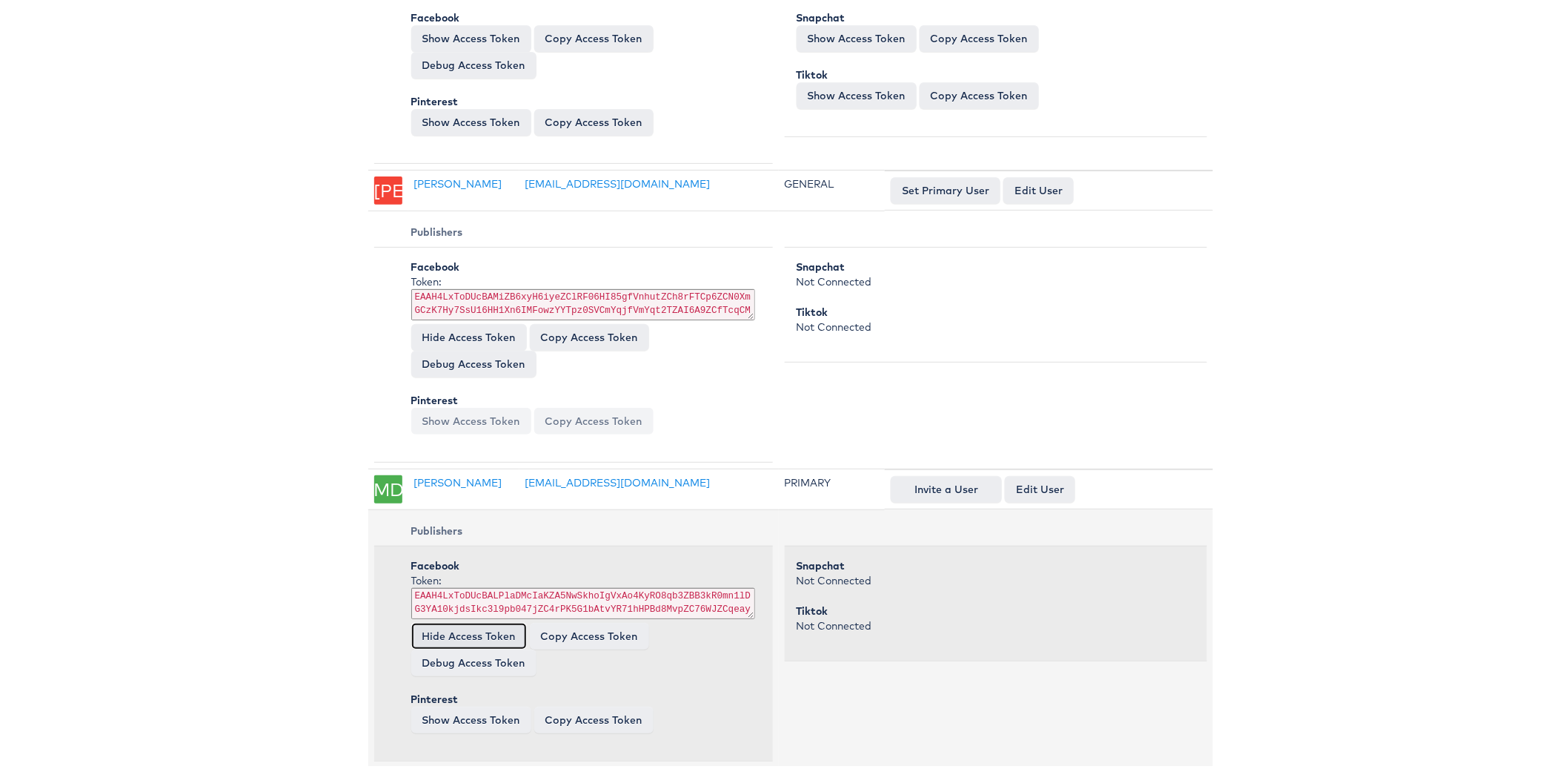
scroll to position [12038, 0]
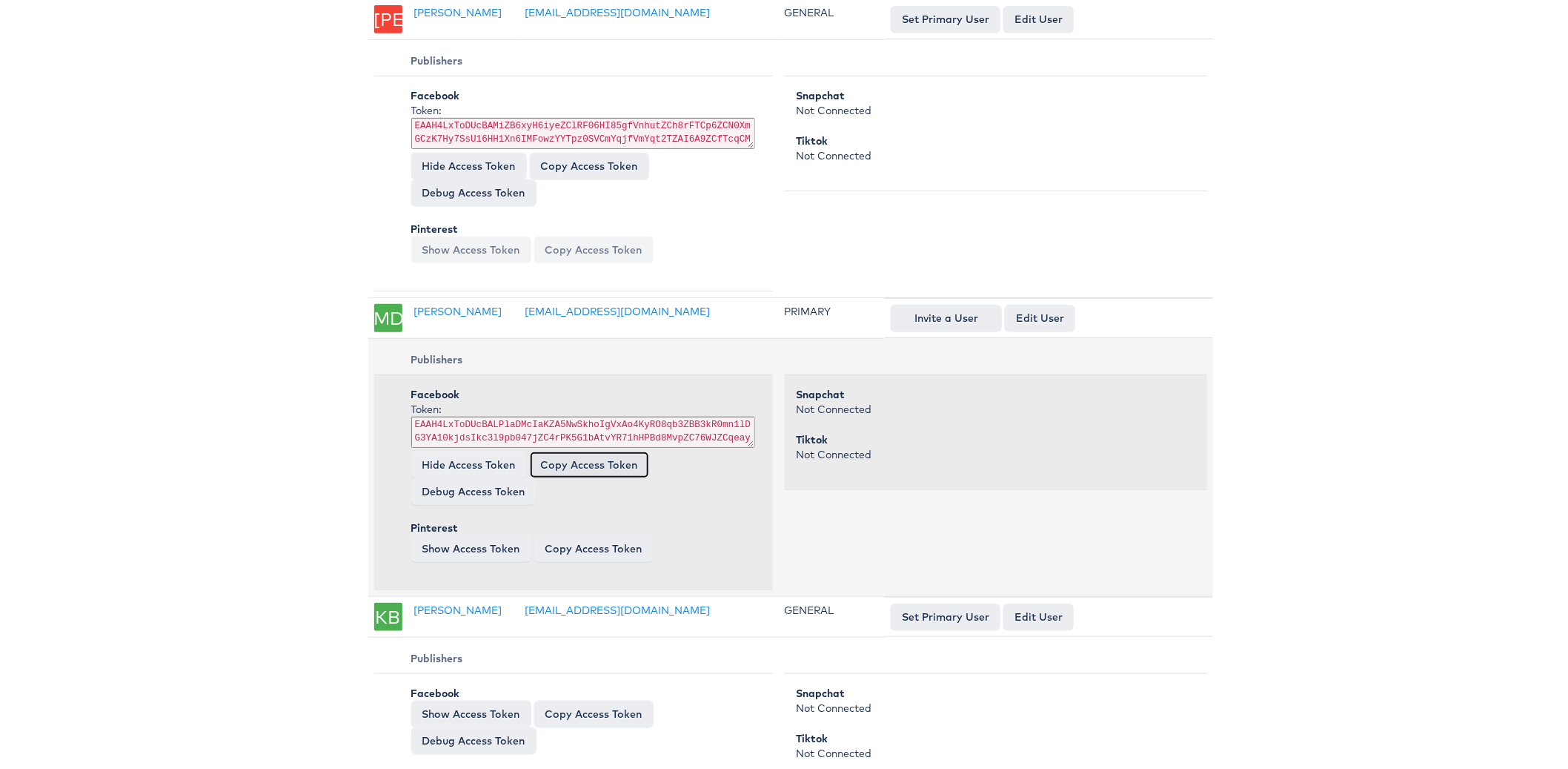
click at [568, 449] on button "Copy Access Token" at bounding box center [589, 462] width 119 height 26
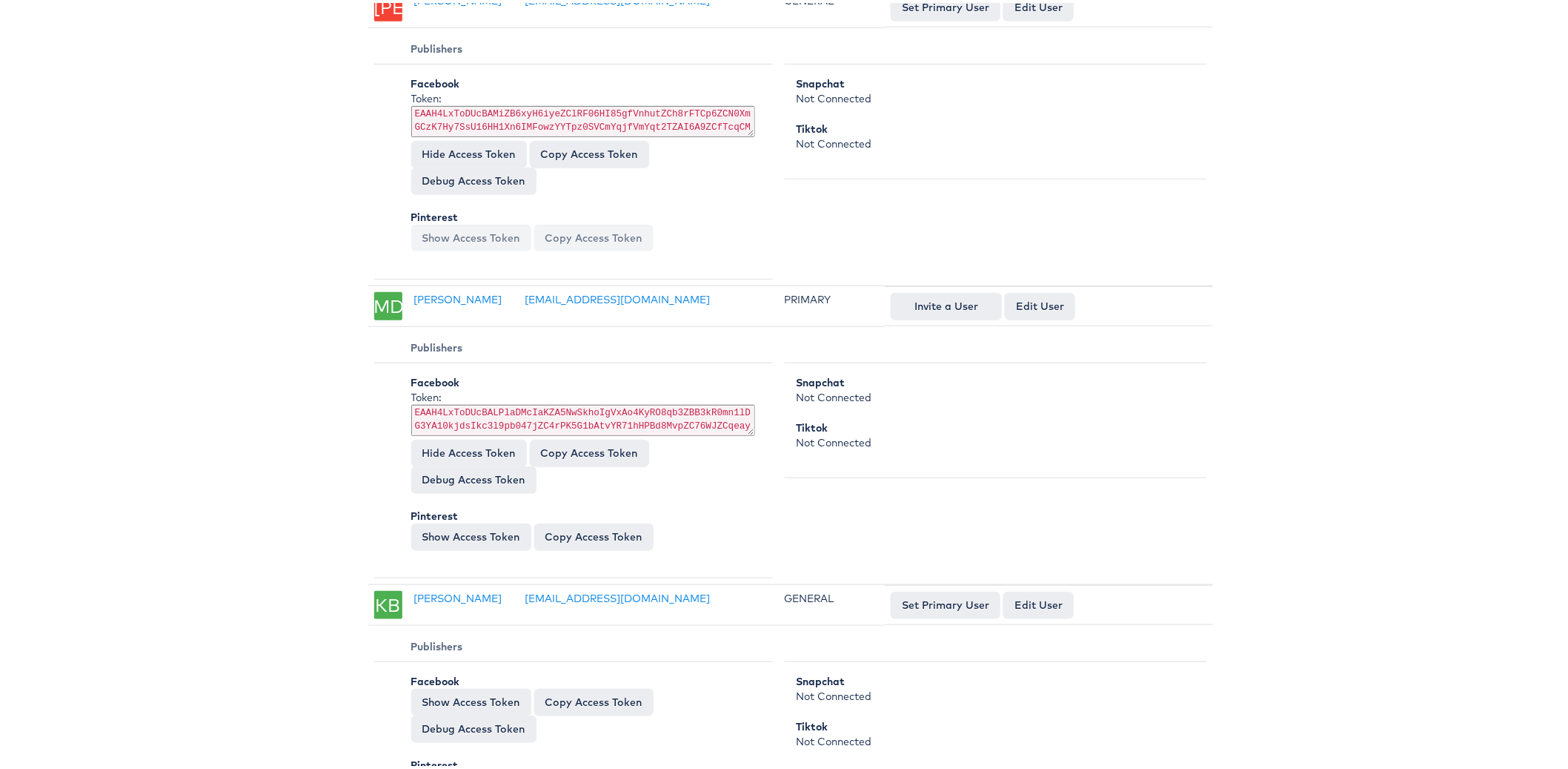
scroll to position [12064, 0]
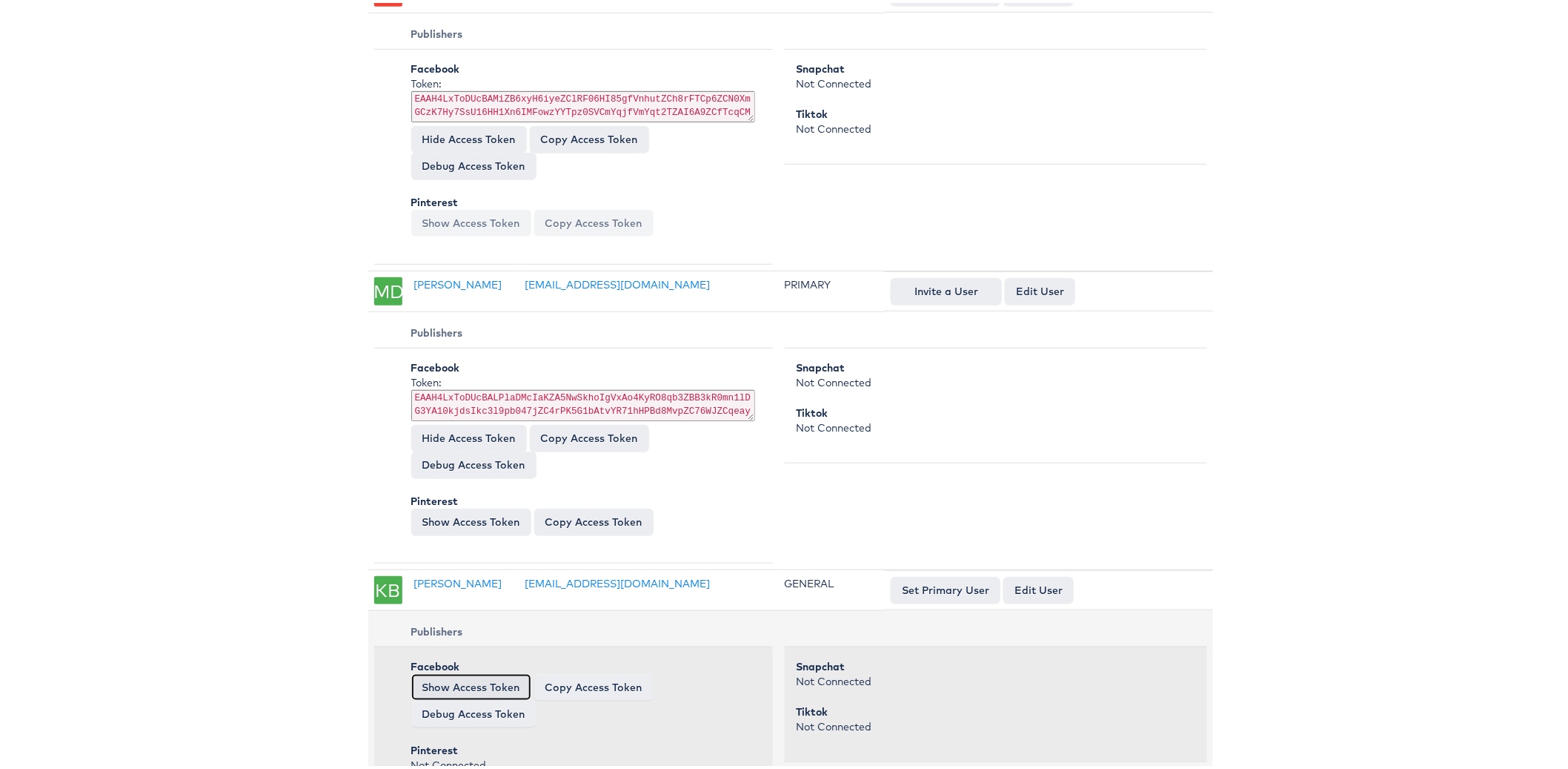
click at [500, 670] on button "Show Access Token" at bounding box center [471, 683] width 120 height 26
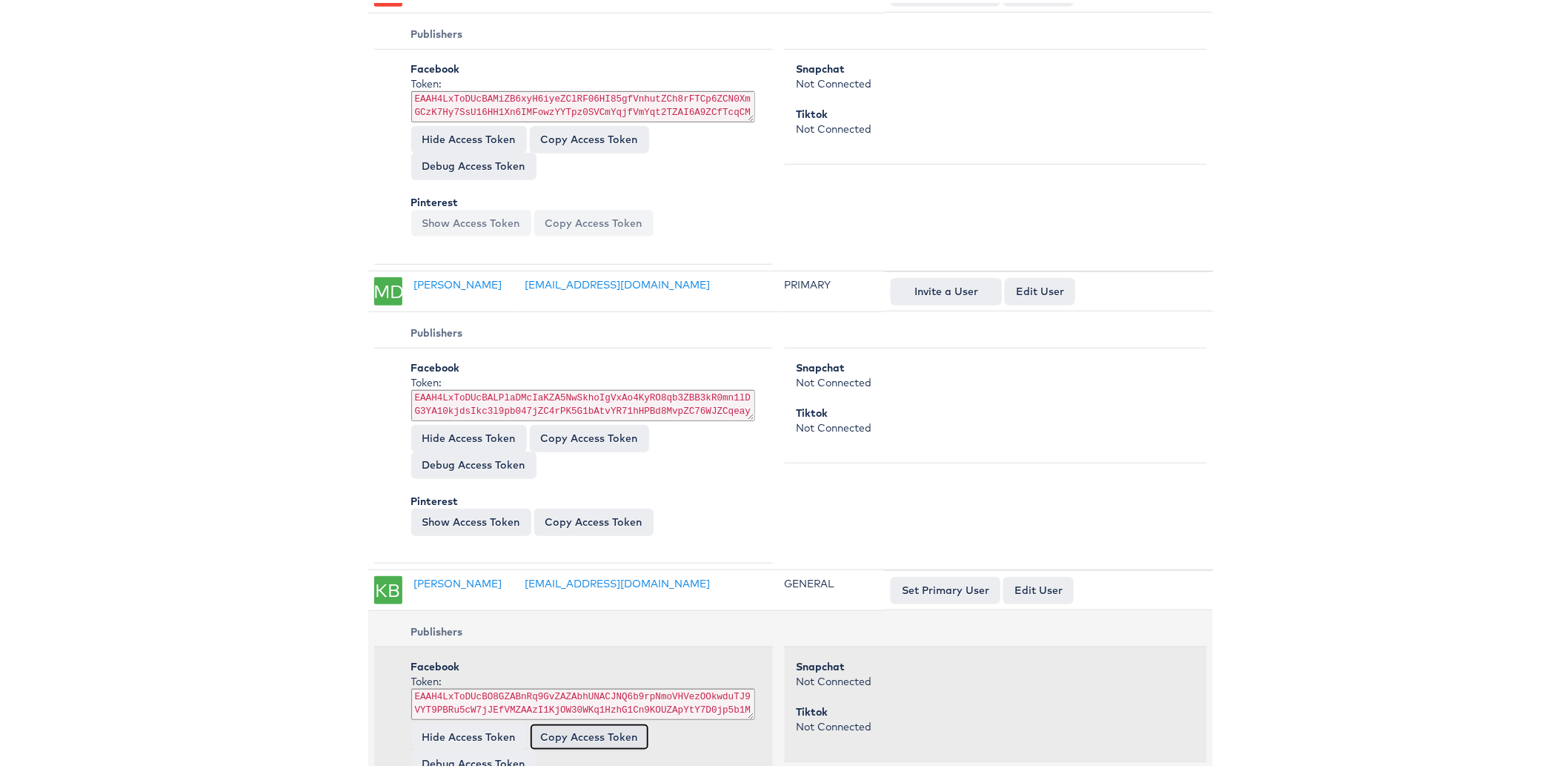
click at [581, 721] on button "Copy Access Token" at bounding box center [589, 733] width 119 height 26
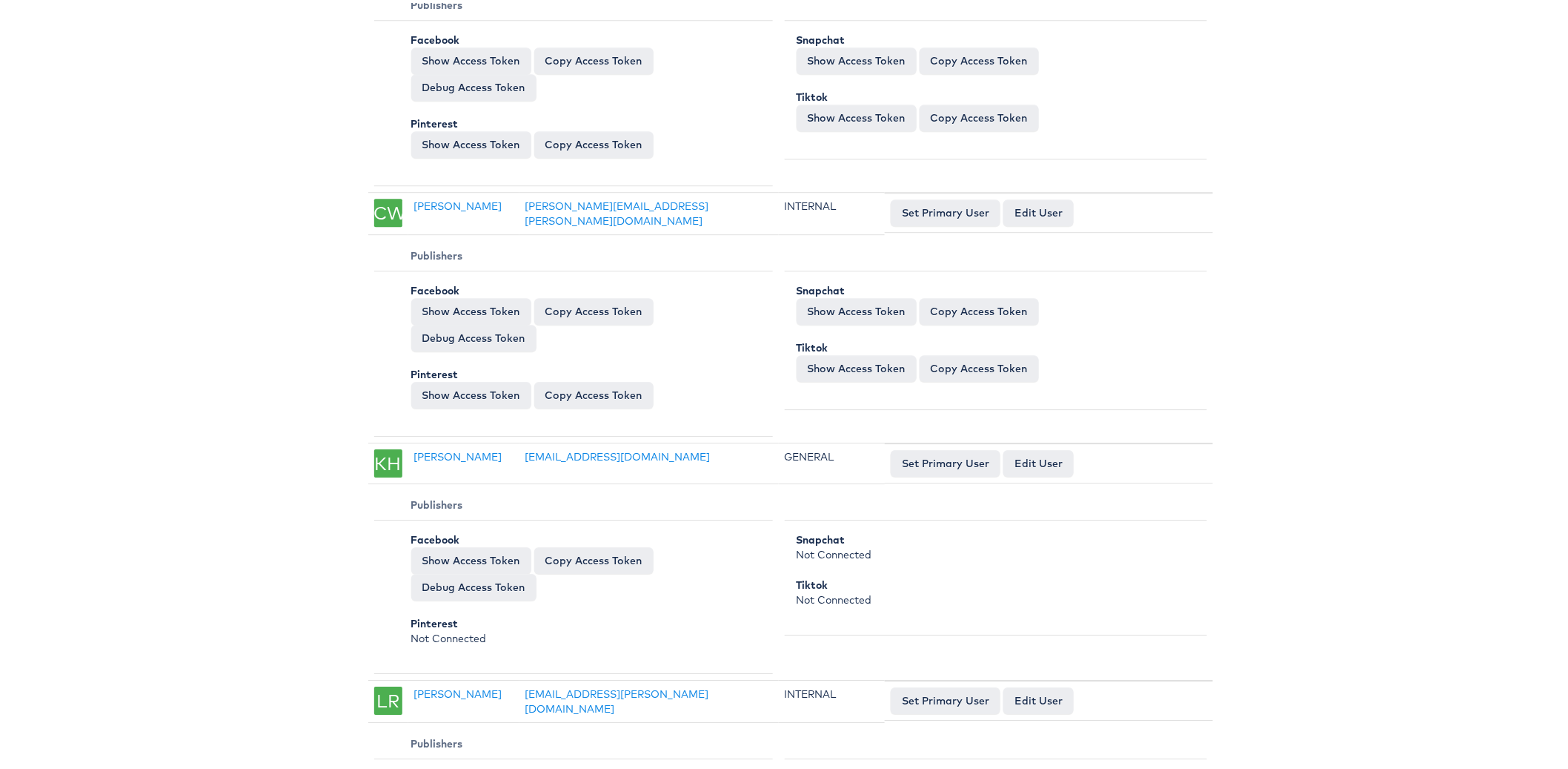
scroll to position [13815, 0]
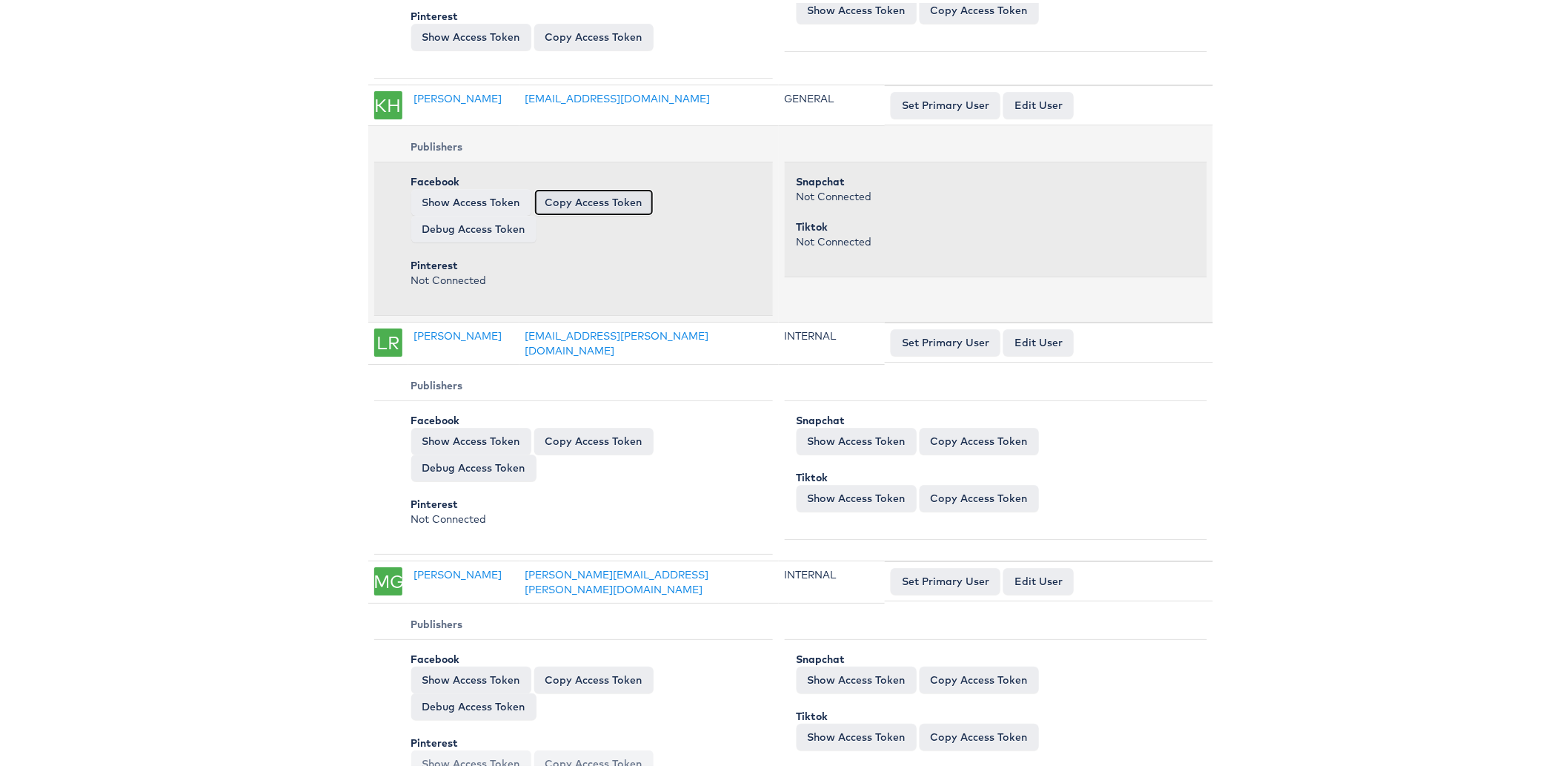
click at [615, 186] on button "Copy Access Token" at bounding box center [593, 199] width 119 height 26
click at [496, 186] on button "Show Access Token" at bounding box center [471, 199] width 120 height 26
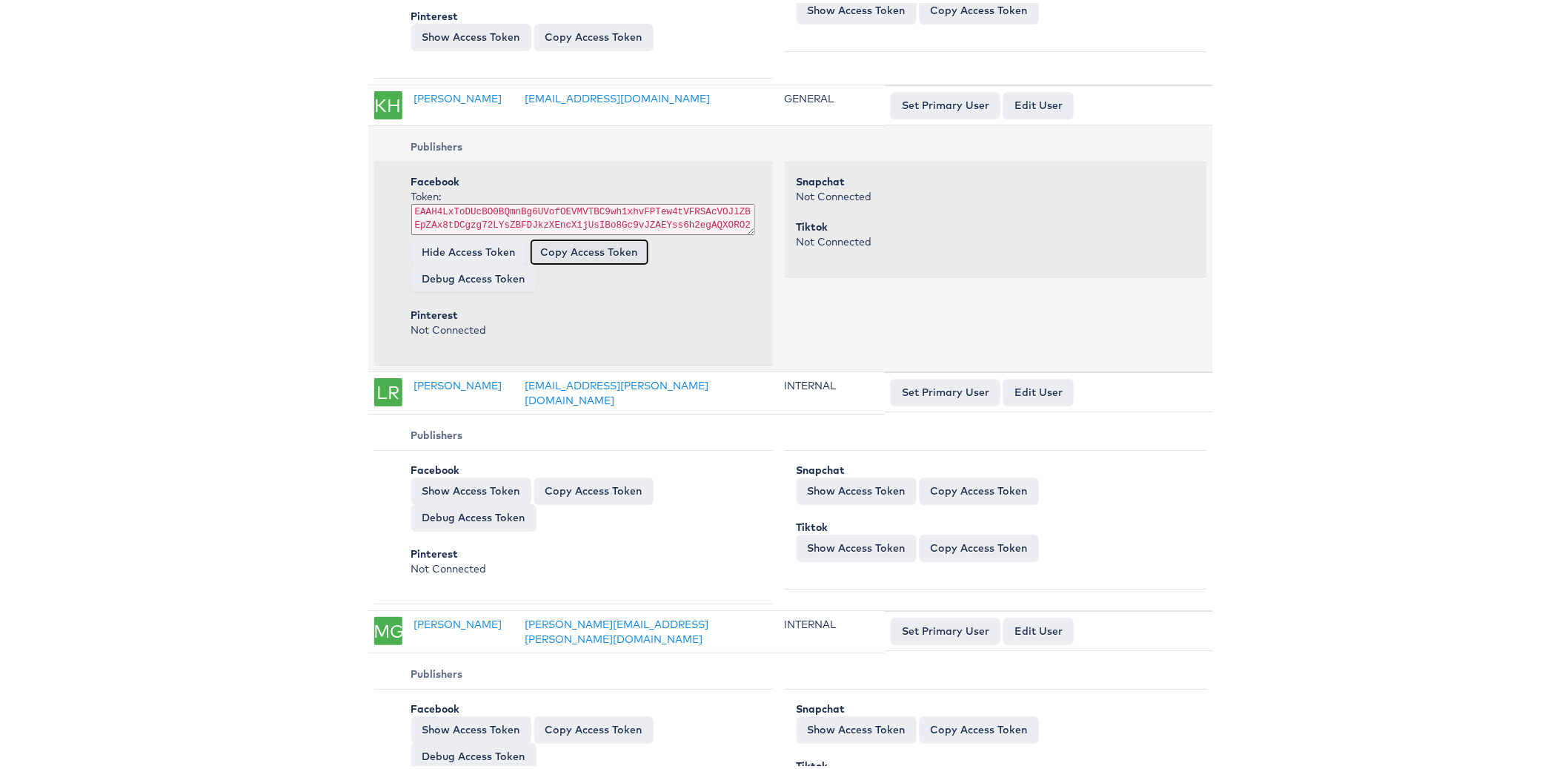
click at [587, 235] on button "Copy Access Token" at bounding box center [589, 248] width 119 height 26
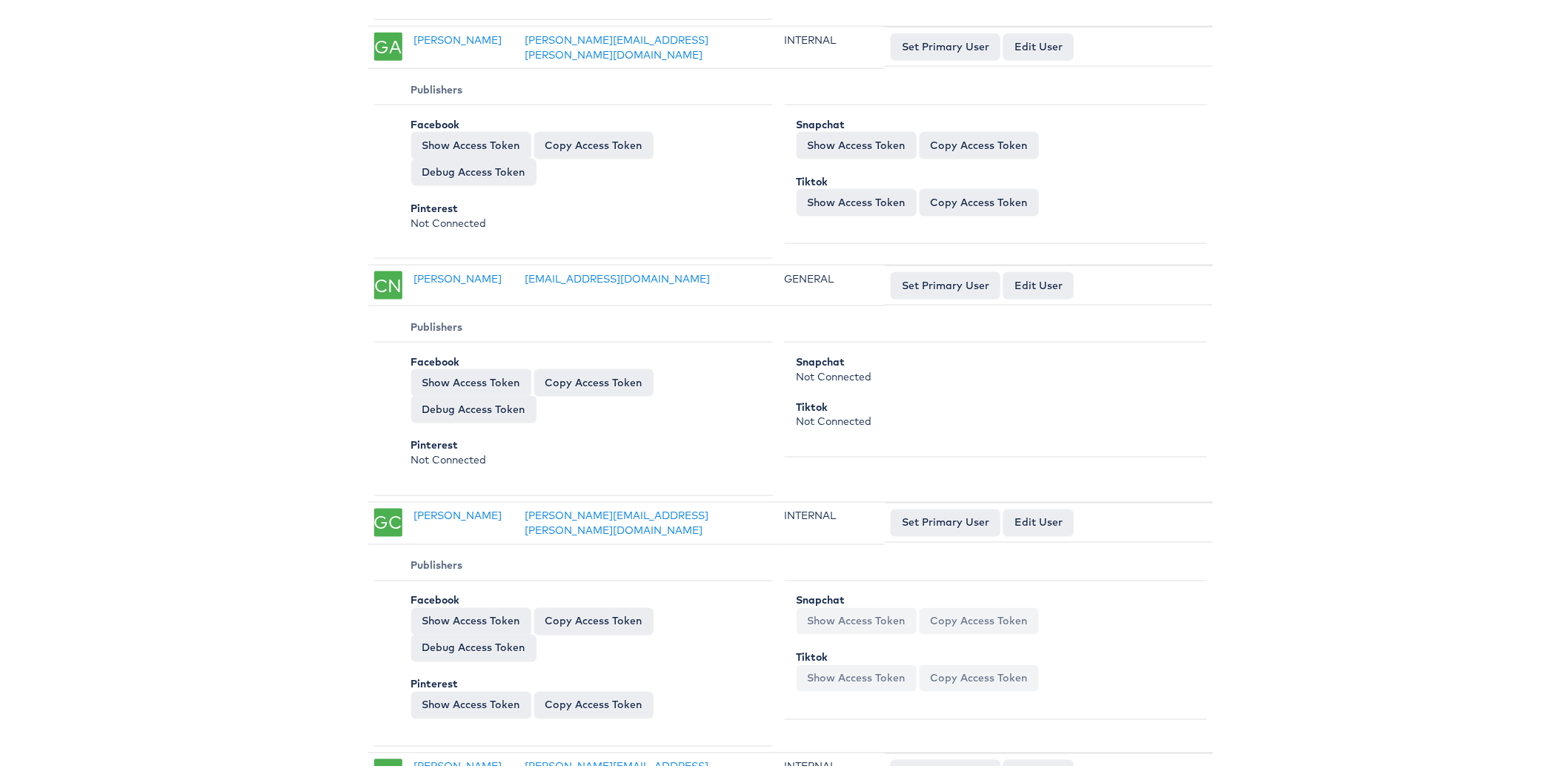
scroll to position [14901, 0]
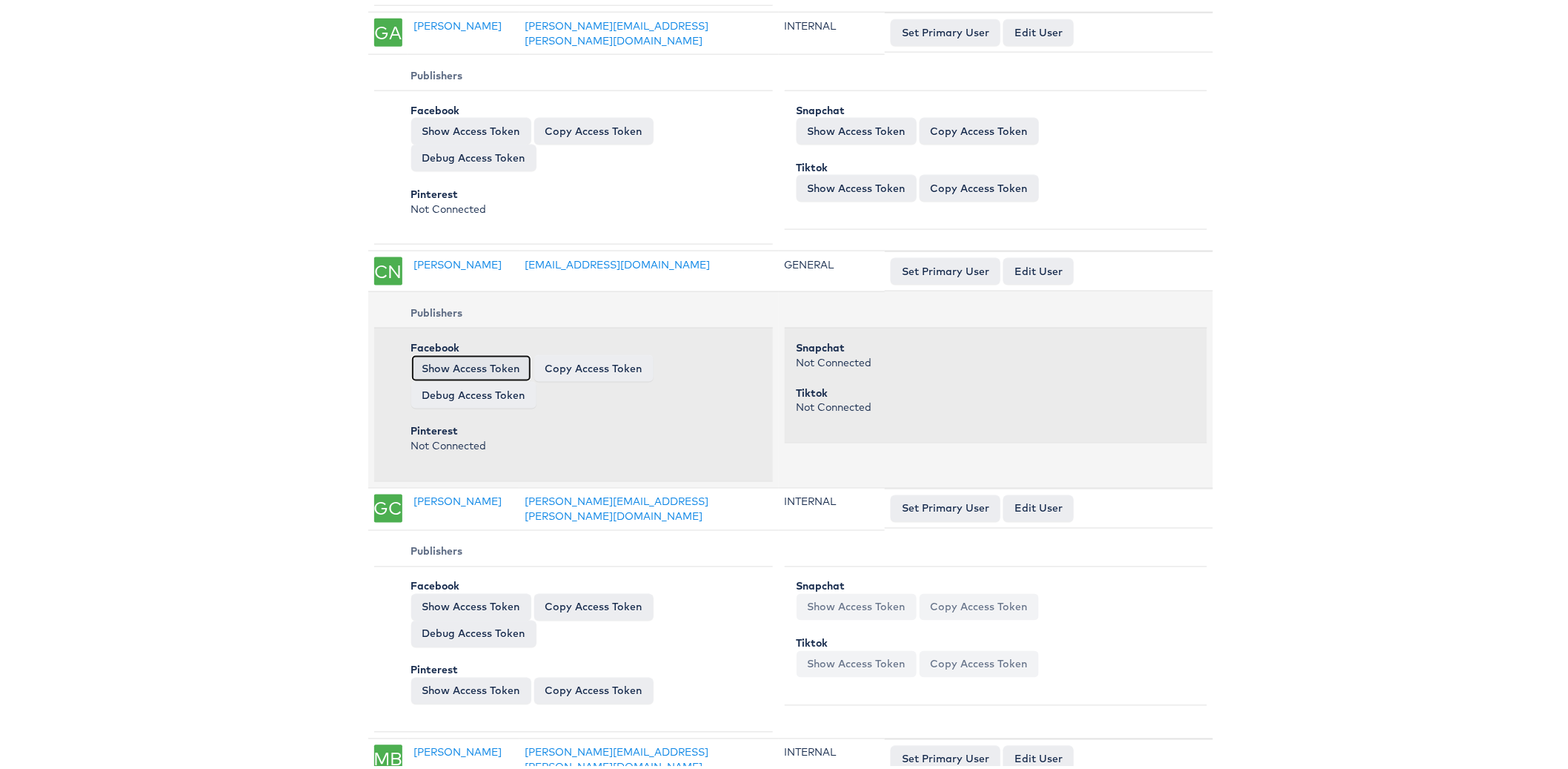
click at [454, 352] on button "Show Access Token" at bounding box center [471, 365] width 120 height 26
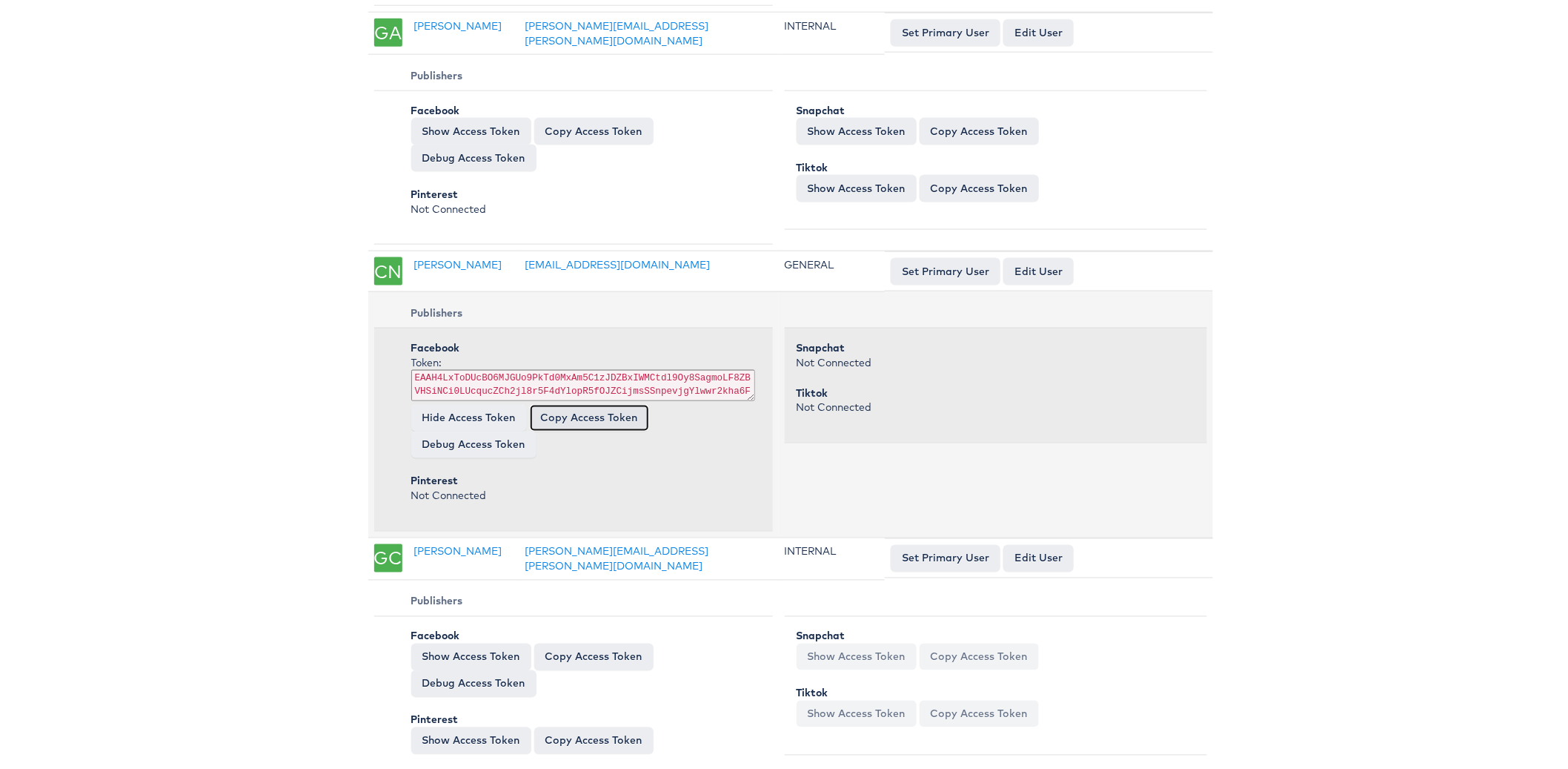
click at [610, 401] on button "Copy Access Token" at bounding box center [589, 414] width 119 height 26
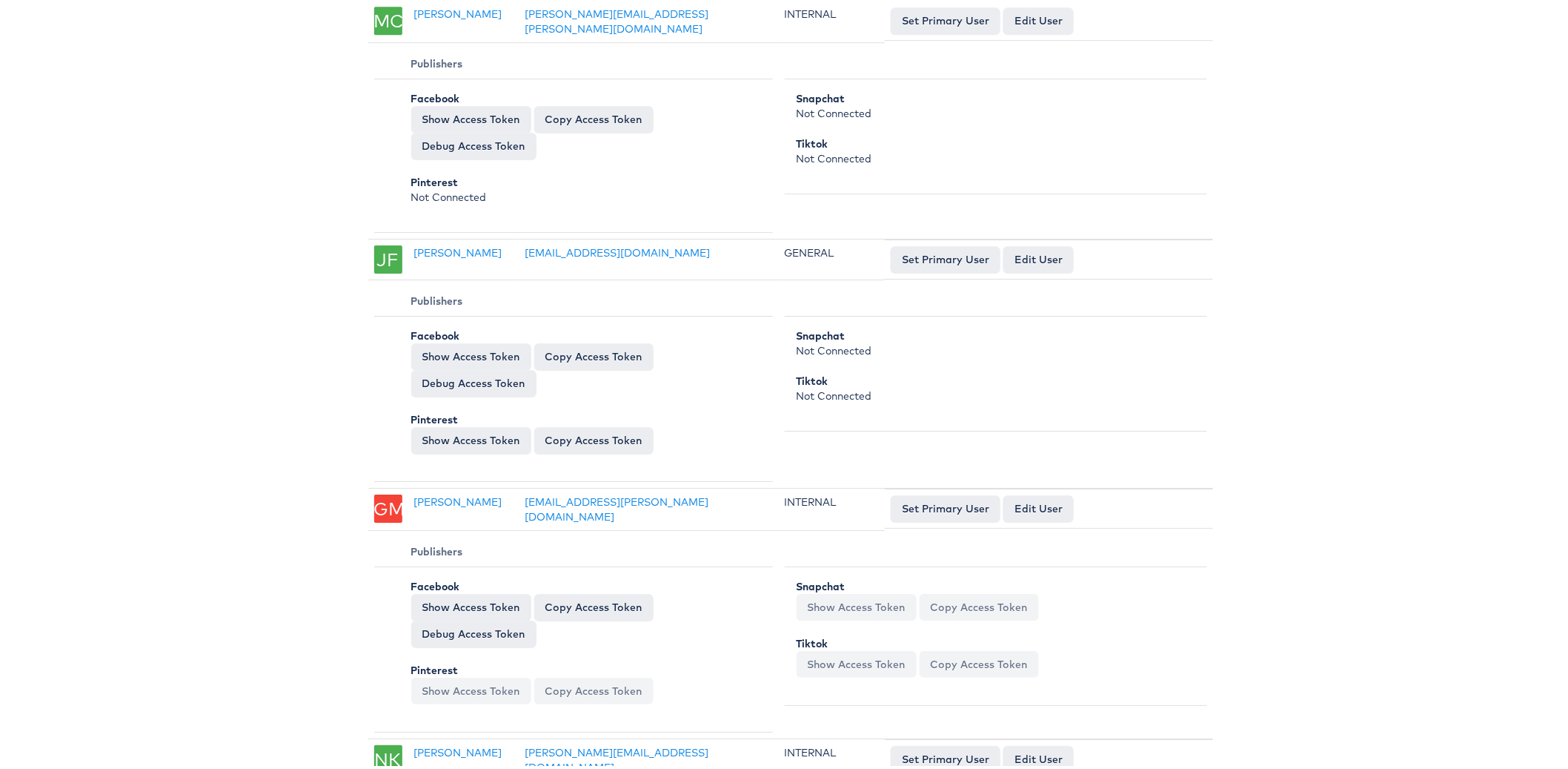
scroll to position [16150, 0]
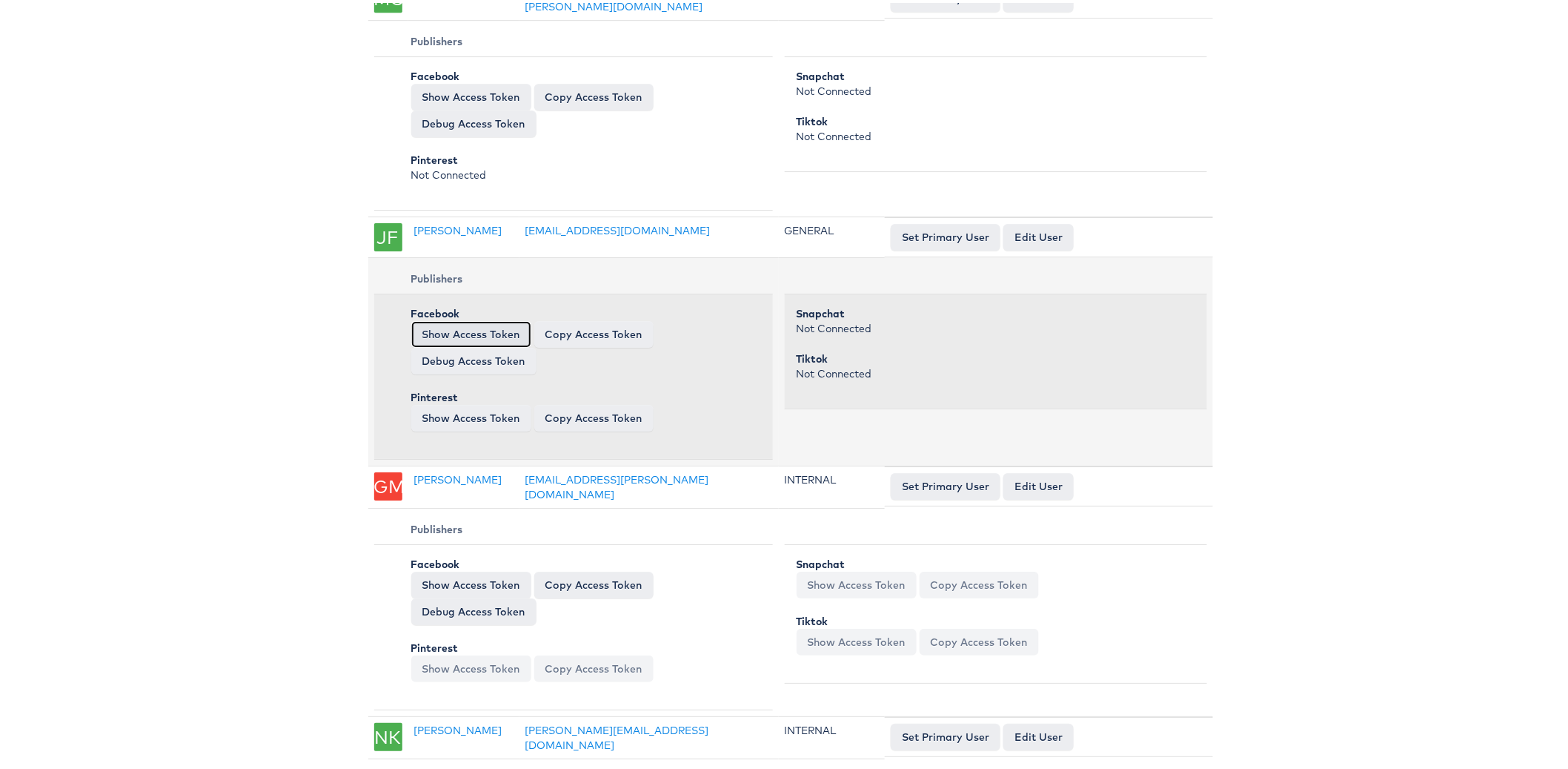
click at [500, 318] on button "Show Access Token" at bounding box center [471, 331] width 120 height 26
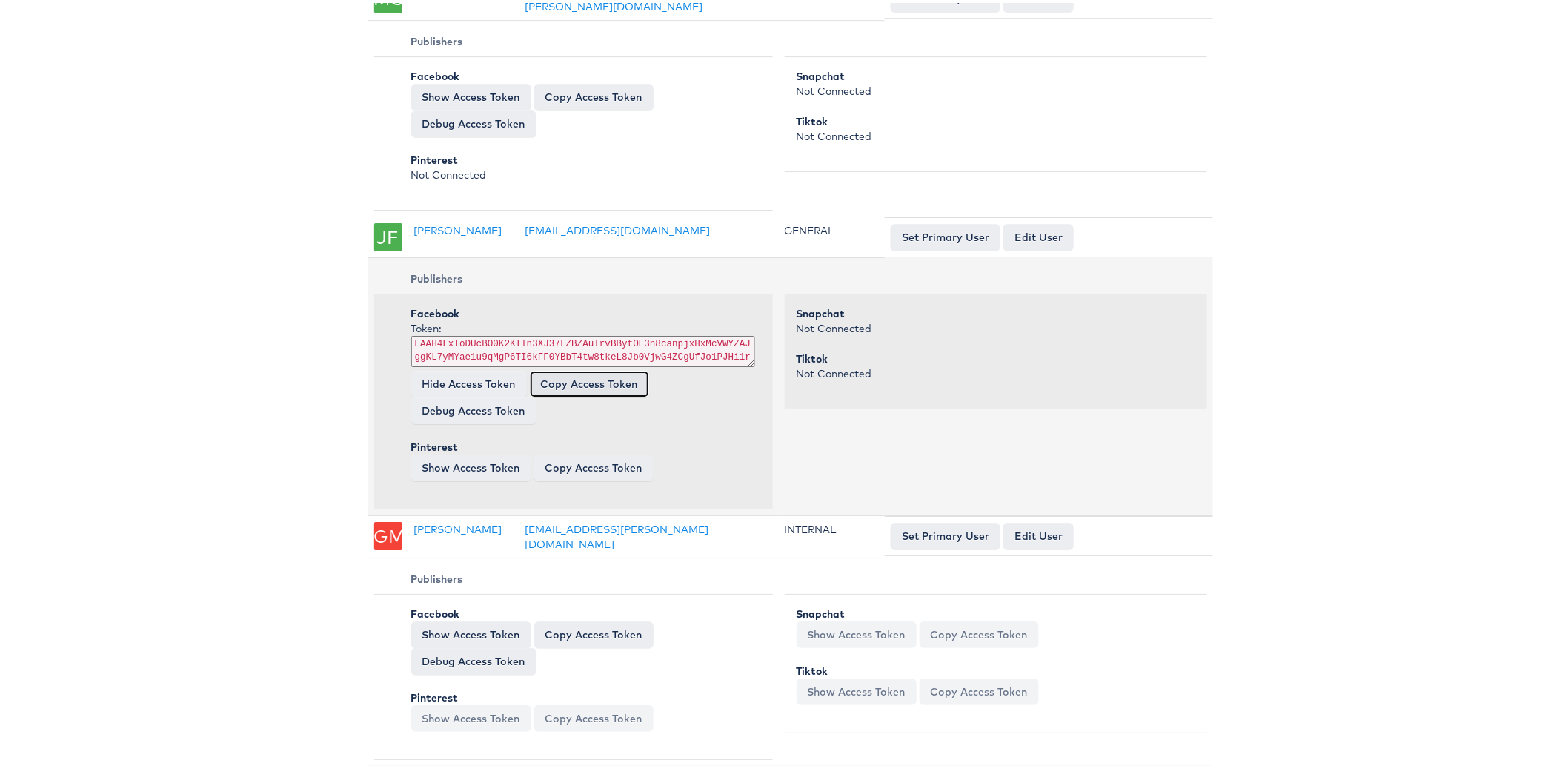
click at [587, 368] on button "Copy Access Token" at bounding box center [589, 380] width 119 height 26
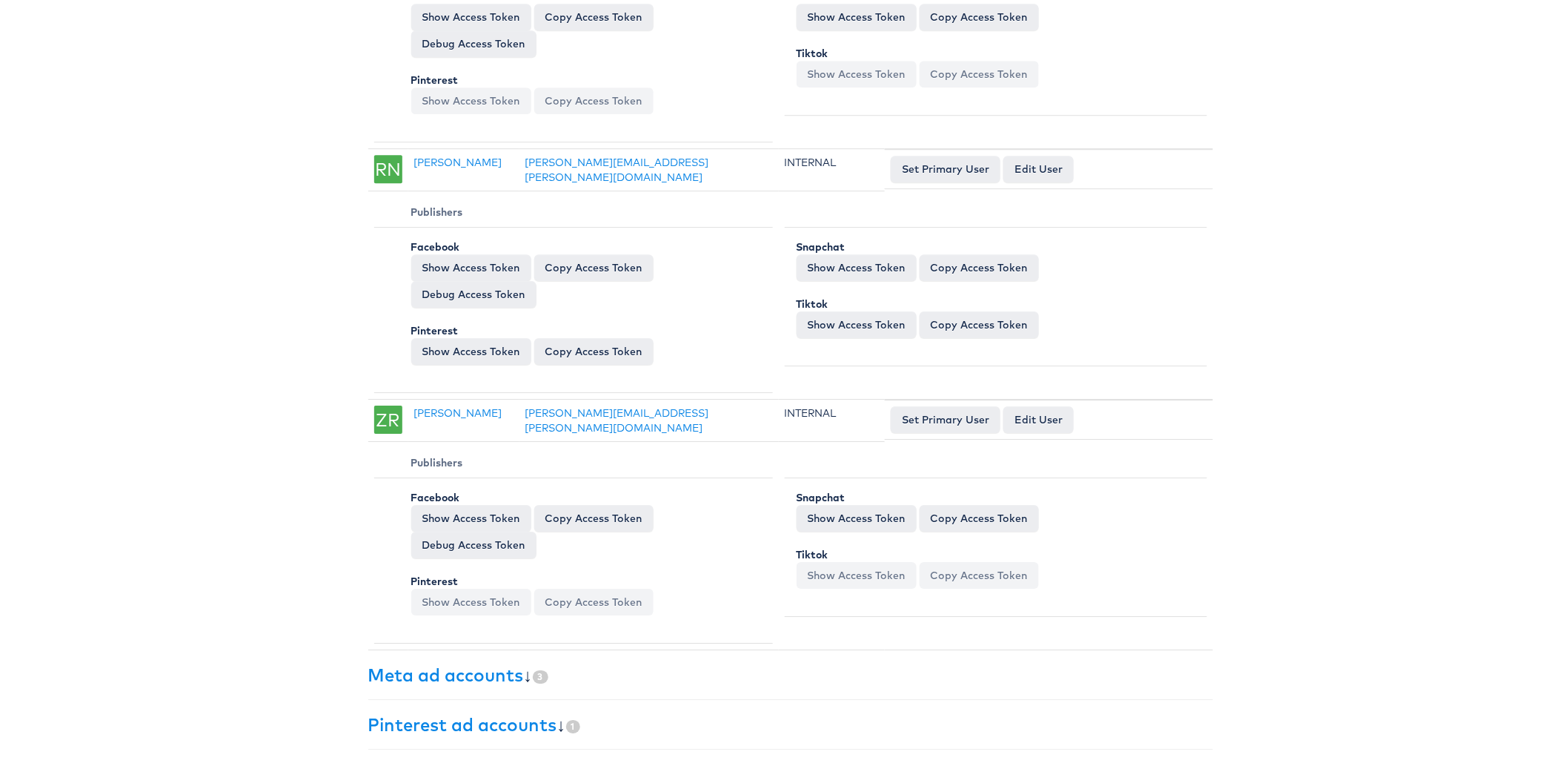
scroll to position [18130, 0]
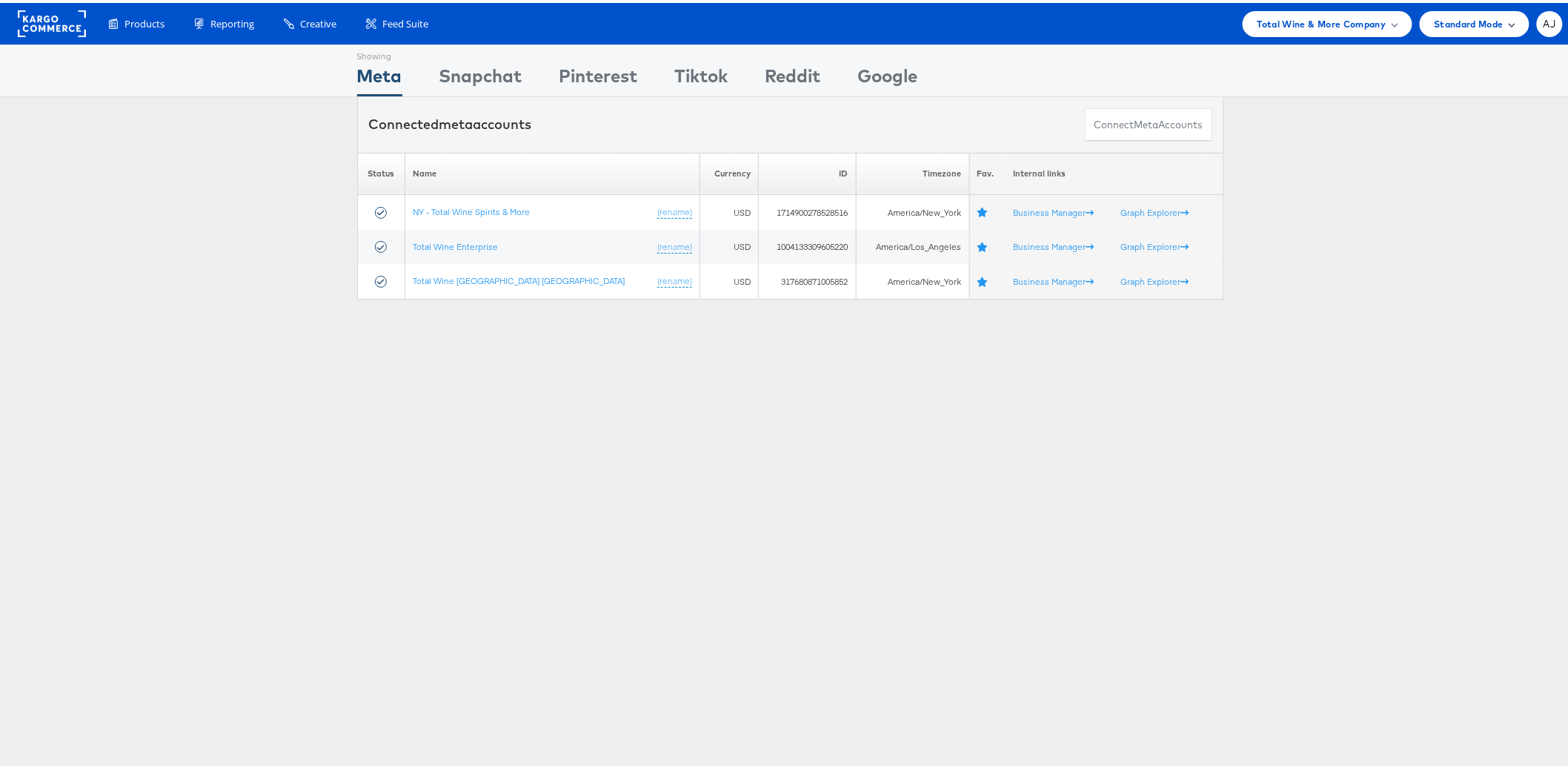
click at [1443, 10] on div "Standard Mode" at bounding box center [1474, 21] width 109 height 26
click at [1357, 22] on span "Total Wine & More Company" at bounding box center [1321, 21] width 129 height 16
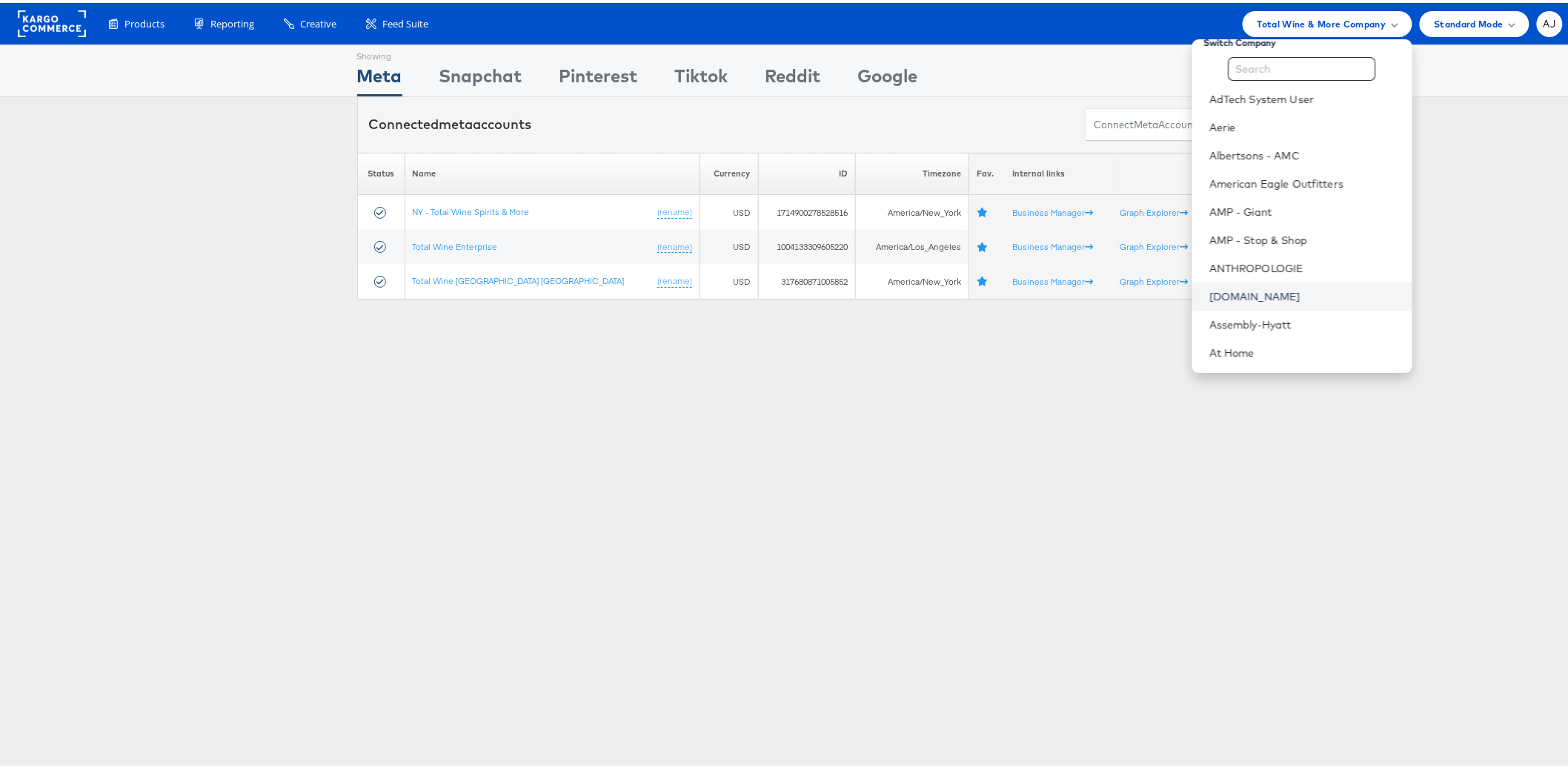
scroll to position [26, 0]
click at [1228, 337] on link "At Home" at bounding box center [1305, 338] width 191 height 15
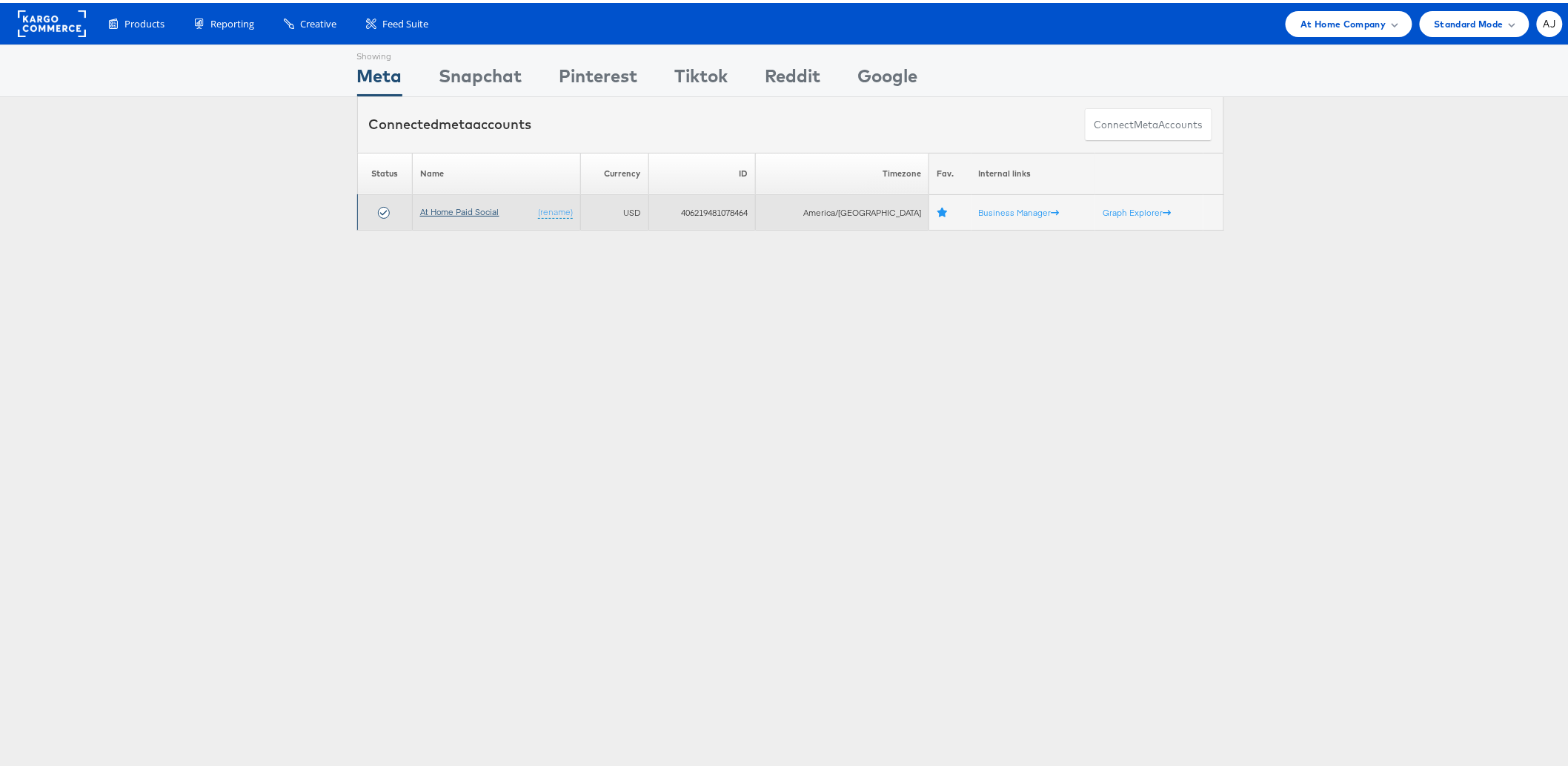
click at [469, 210] on link "At Home Paid Social" at bounding box center [459, 209] width 79 height 11
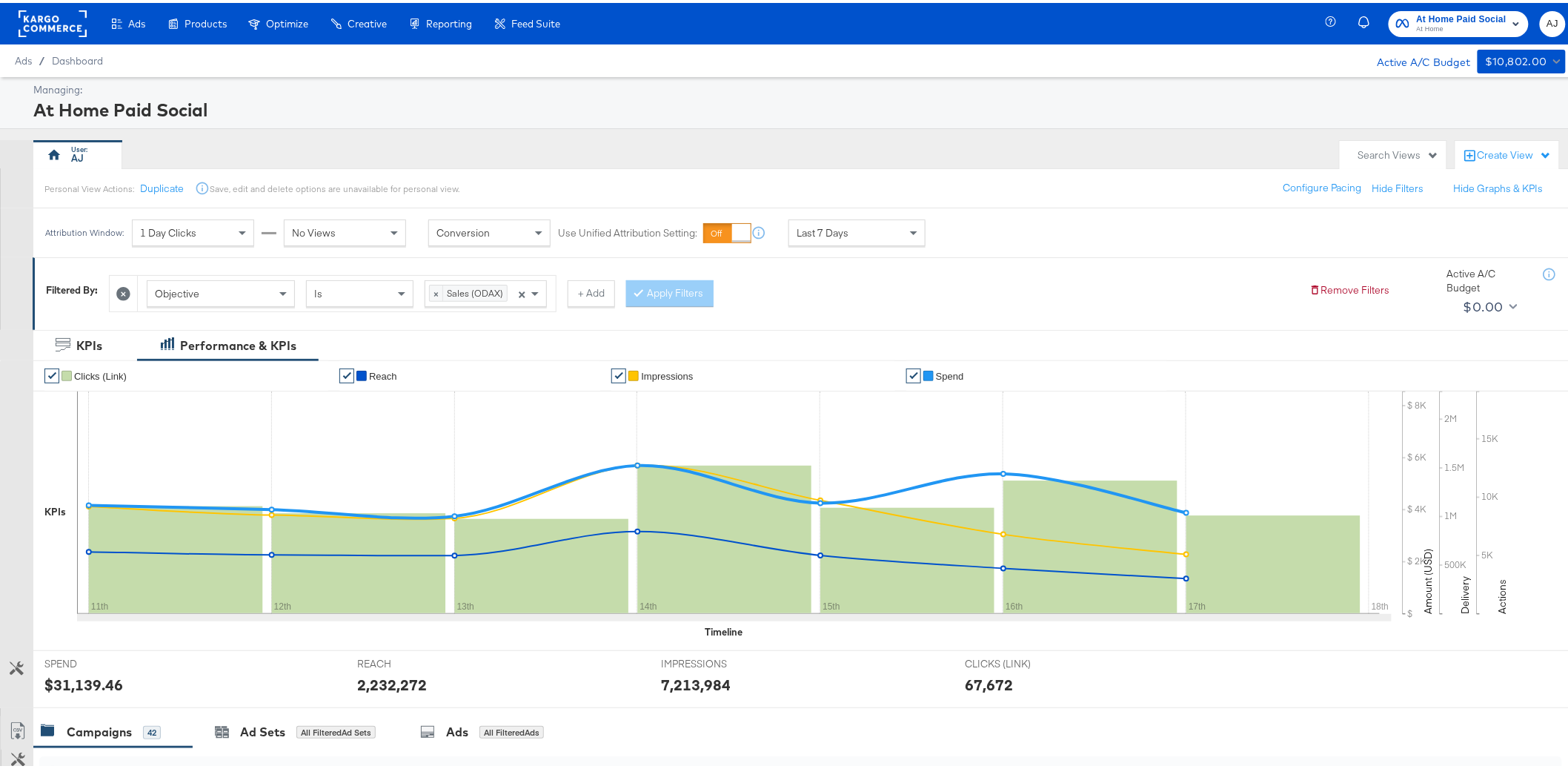
click at [125, 296] on icon at bounding box center [123, 290] width 14 height 14
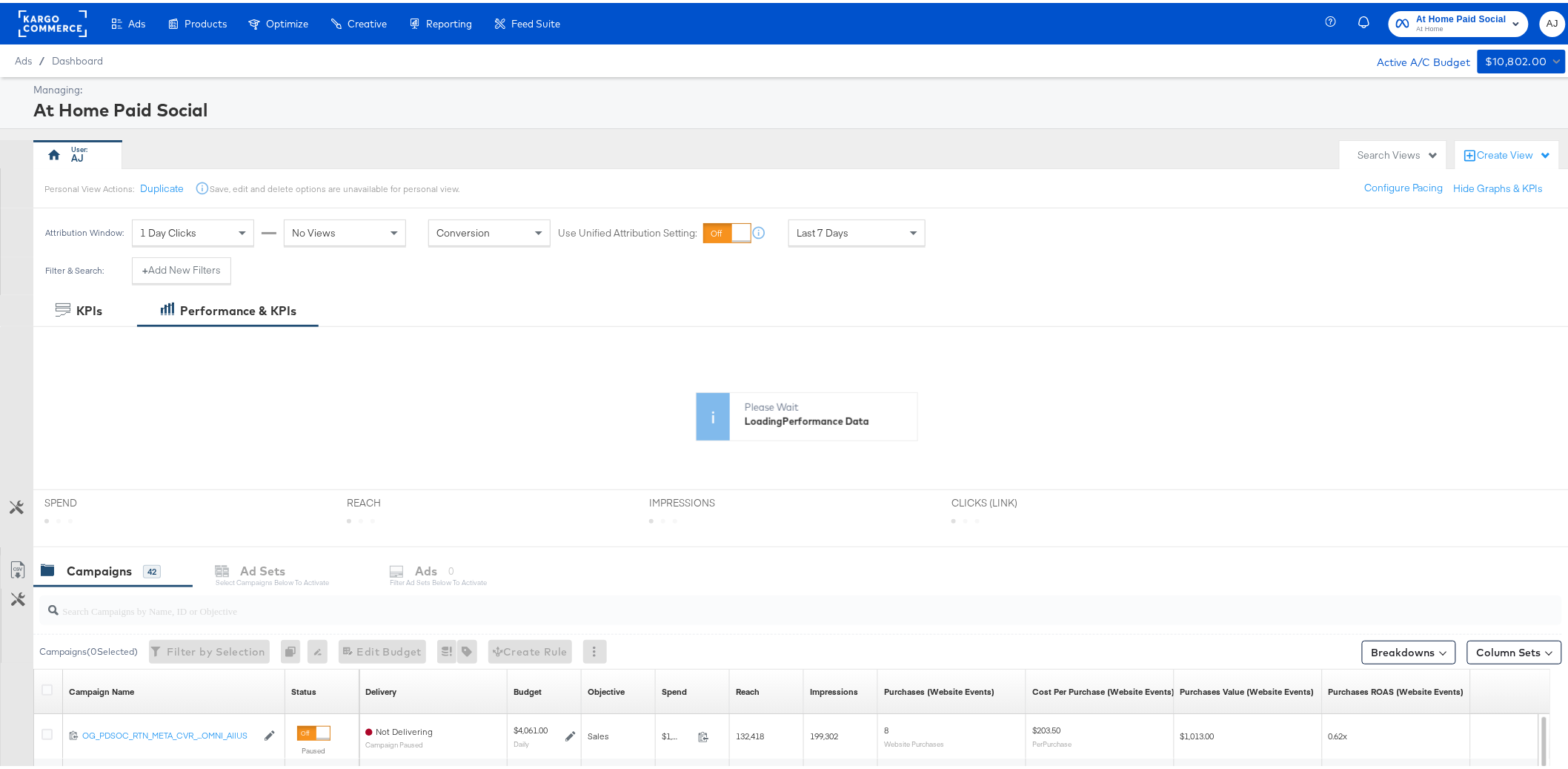
click at [540, 155] on div "AJ" at bounding box center [683, 151] width 1299 height 30
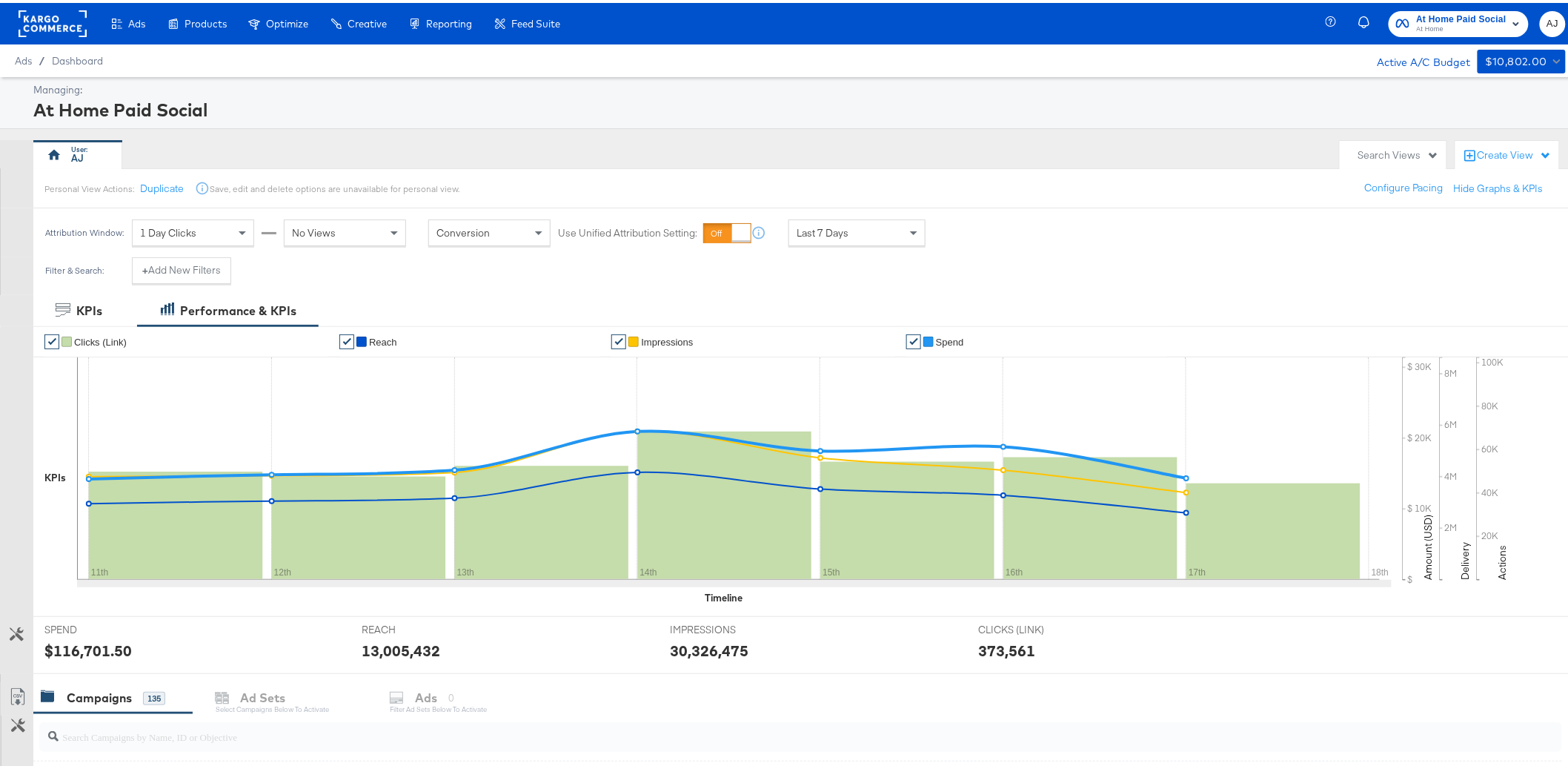
click at [860, 137] on div "AJ" at bounding box center [683, 151] width 1299 height 30
click at [872, 227] on div "Last 7 Days" at bounding box center [856, 230] width 136 height 26
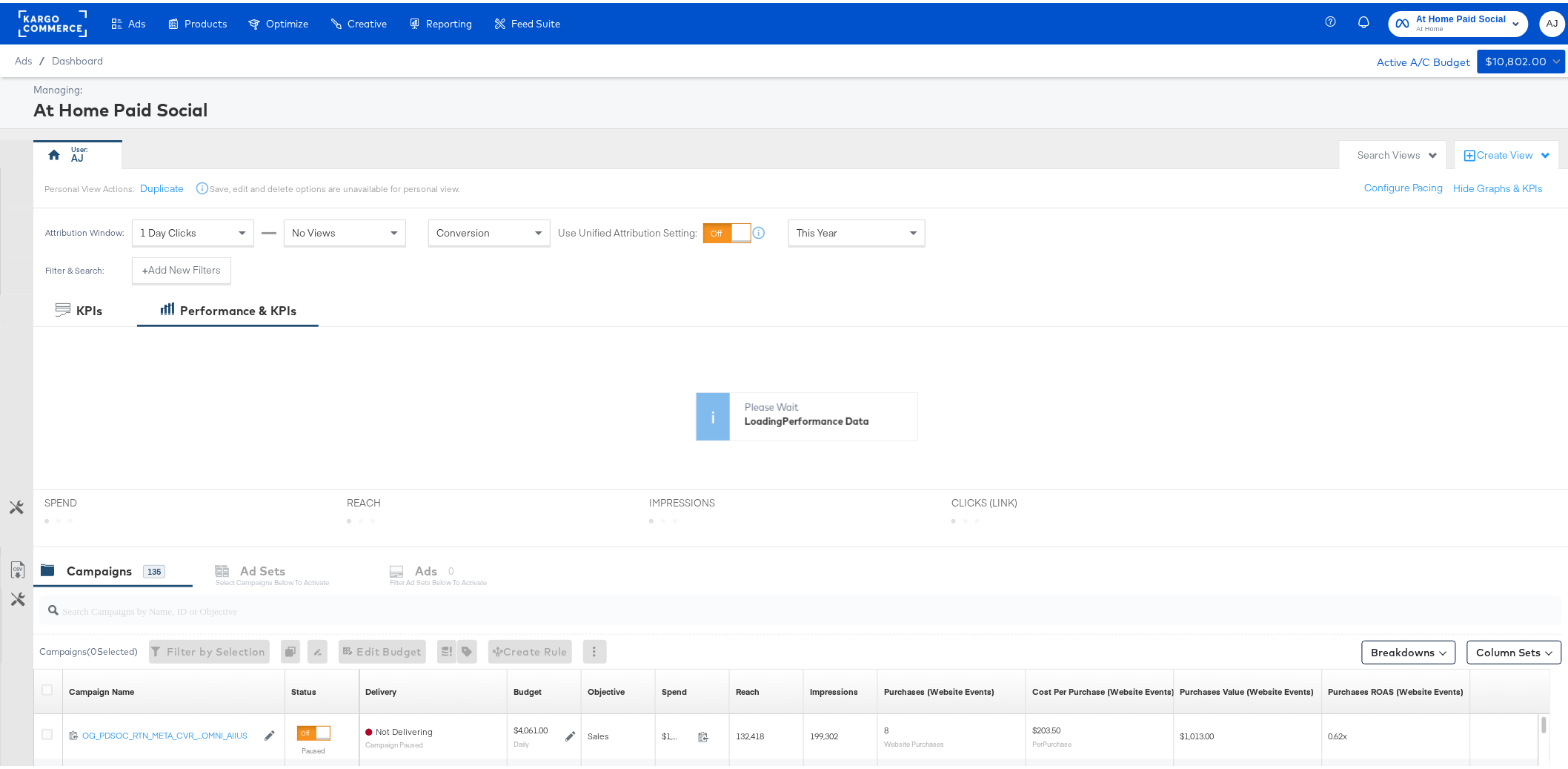
click at [1020, 240] on div "Attribution Window: 1 Day Clicks No Views Conversion Use Unified Attribution Se…" at bounding box center [789, 230] width 1580 height 49
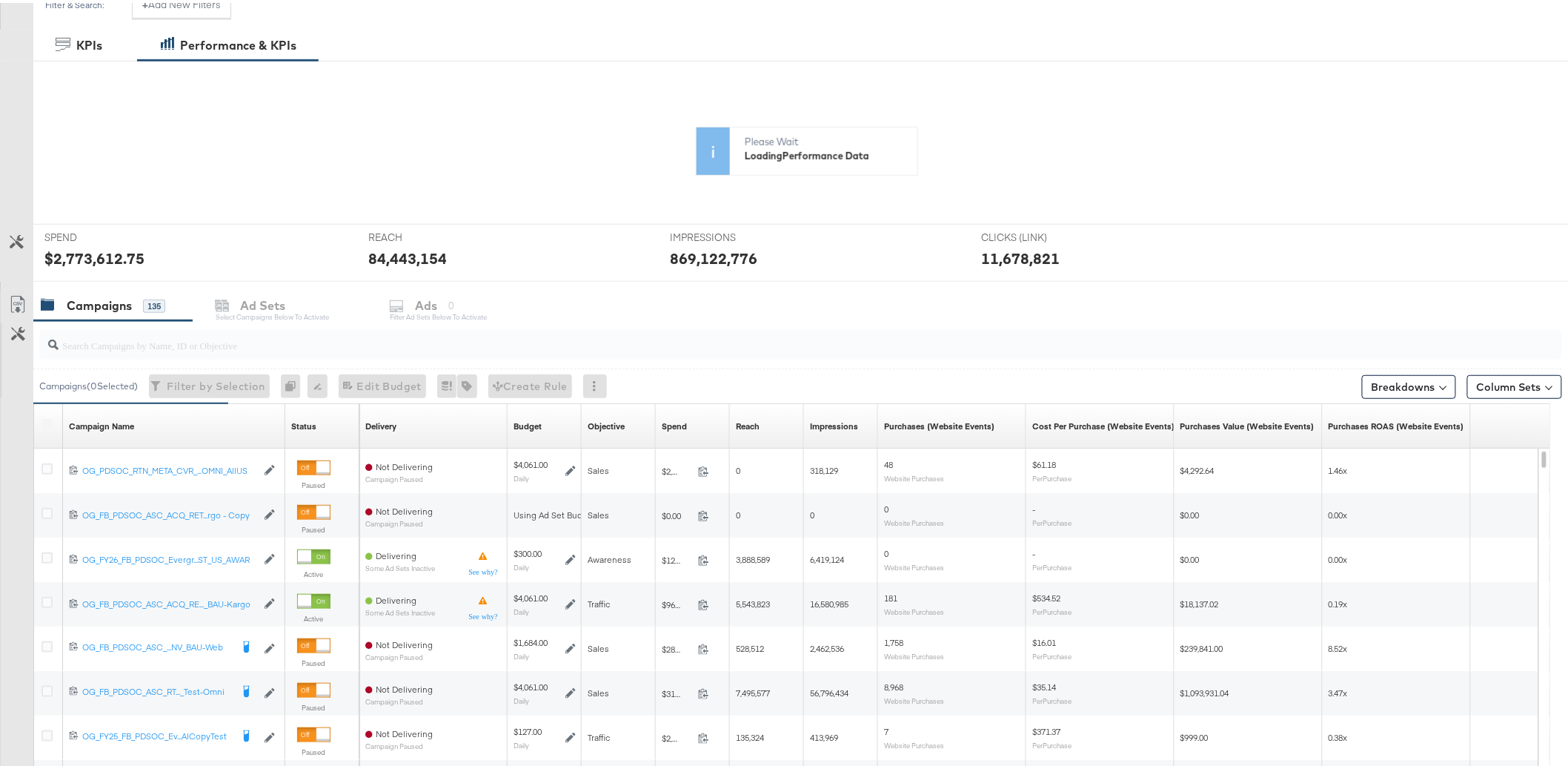
scroll to position [347, 0]
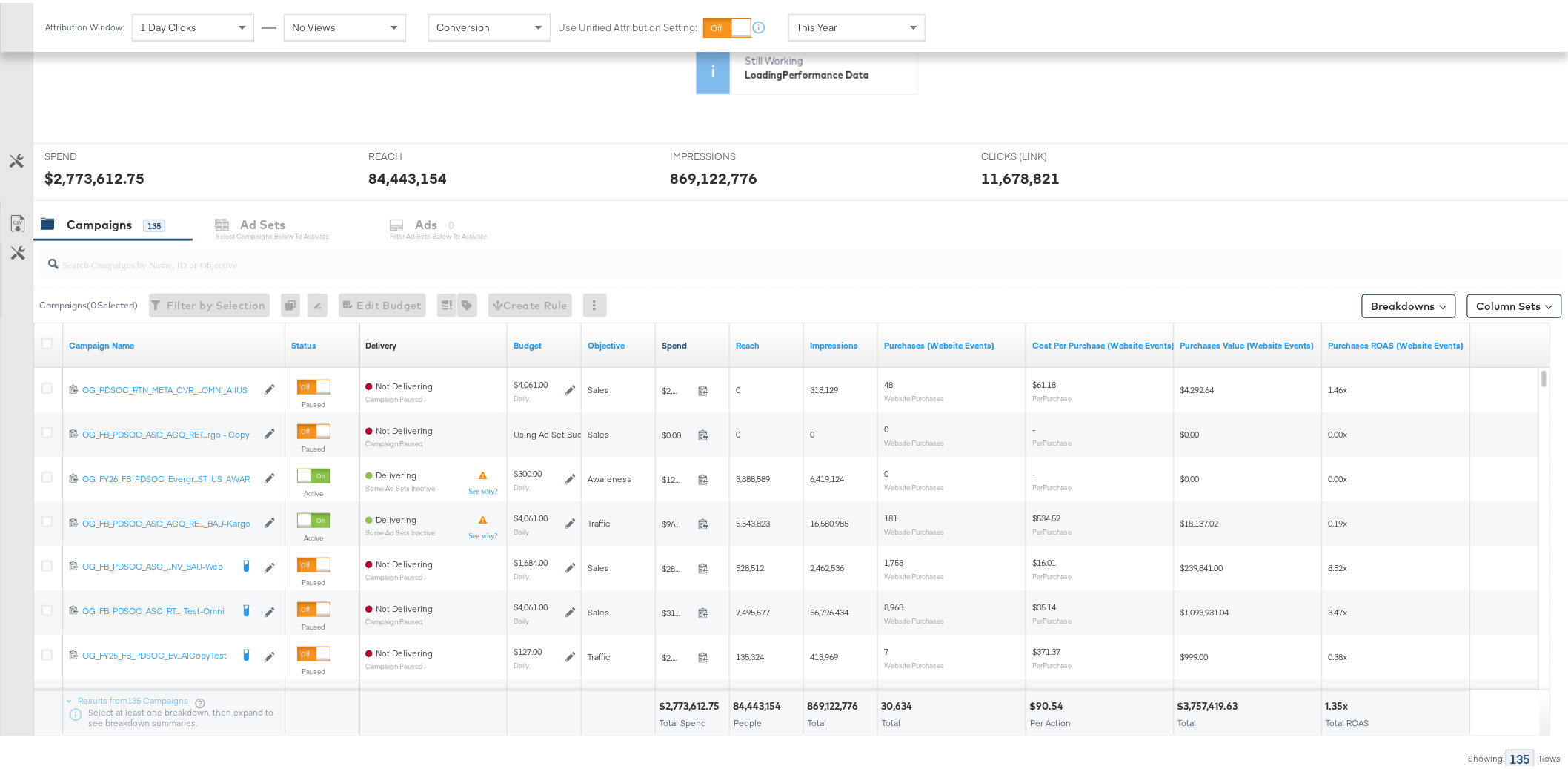
click at [685, 342] on link "Spend" at bounding box center [693, 342] width 62 height 12
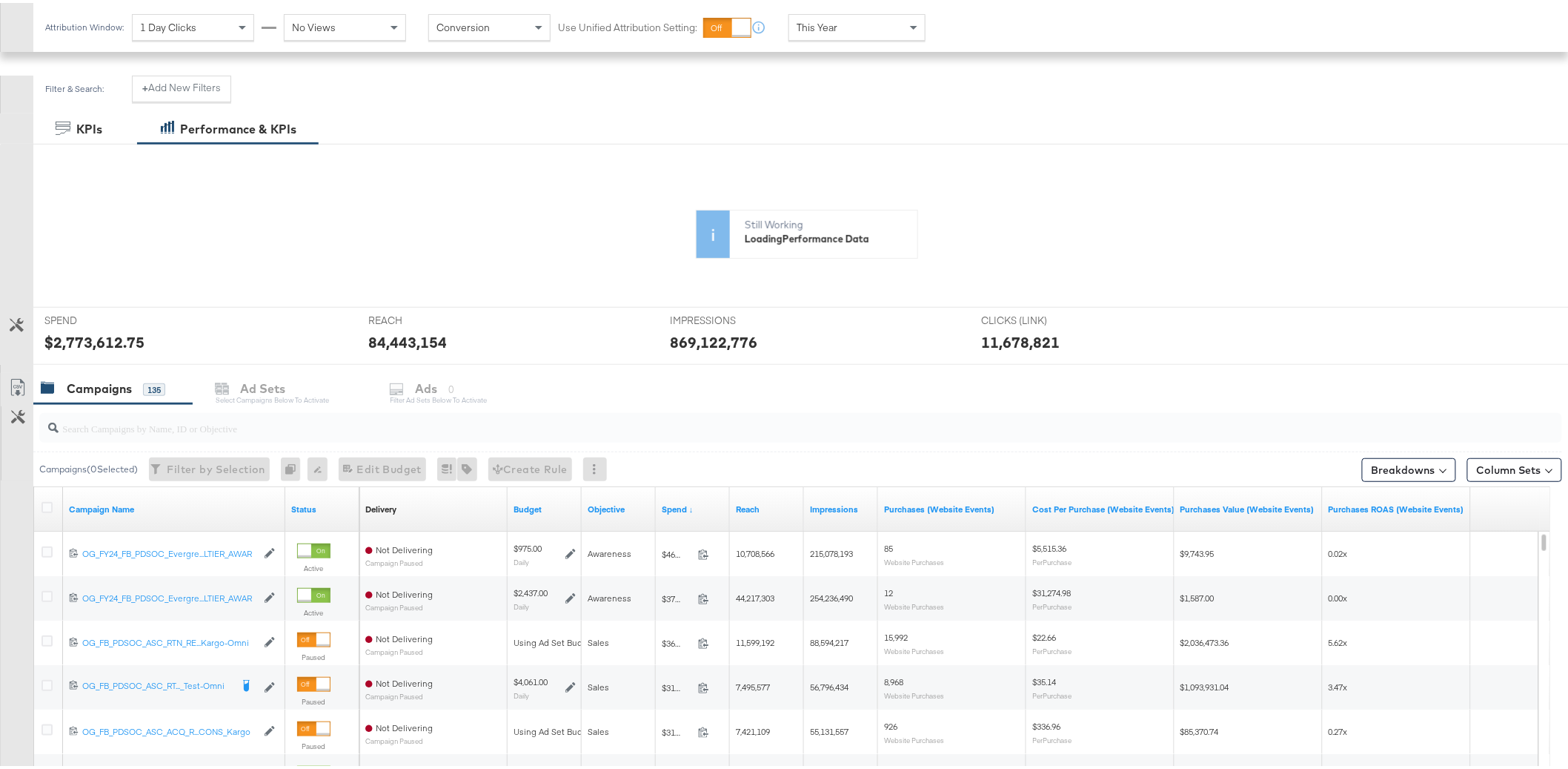
scroll to position [42, 0]
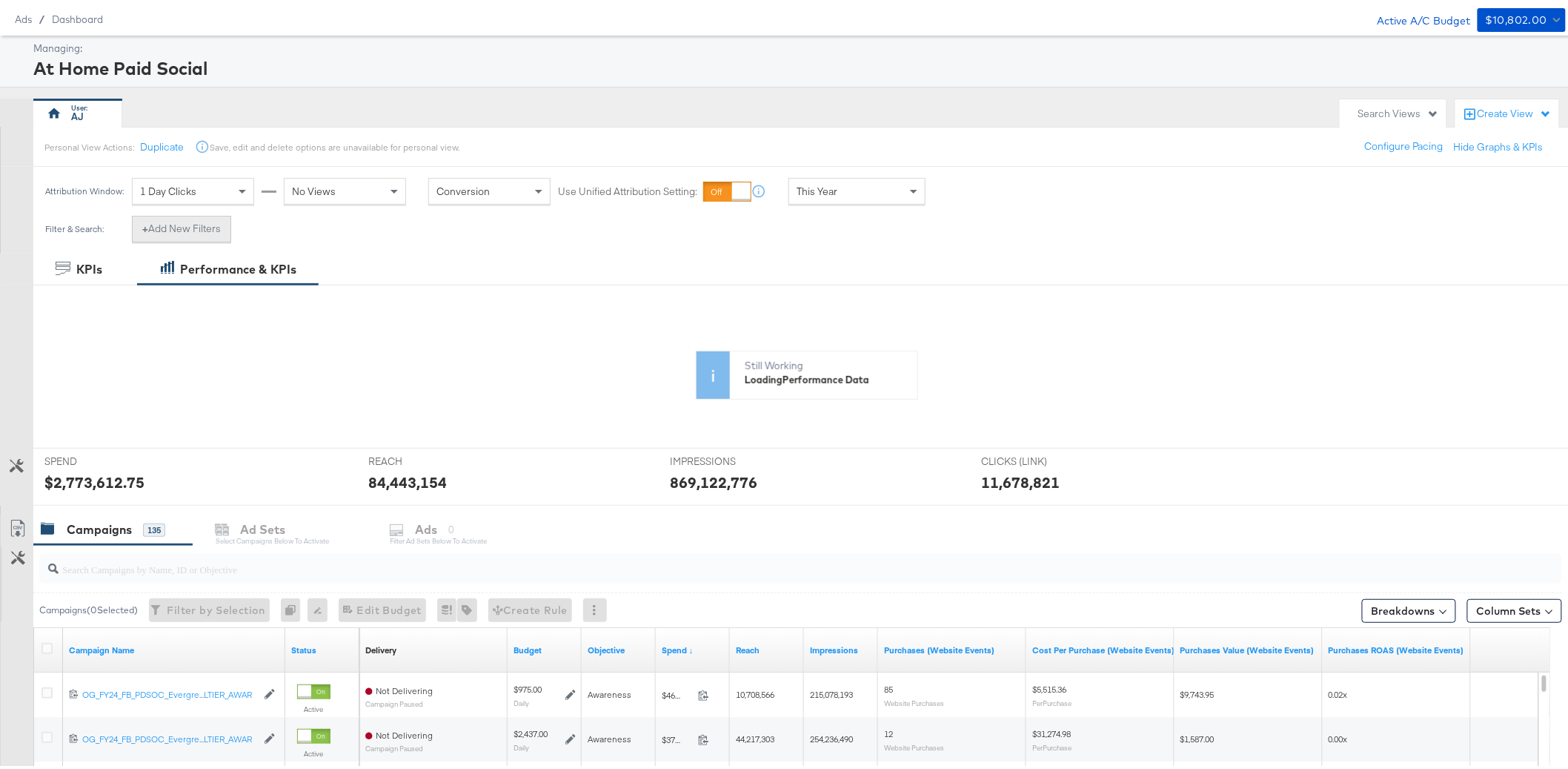
click at [159, 226] on button "+ Add New Filters" at bounding box center [181, 225] width 99 height 26
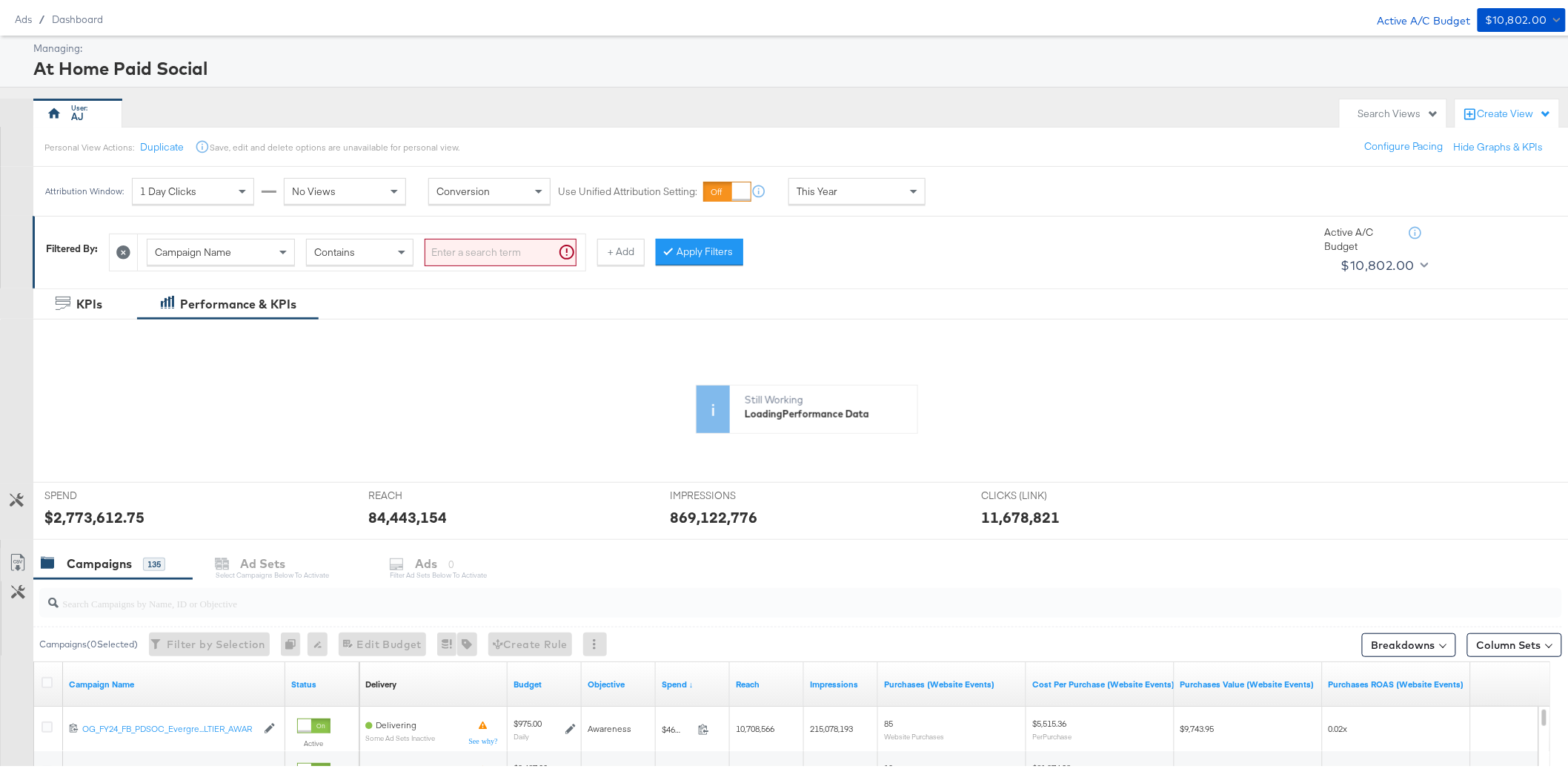
click at [249, 244] on div "Campaign Name" at bounding box center [221, 249] width 147 height 26
type input "impre"
click at [548, 249] on input "search" at bounding box center [500, 249] width 152 height 27
type input "0"
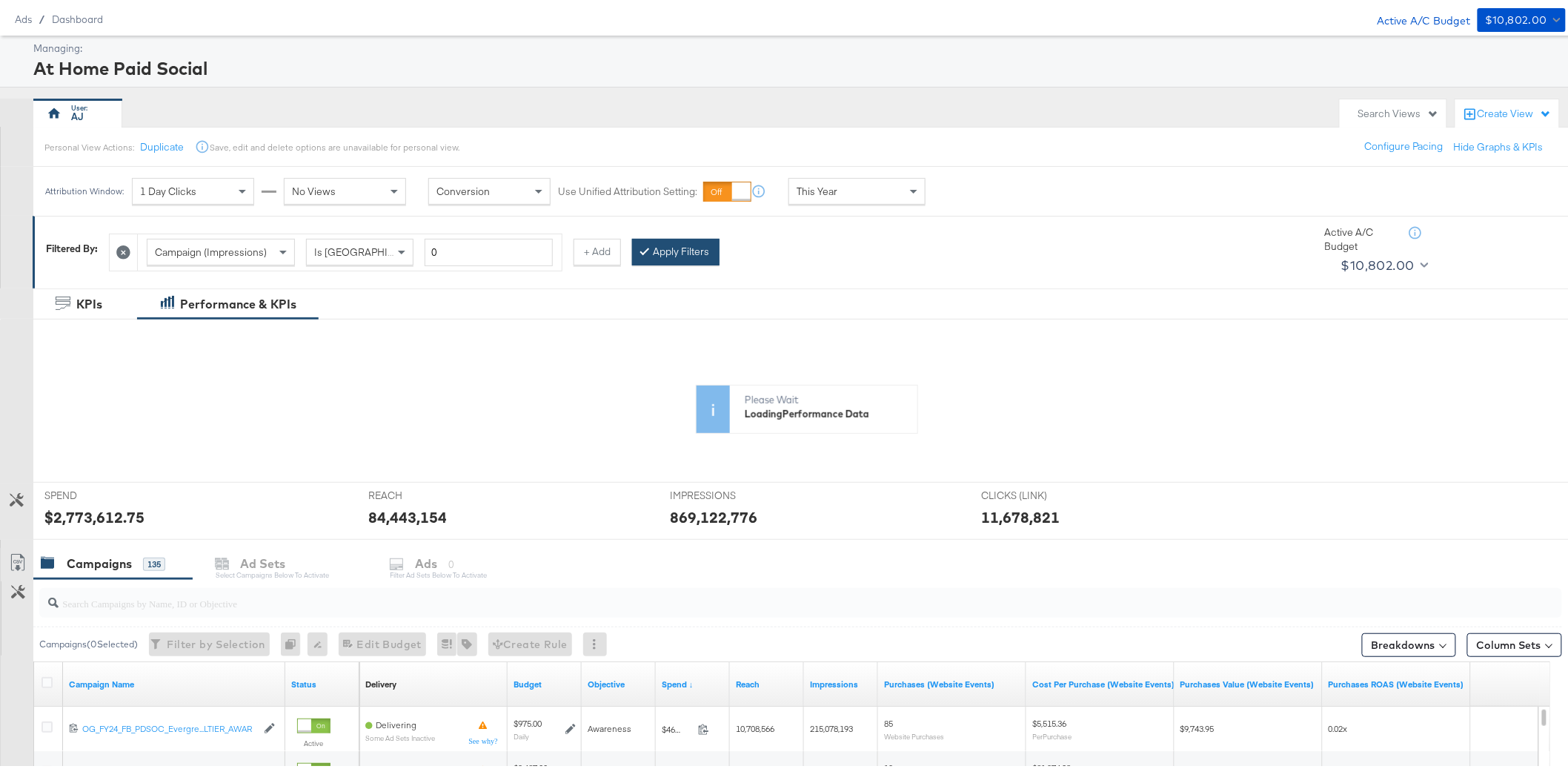
click at [704, 256] on button "Apply Filters" at bounding box center [676, 248] width 88 height 26
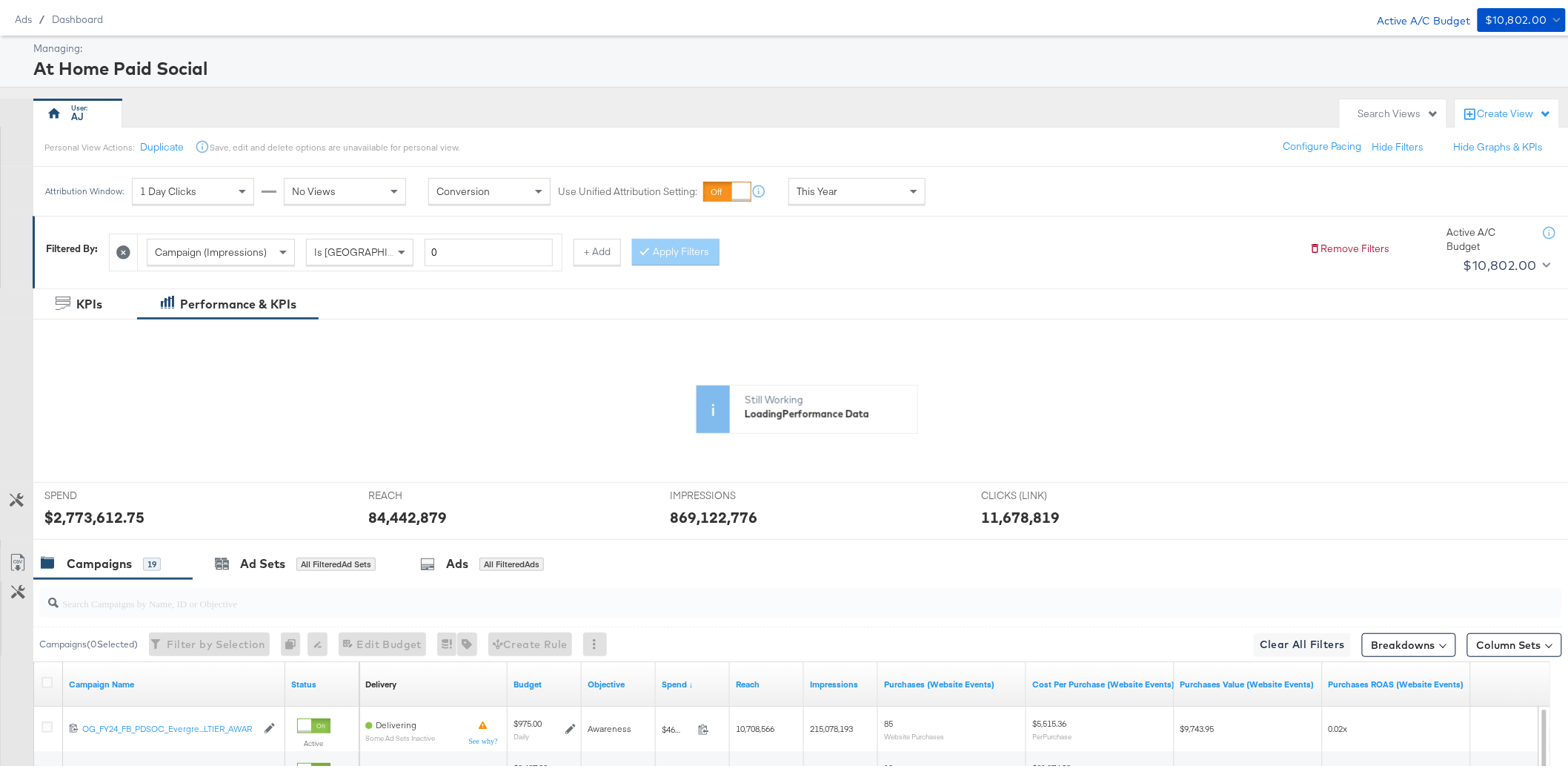
click at [1416, 113] on div "Search Views" at bounding box center [1398, 110] width 81 height 14
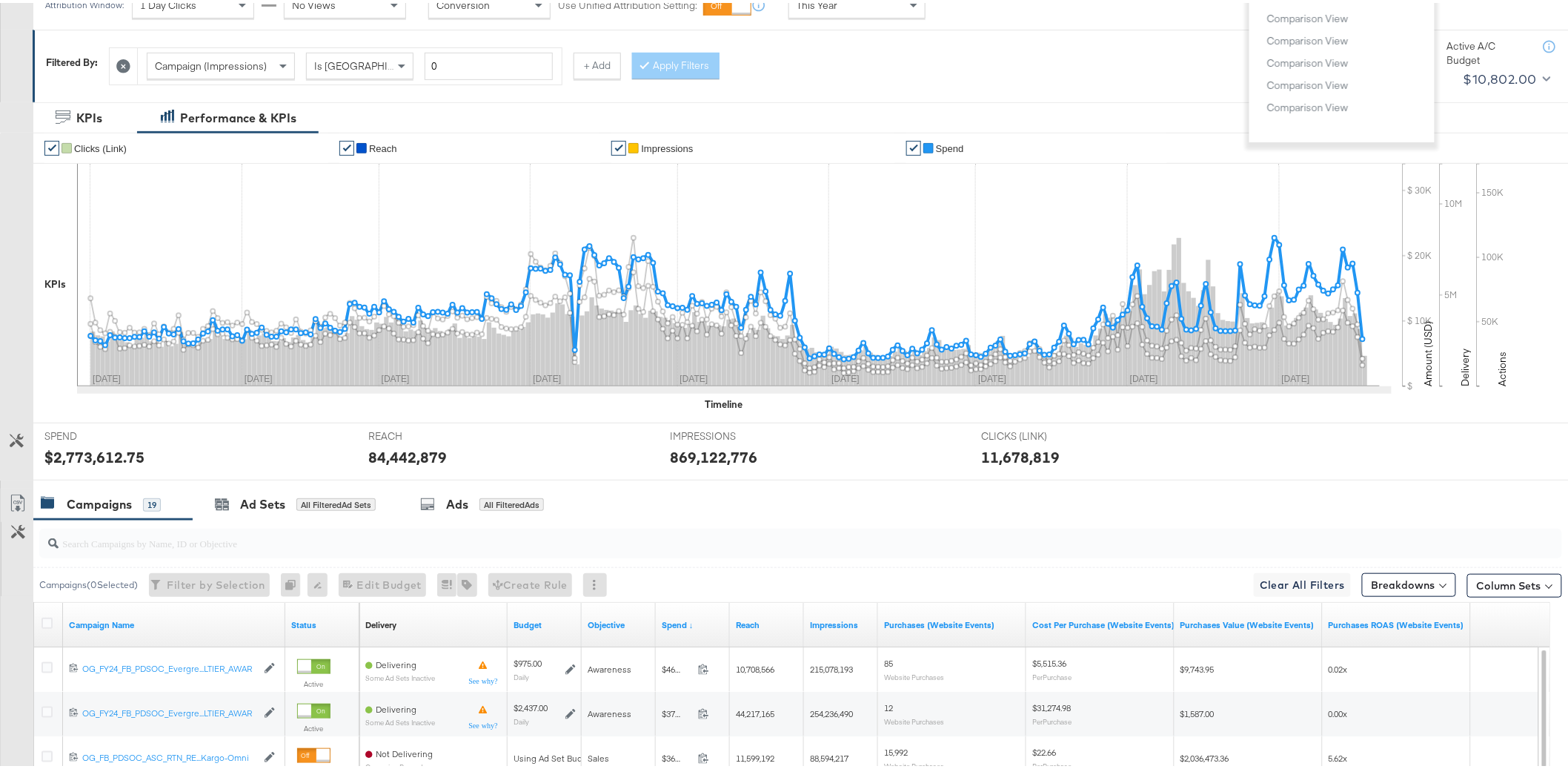
scroll to position [57, 0]
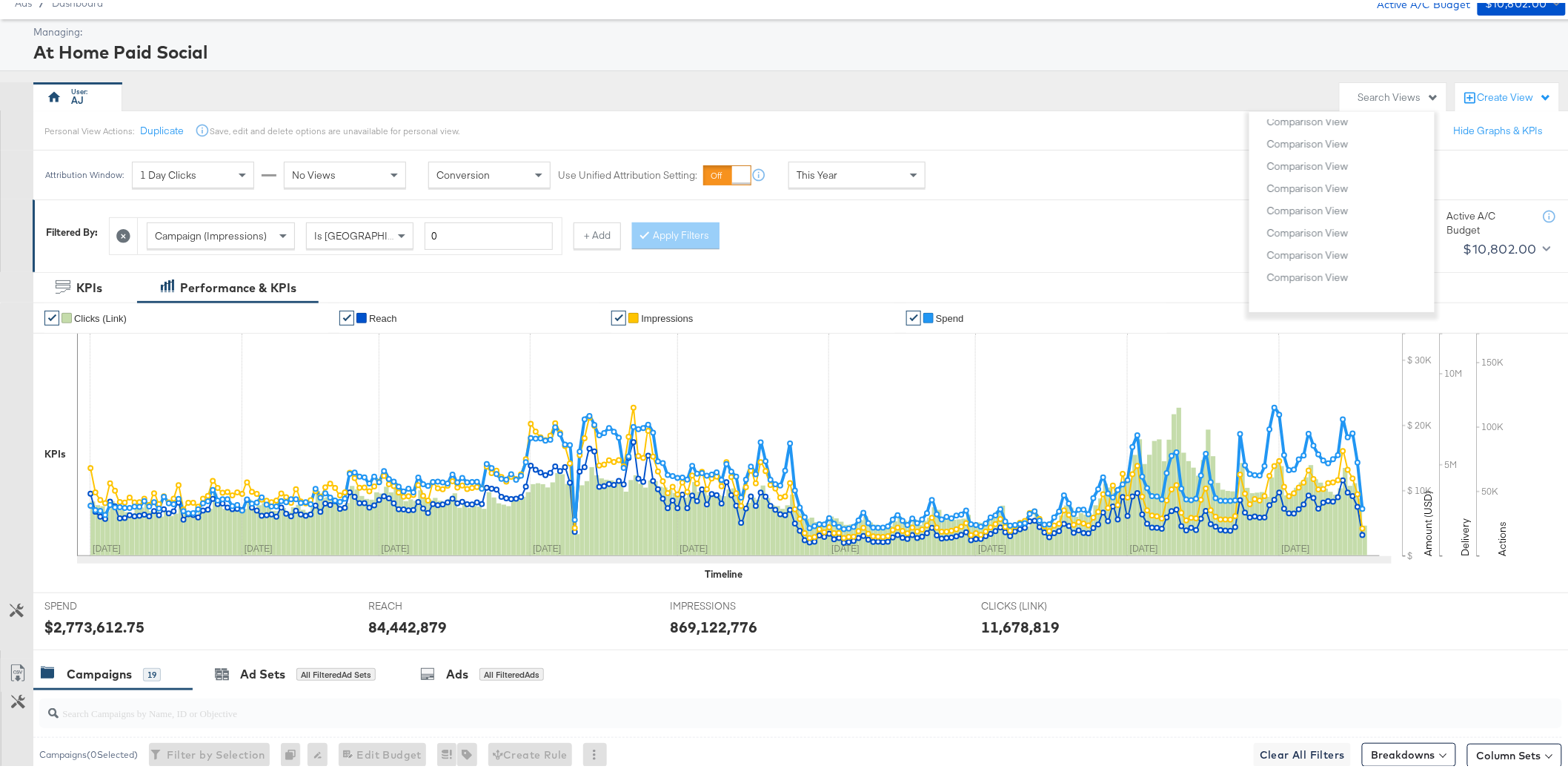
click at [1060, 259] on div "Filtered By: Campaign (Impressions) Is Greater Than 0 + Add Apply Filters Remov…" at bounding box center [807, 232] width 1548 height 72
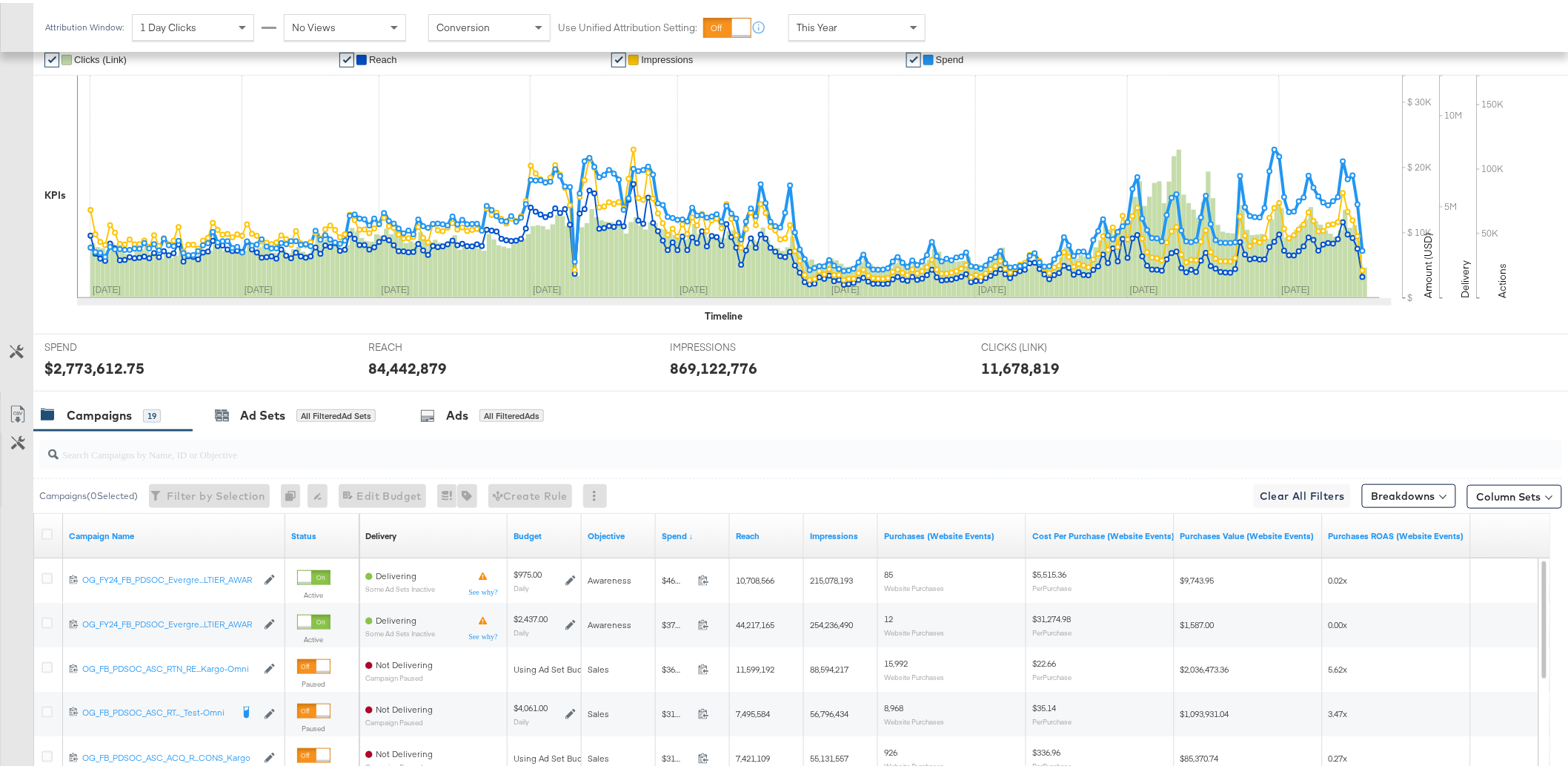
scroll to position [369, 0]
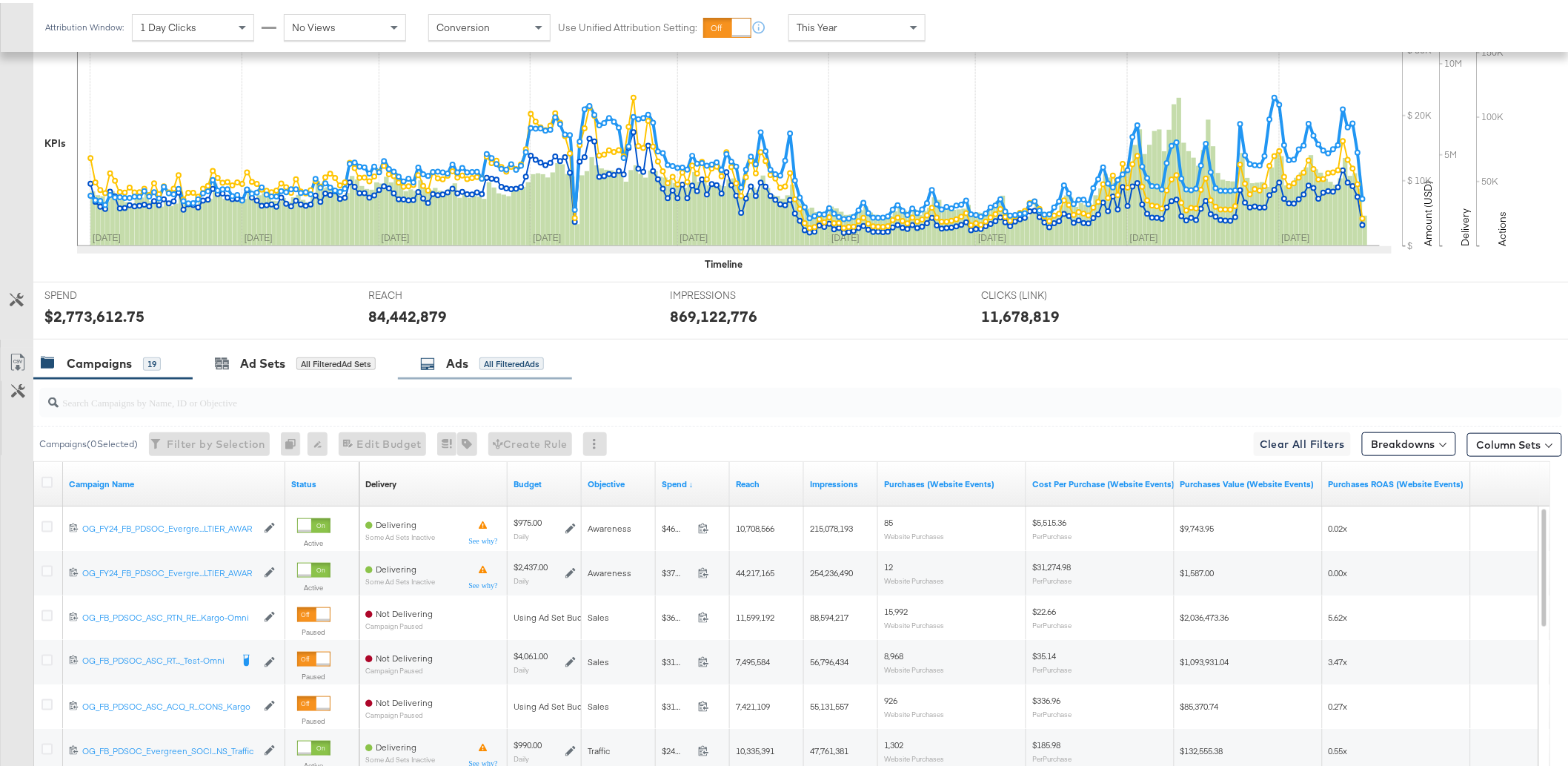
click at [501, 368] on div "Ads All Filtered Ads" at bounding box center [482, 360] width 124 height 17
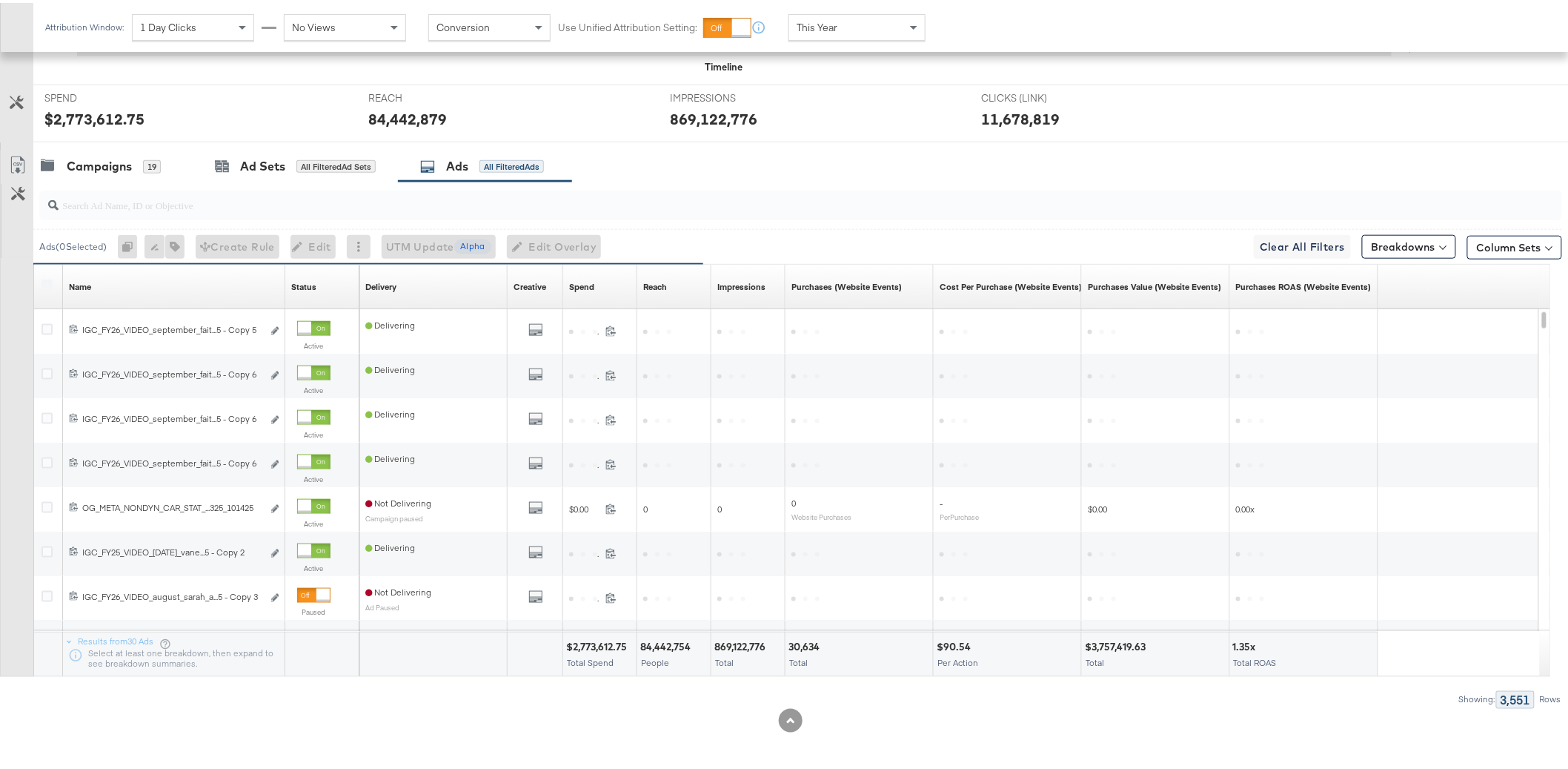
scroll to position [568, 0]
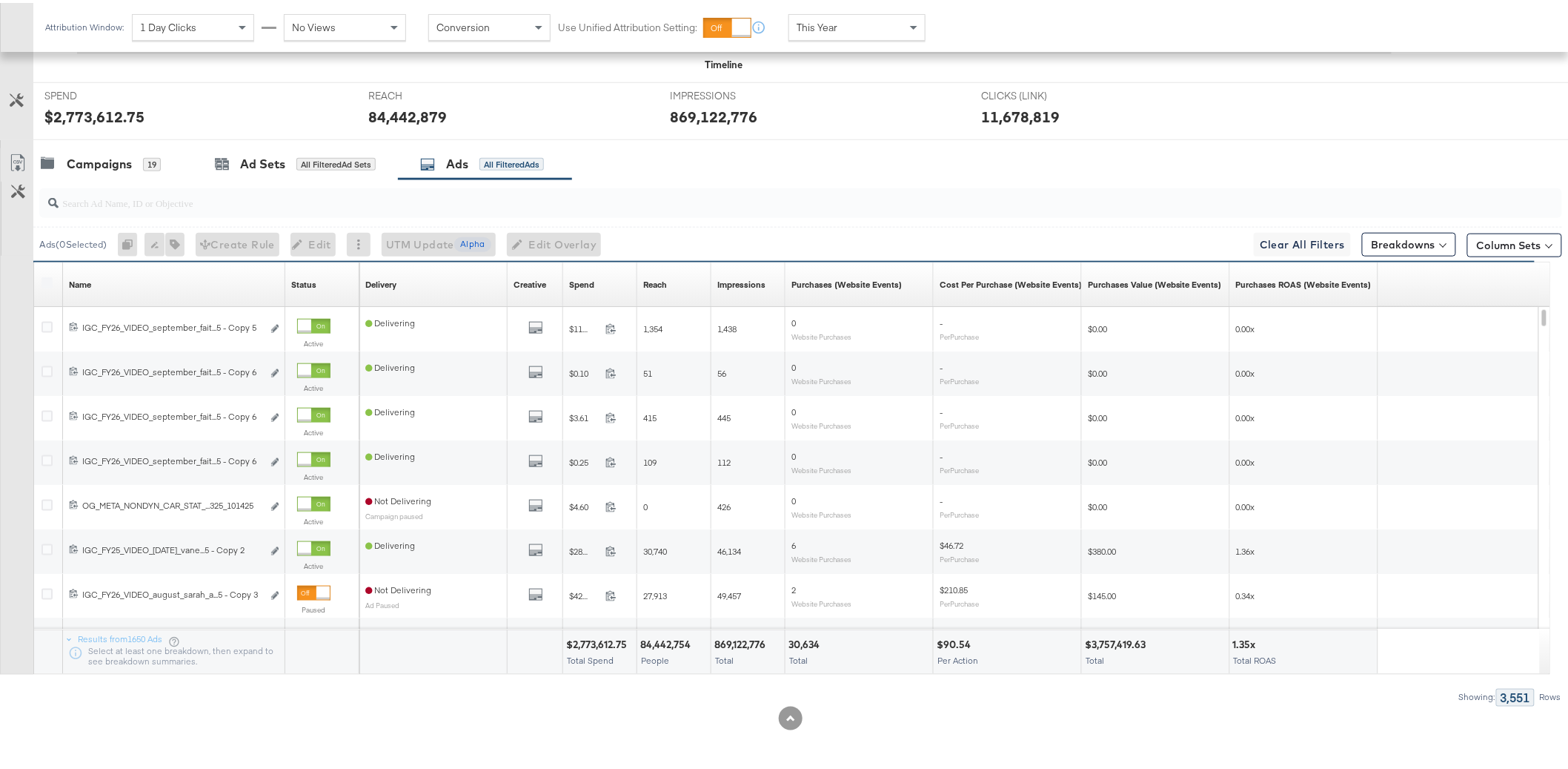
click at [1078, 210] on div at bounding box center [800, 200] width 1522 height 30
click at [17, 192] on icon at bounding box center [17, 188] width 14 height 14
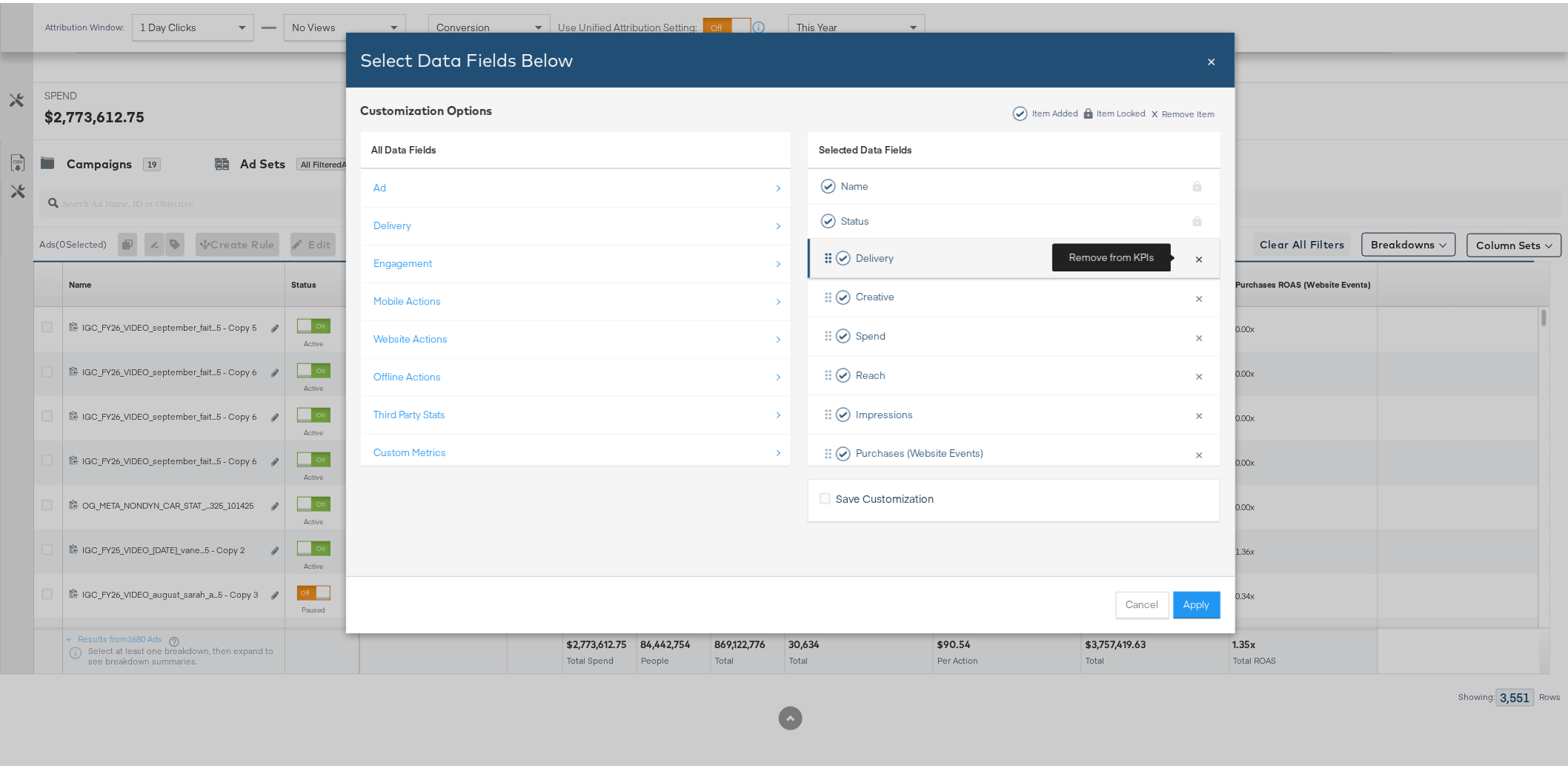
click at [1190, 255] on button "×" at bounding box center [1199, 255] width 19 height 31
click at [1190, 279] on button "×" at bounding box center [1199, 295] width 19 height 31
click at [1190, 255] on button "×" at bounding box center [1199, 255] width 19 height 31
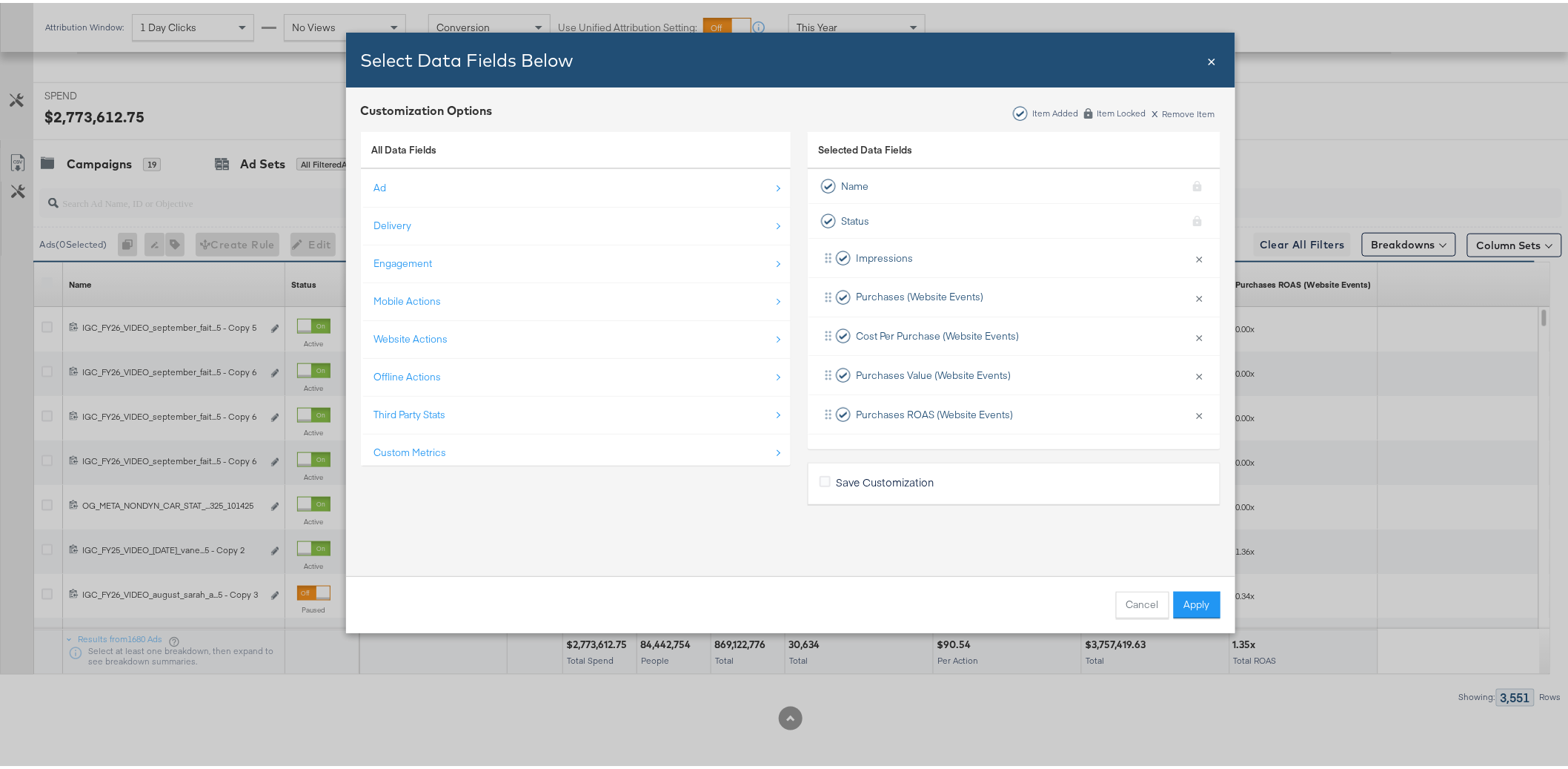
click at [1180, 255] on li "Impressions × Remove from KPIs" at bounding box center [1014, 255] width 413 height 39
click at [1190, 255] on button "×" at bounding box center [1199, 255] width 19 height 31
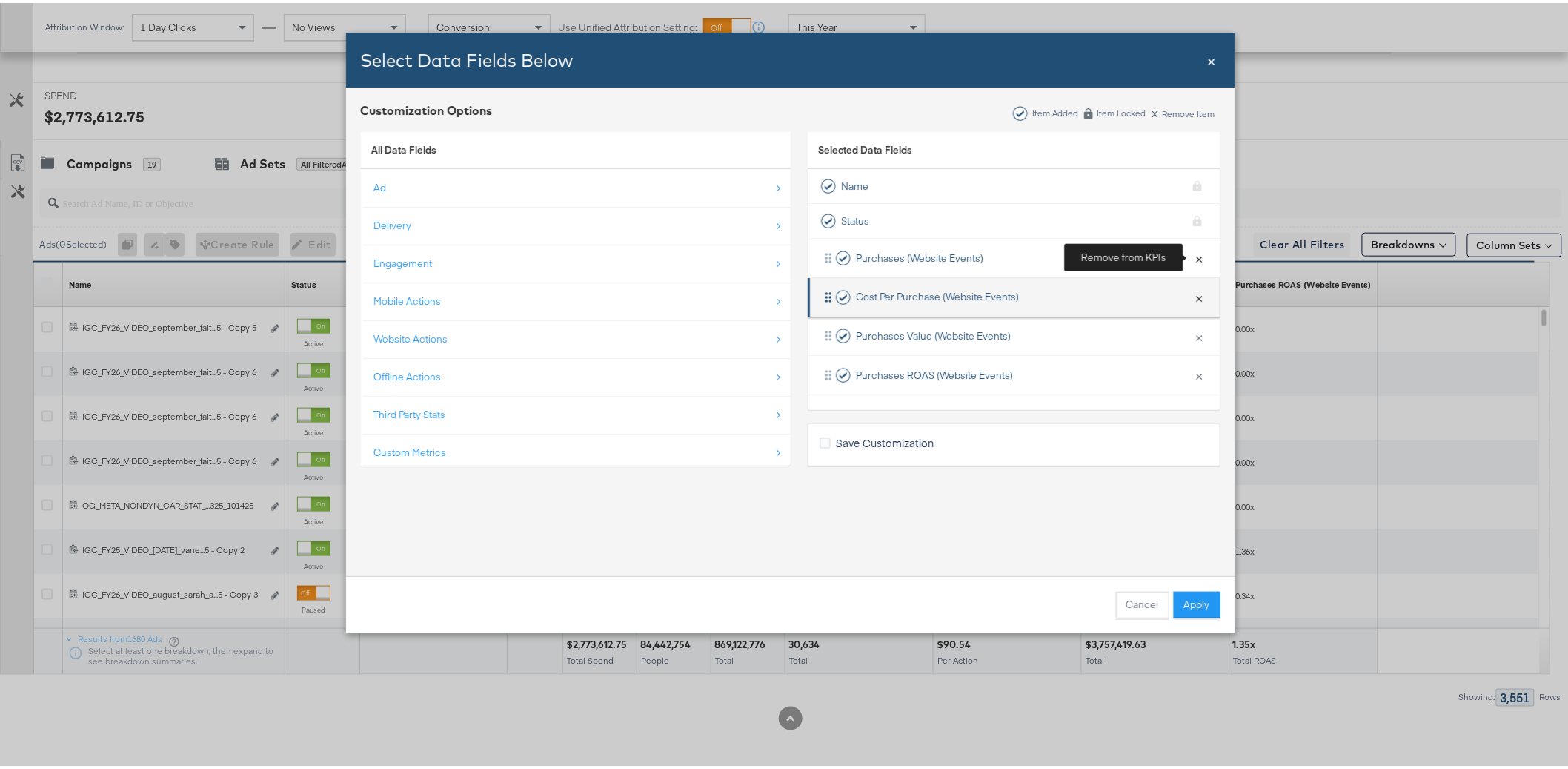
click at [1192, 255] on button "×" at bounding box center [1199, 255] width 19 height 31
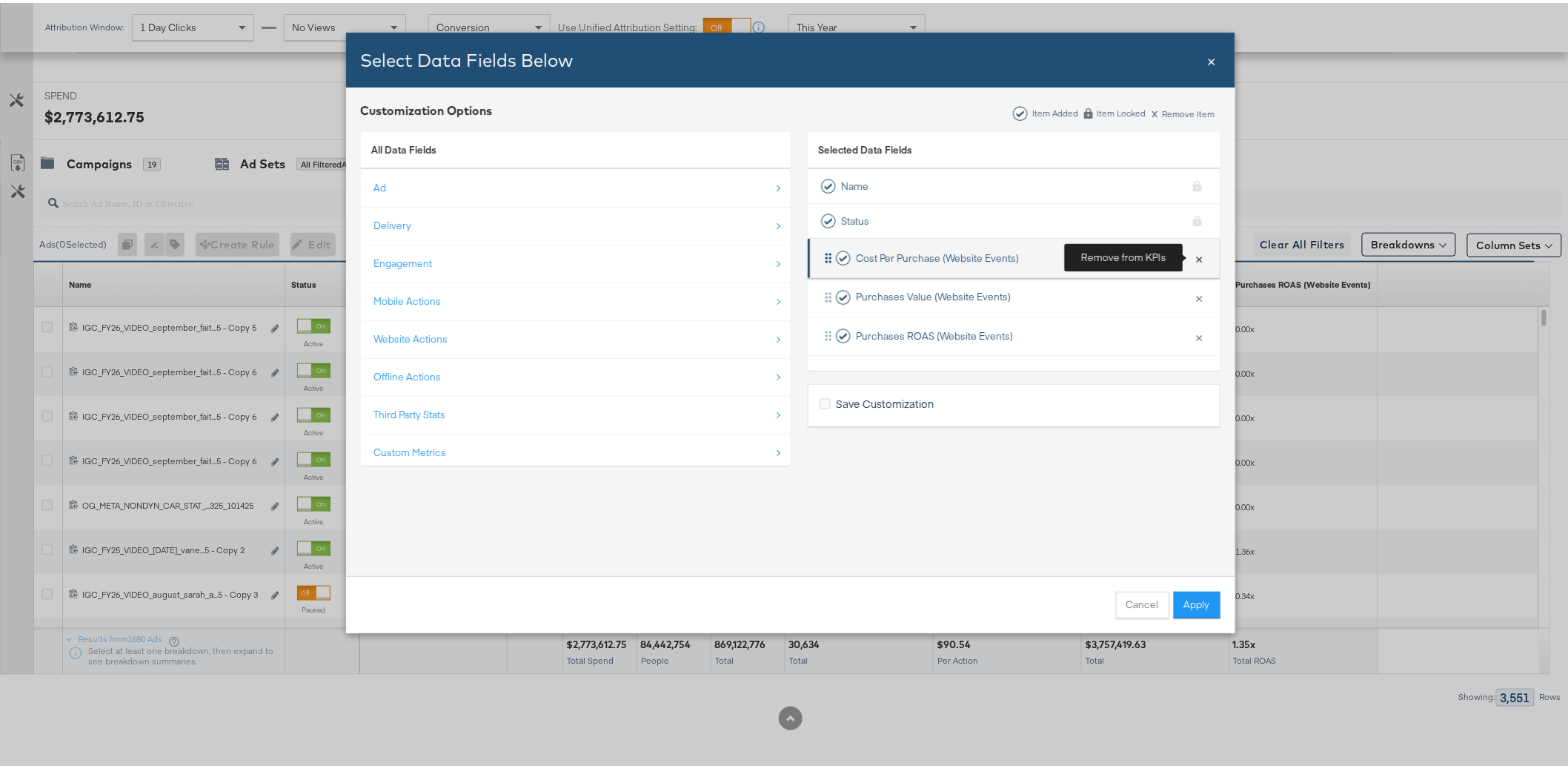
click at [1195, 255] on button "×" at bounding box center [1199, 255] width 19 height 31
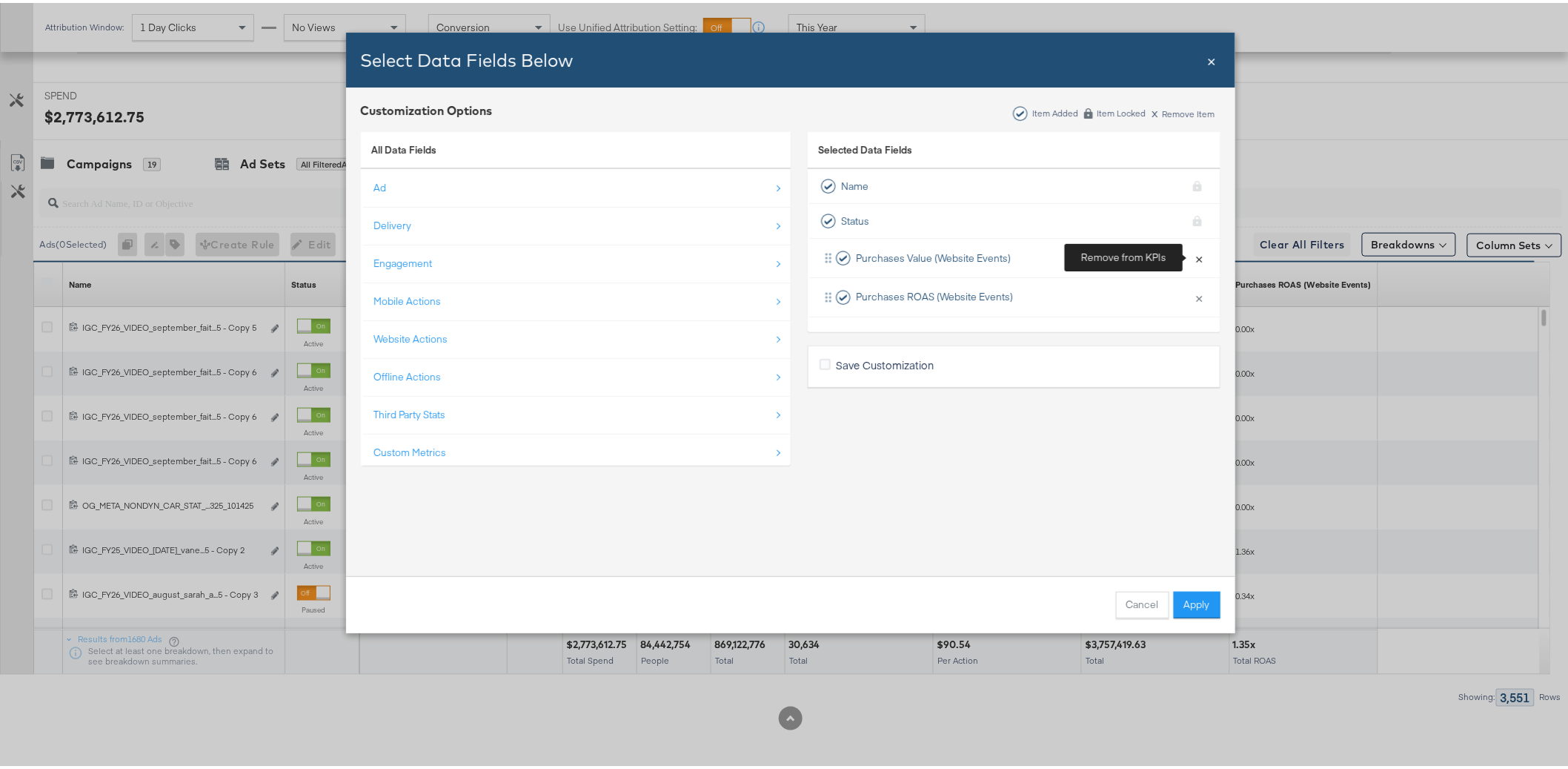
click at [1195, 255] on button "×" at bounding box center [1199, 255] width 19 height 31
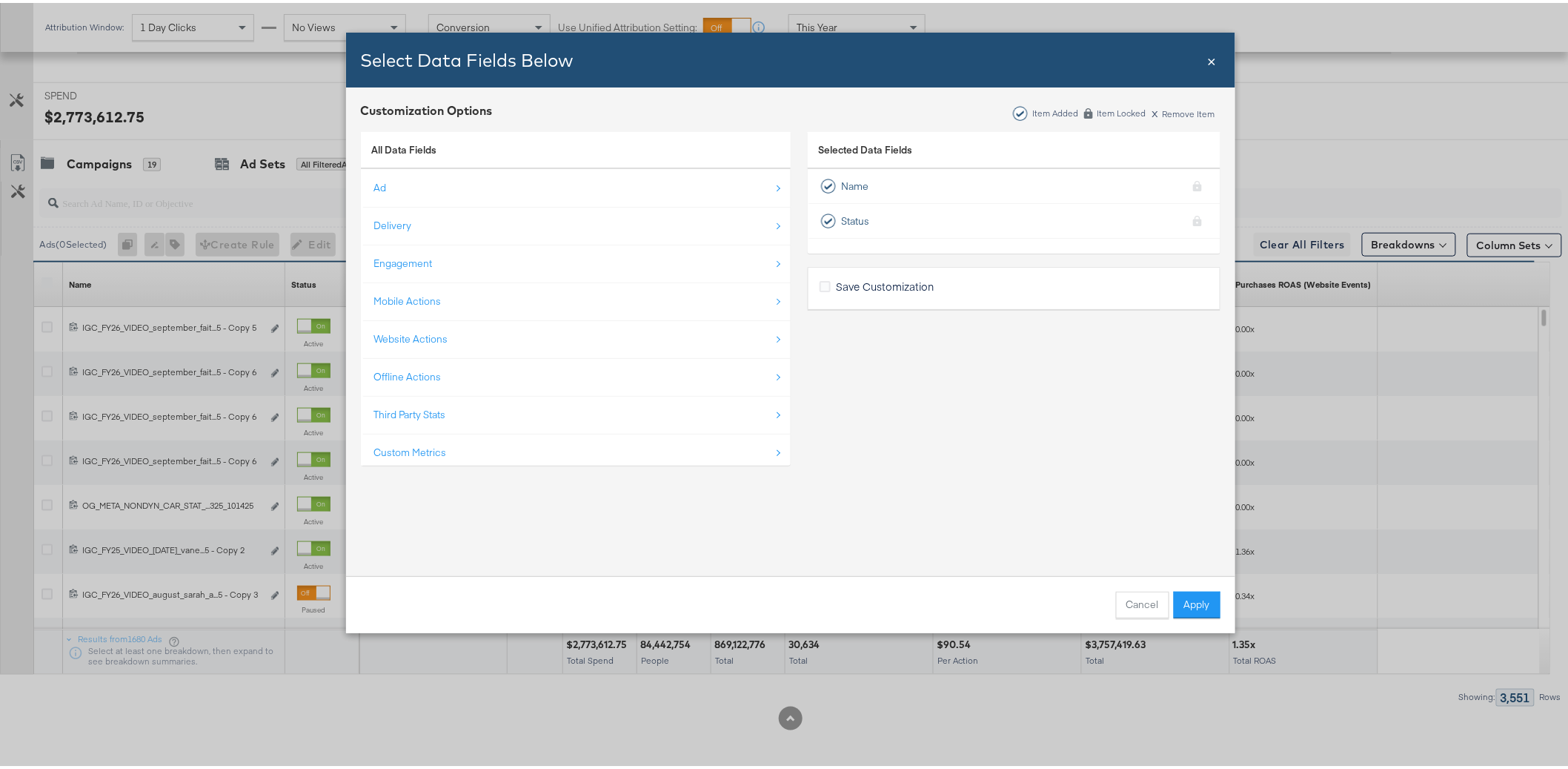
click at [1177, 407] on div "Selected Data Fields Name KPI locked Status KPI locked Save Customization" at bounding box center [1014, 298] width 413 height 355
click at [1199, 596] on button "Apply" at bounding box center [1196, 601] width 46 height 26
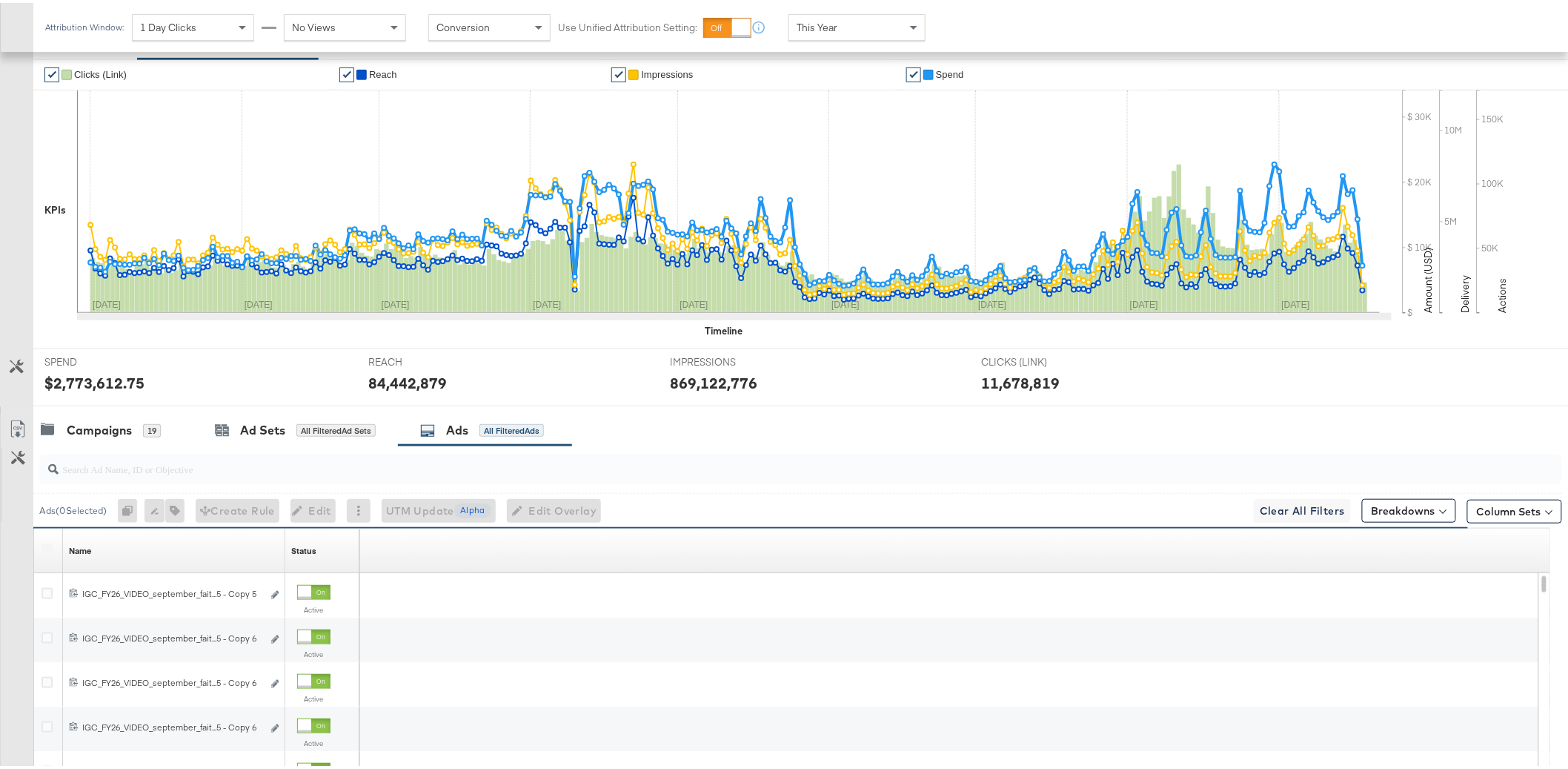
scroll to position [530, 0]
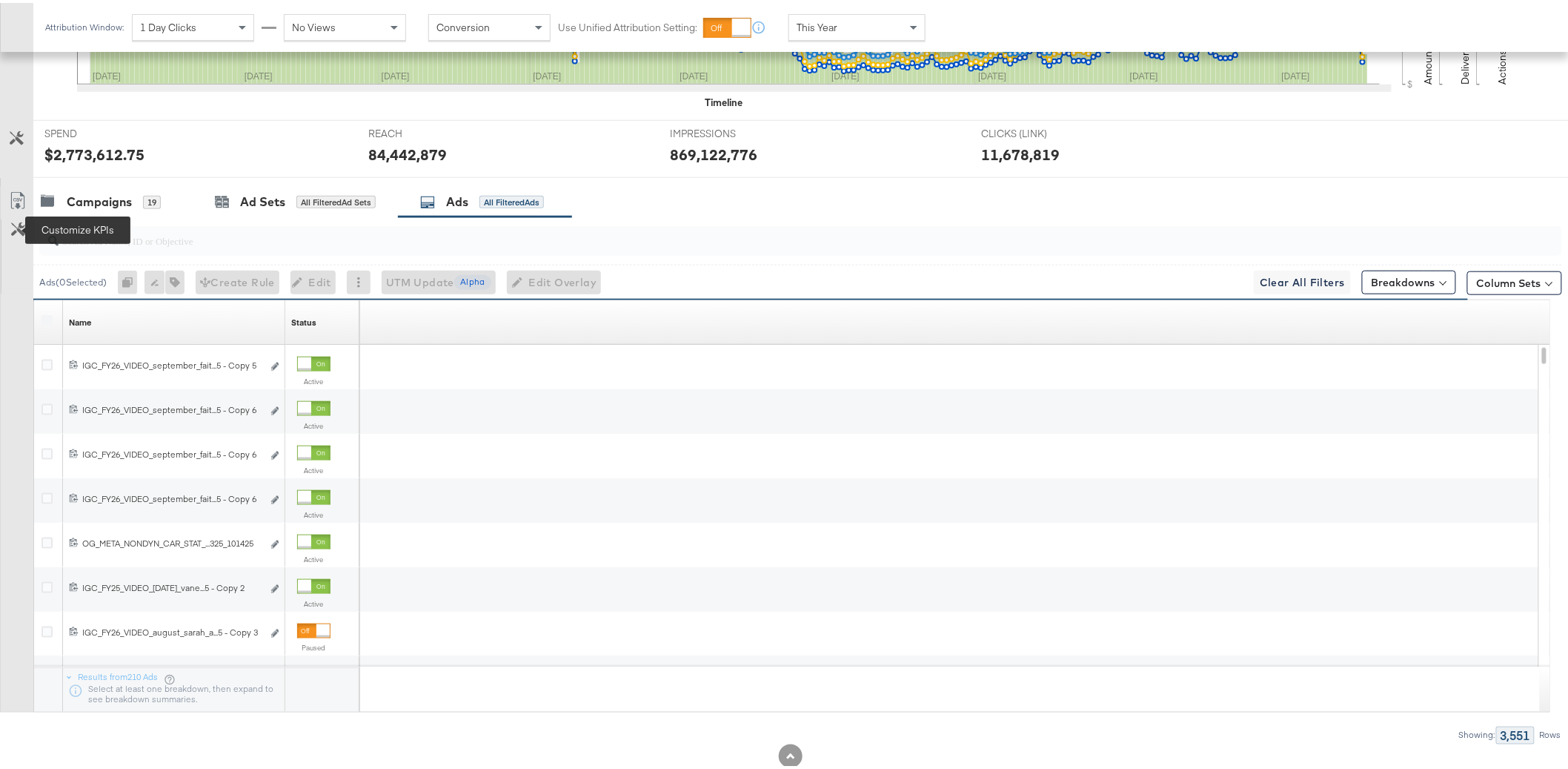
click at [12, 231] on icon at bounding box center [17, 226] width 14 height 14
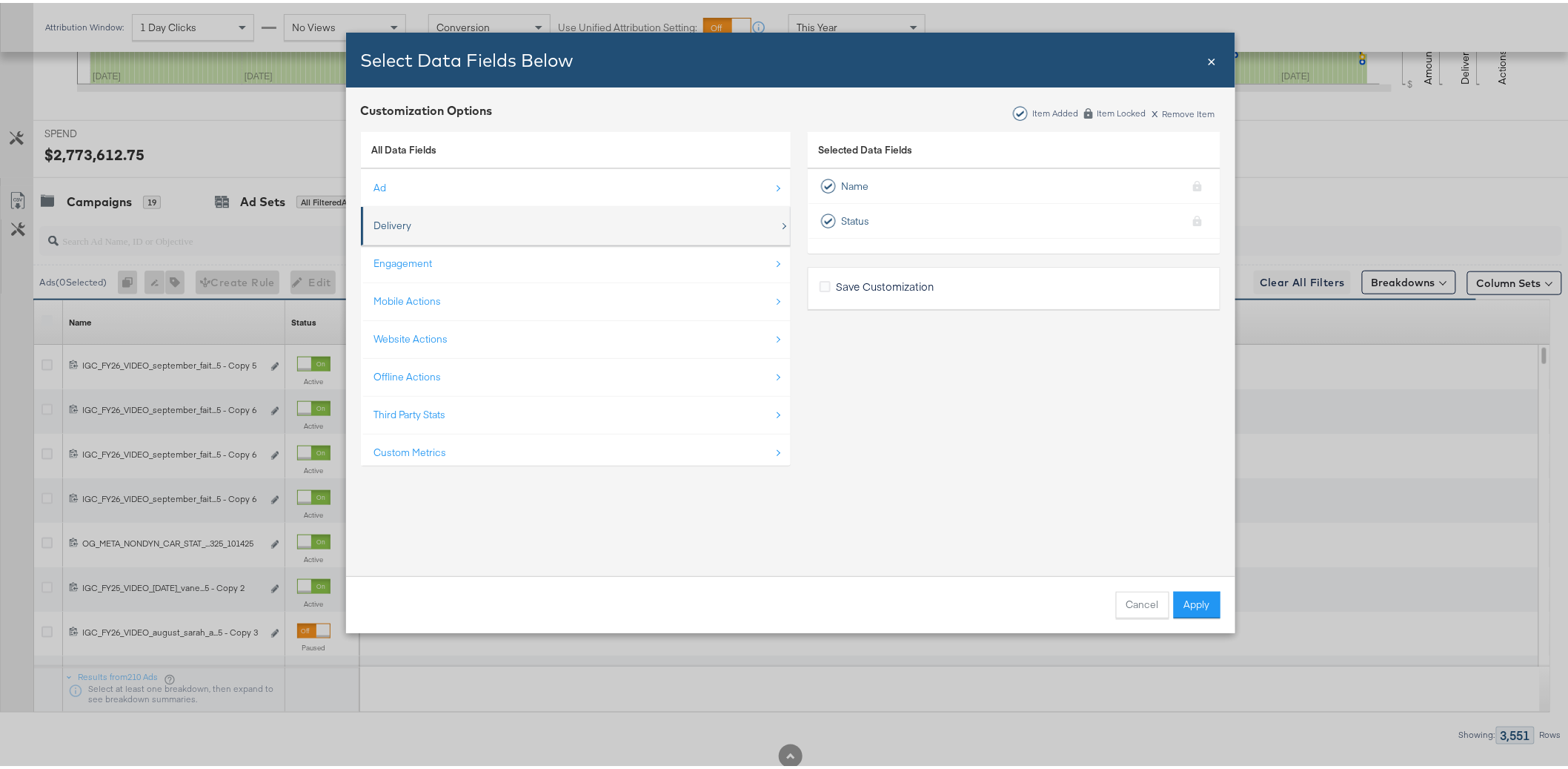
click at [421, 216] on div "Delivery" at bounding box center [576, 223] width 406 height 30
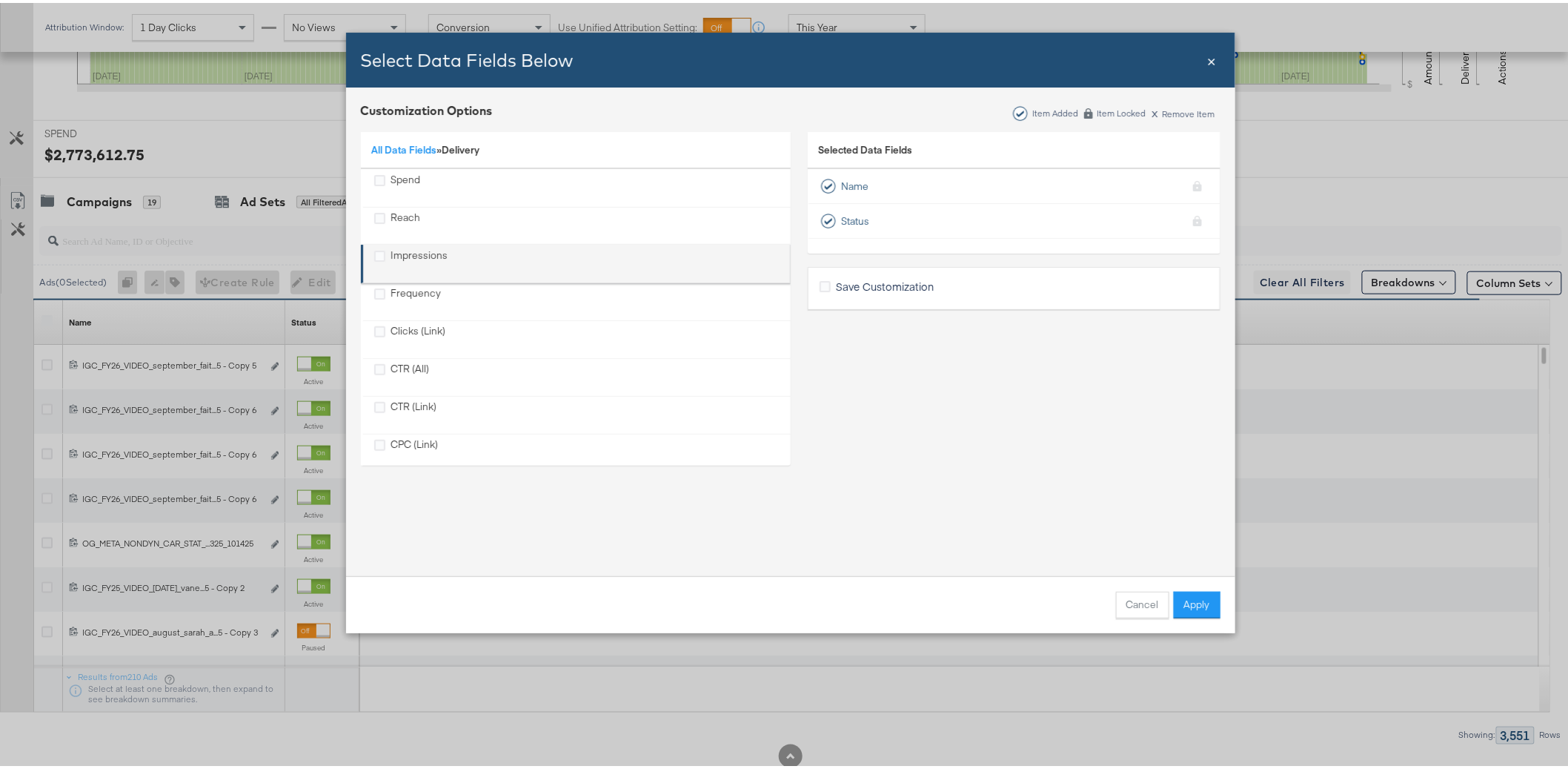
click at [443, 253] on div "Impressions" at bounding box center [576, 260] width 406 height 30
click at [376, 253] on icon "Impressions" at bounding box center [379, 253] width 11 height 11
click at [0, 0] on input "Impressions" at bounding box center [0, 0] width 0 height 0
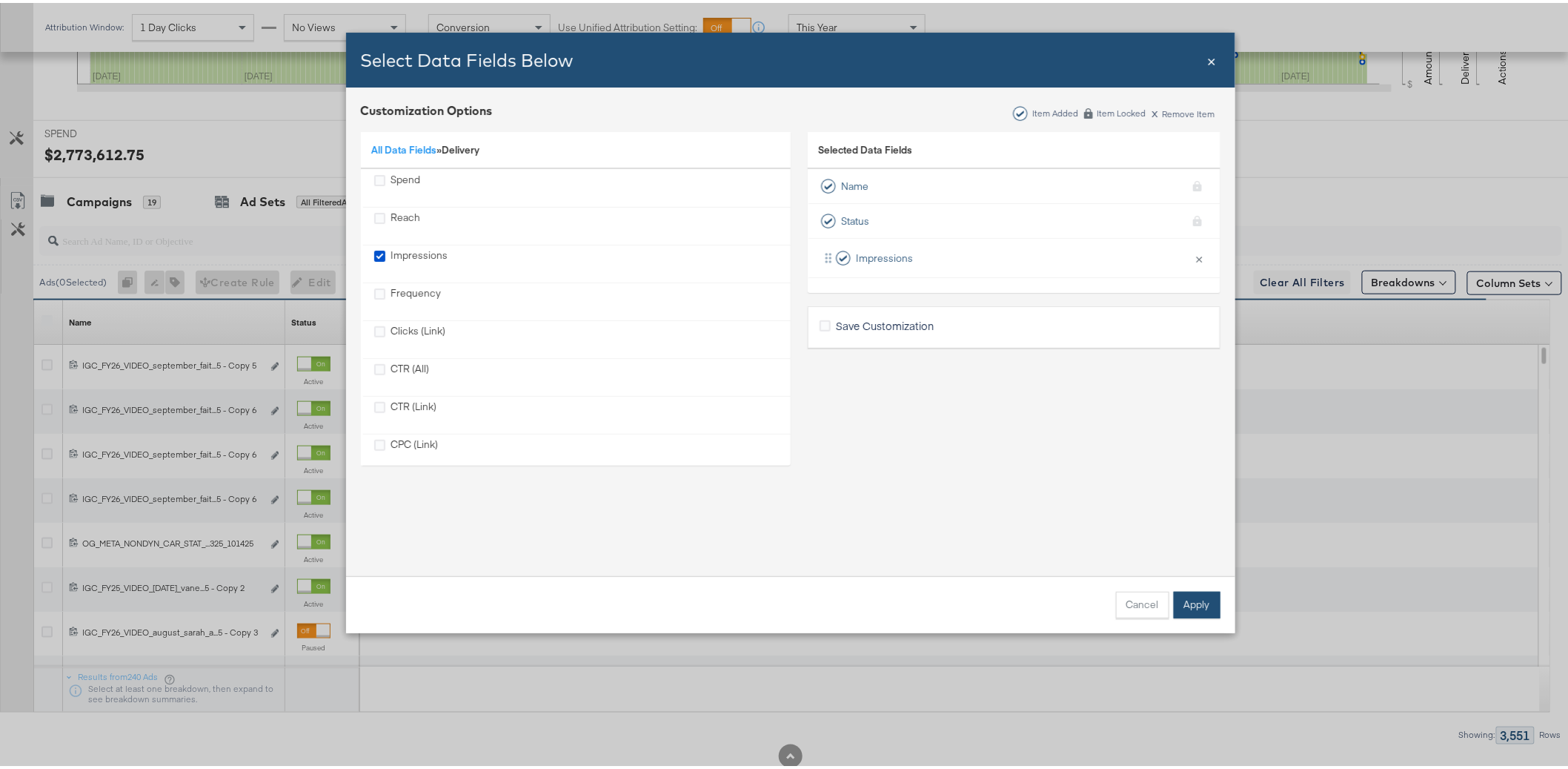
click at [1202, 596] on button "Apply" at bounding box center [1196, 601] width 46 height 26
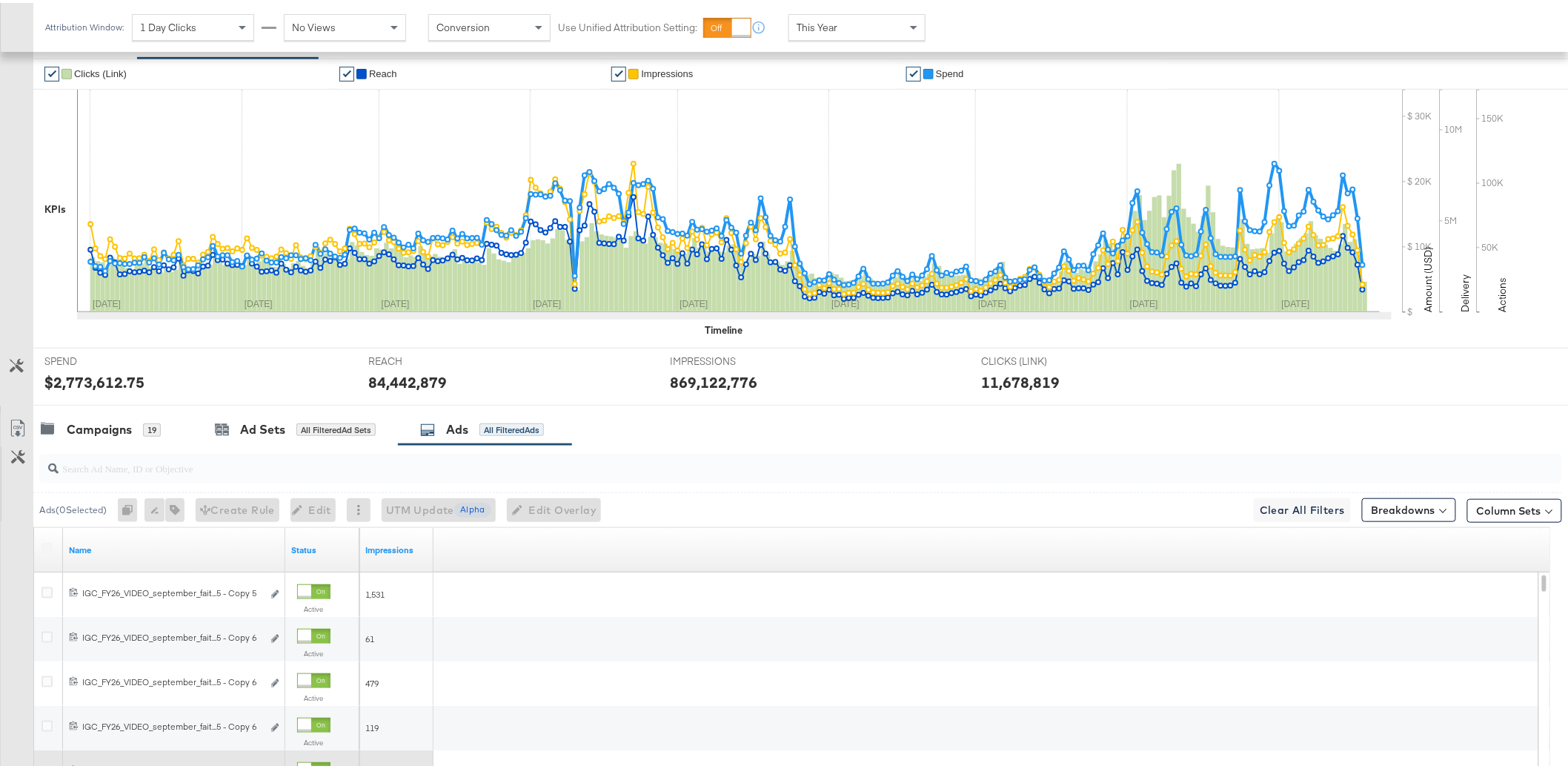
scroll to position [0, 0]
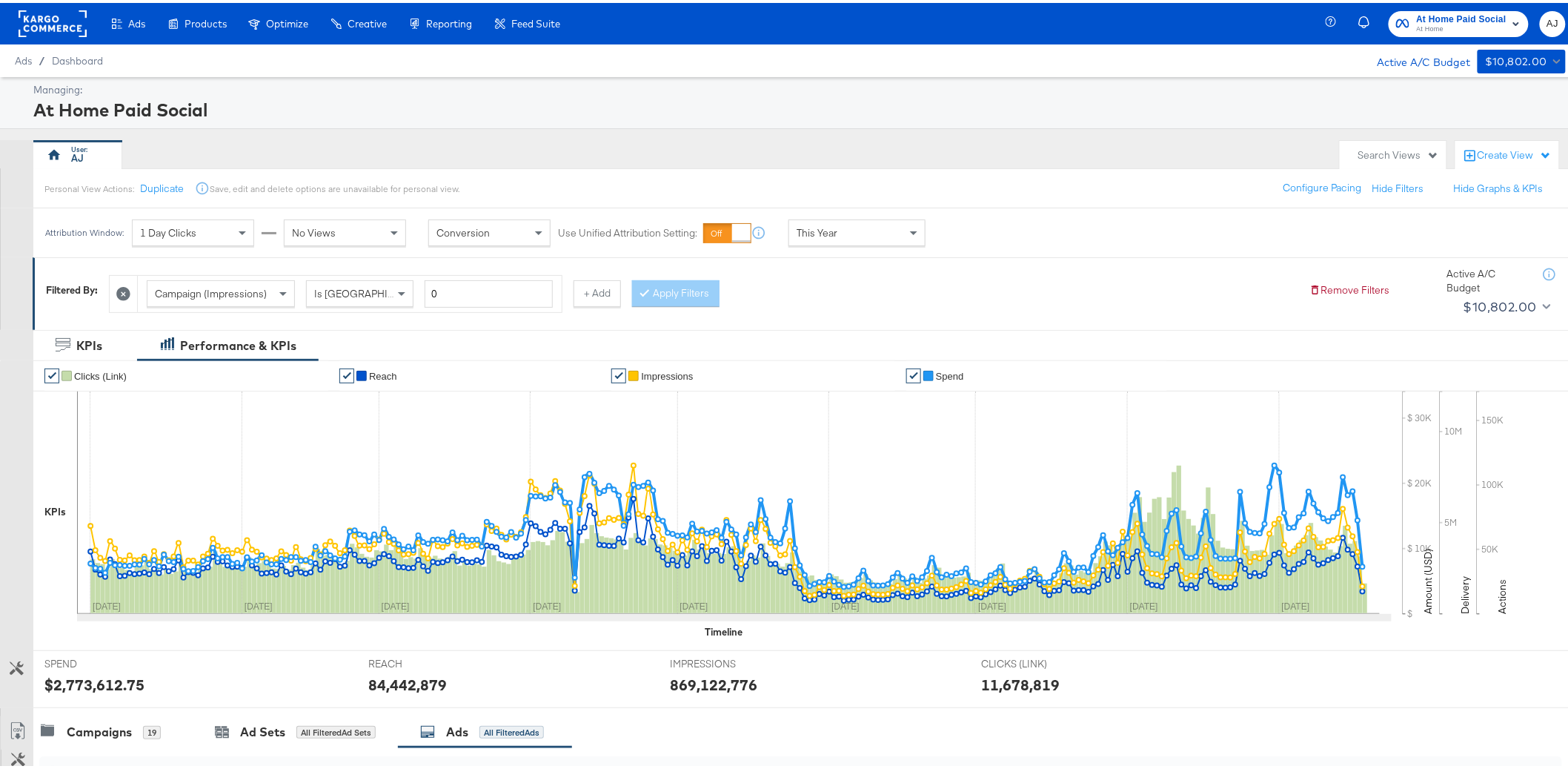
click at [1169, 262] on div "Filtered By: Campaign (Impressions) Is Greater Than 0 + Add Apply Filters Remov…" at bounding box center [807, 287] width 1522 height 57
click at [677, 133] on div "Managing: At Home Paid Social AJ Search Views Create View Personal View Actions…" at bounding box center [789, 705] width 1580 height 1263
click at [506, 173] on div "Personal View Actions: Duplicate Save, edit and delete options are unavailable …" at bounding box center [807, 185] width 1548 height 40
click at [155, 188] on button "Duplicate" at bounding box center [162, 185] width 44 height 14
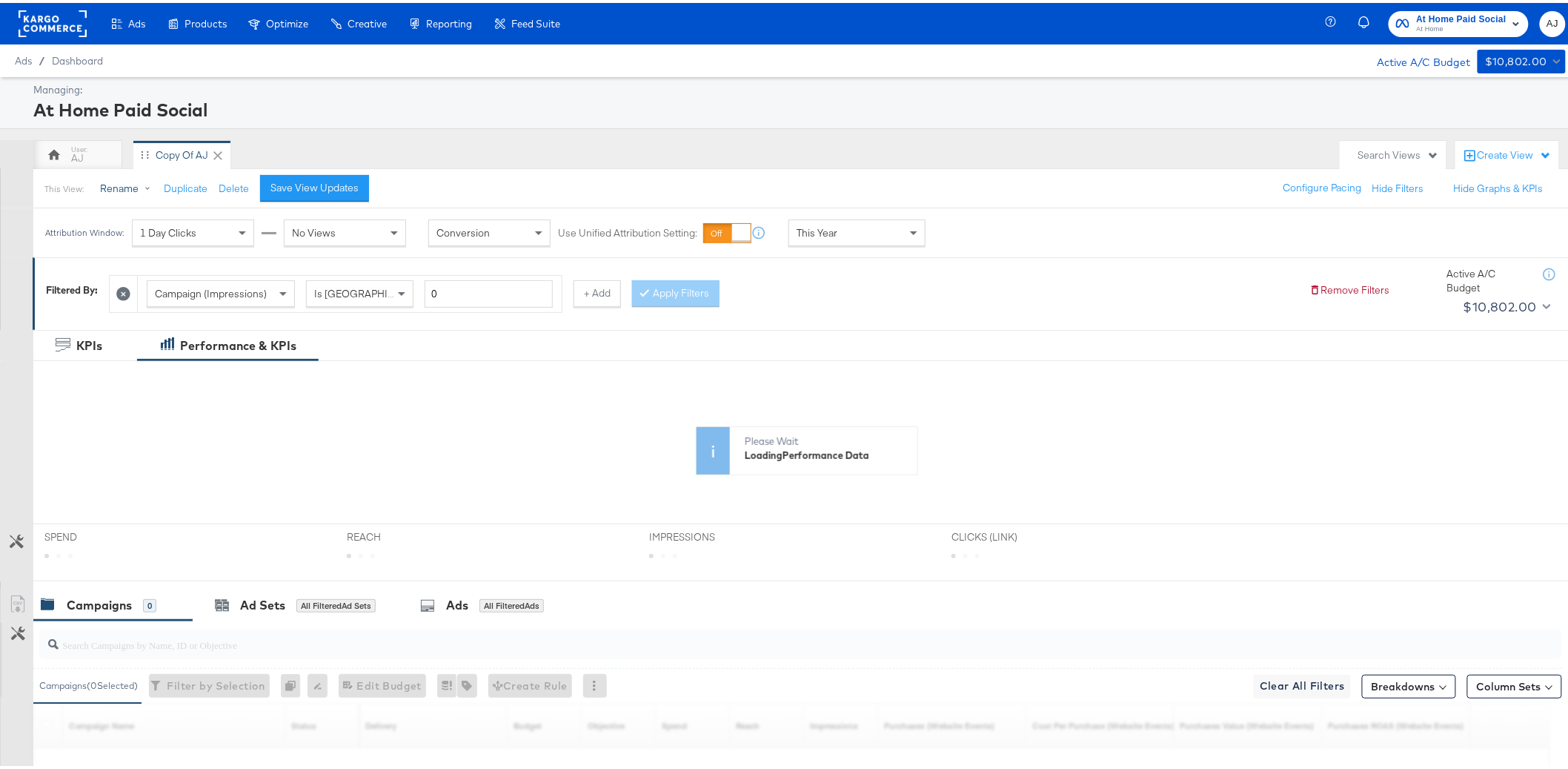
click at [129, 179] on button "Rename" at bounding box center [128, 185] width 77 height 26
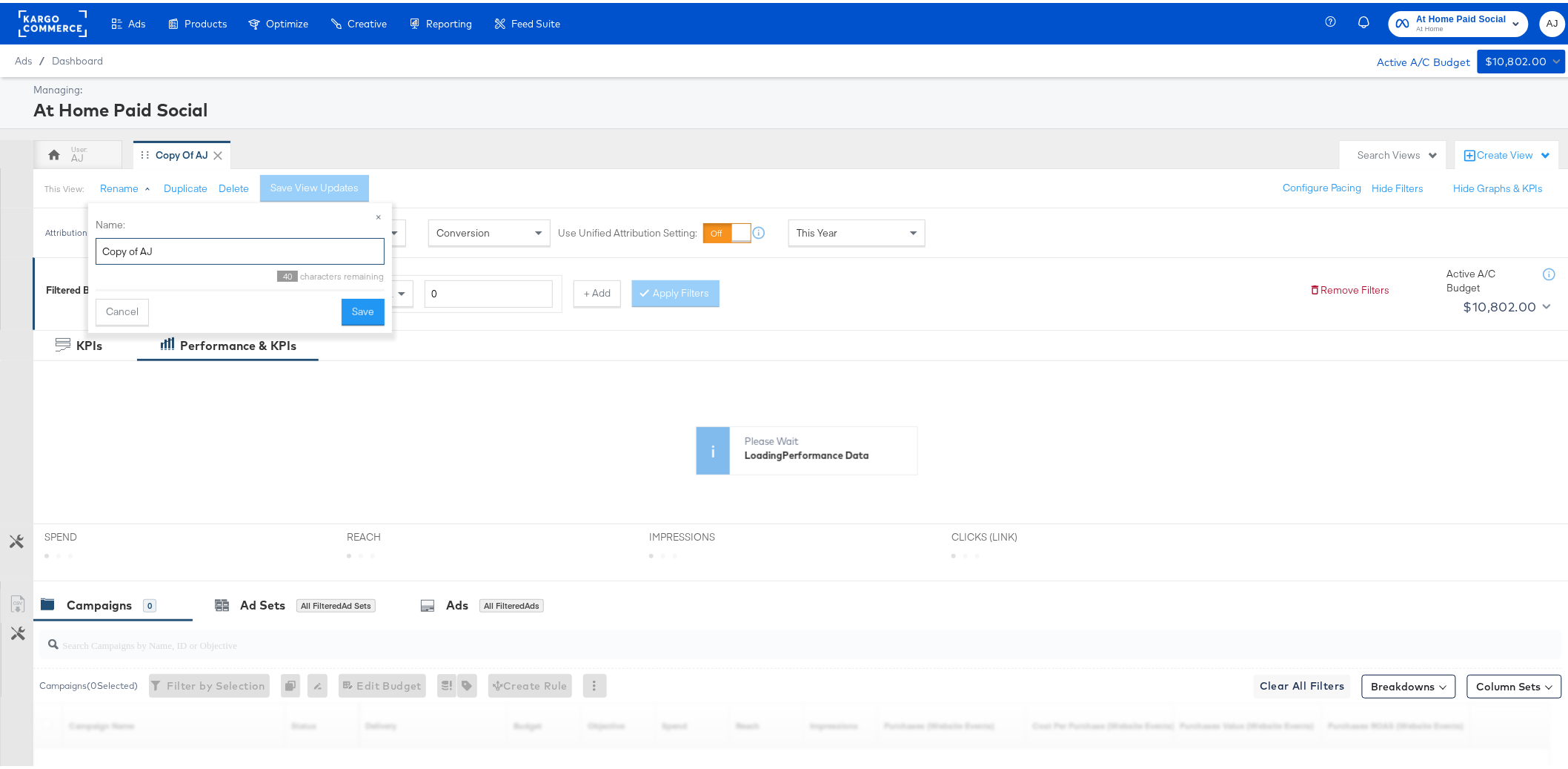
click at [138, 250] on input "Copy of AJ" at bounding box center [240, 249] width 289 height 27
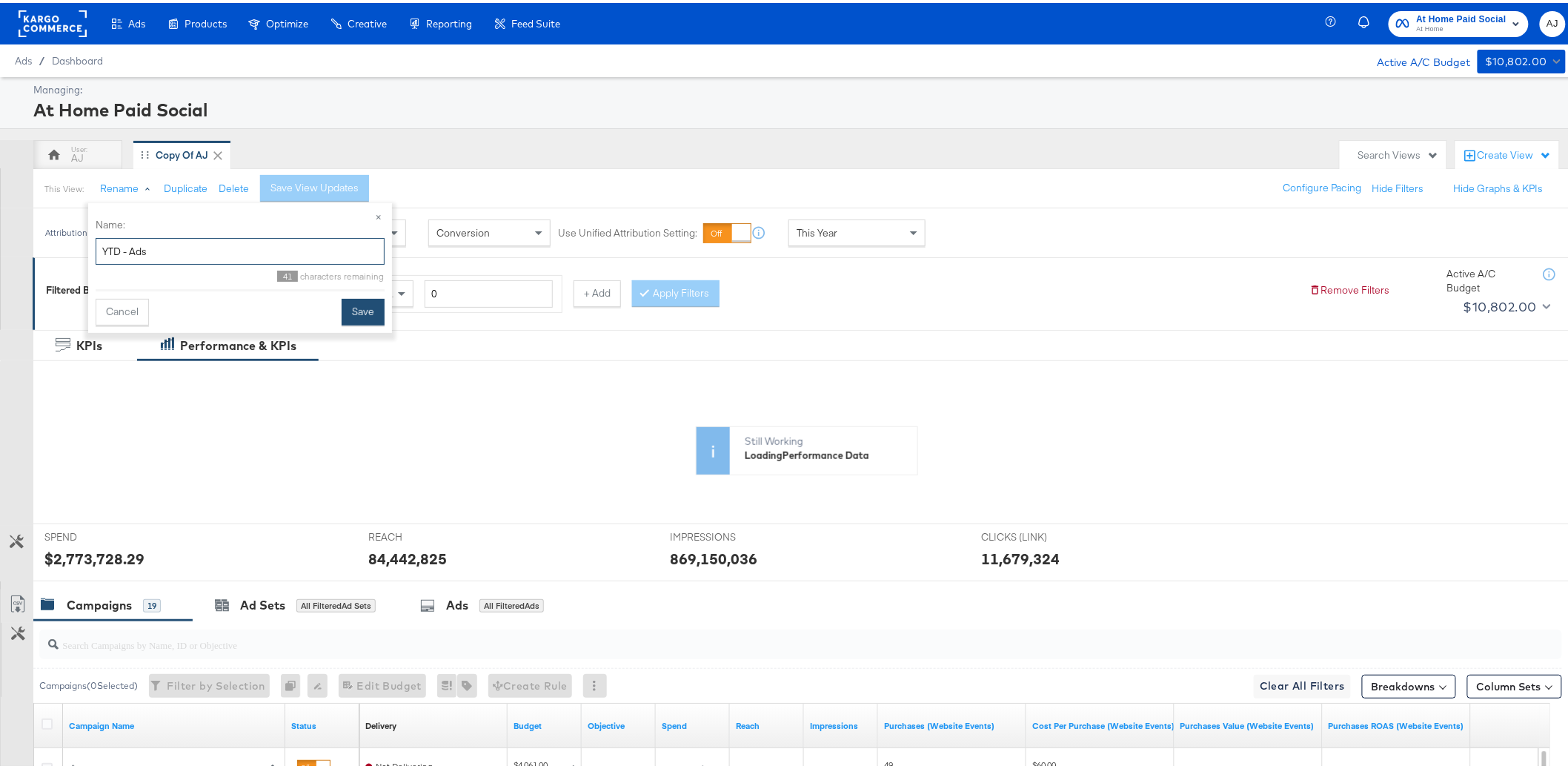
type input "YTD - Ads"
click at [366, 306] on button "Save" at bounding box center [363, 308] width 43 height 26
click at [363, 154] on div "AJ YTD - Ads" at bounding box center [683, 151] width 1299 height 30
